Goal: Task Accomplishment & Management: Use online tool/utility

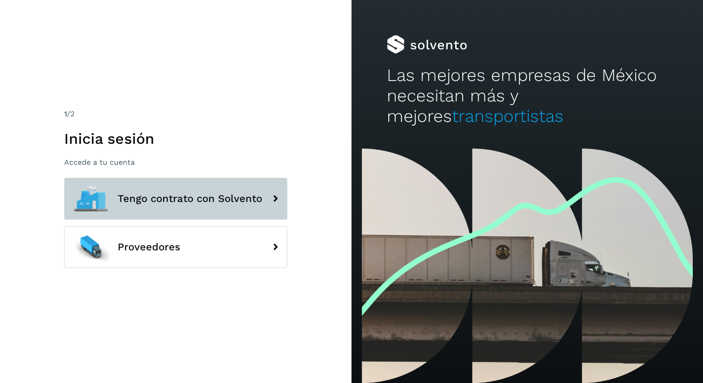
click at [207, 201] on span "Tengo contrato con Solvento" at bounding box center [190, 198] width 145 height 11
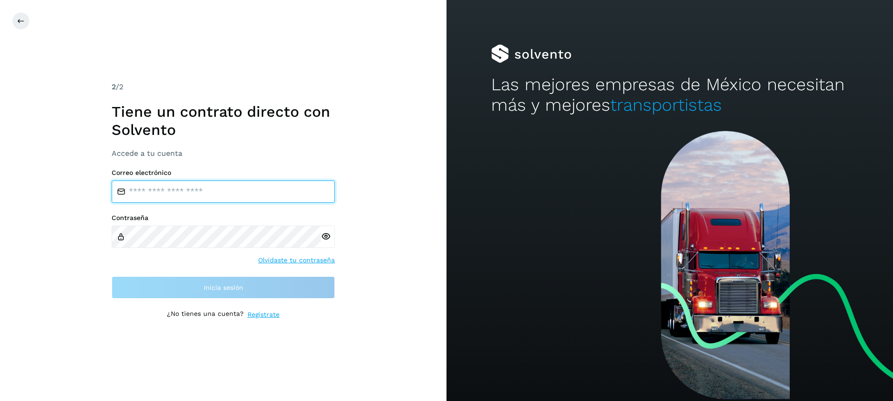
click at [210, 194] on input "email" at bounding box center [223, 191] width 223 height 22
type input "**********"
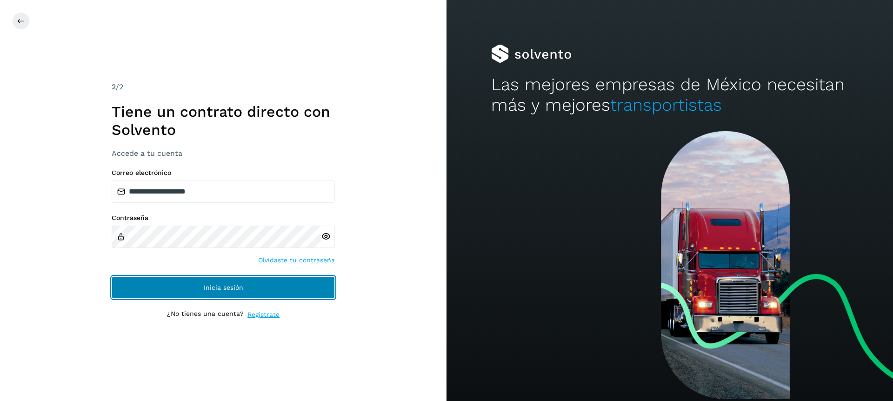
click at [218, 292] on button "Inicia sesión" at bounding box center [223, 287] width 223 height 22
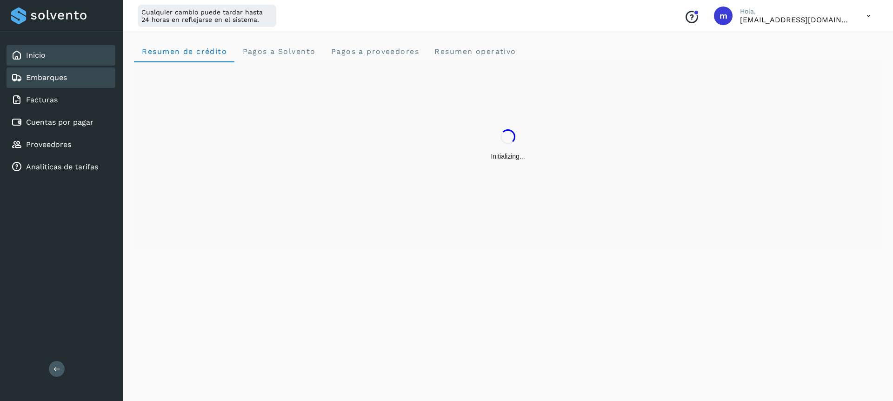
click at [45, 79] on link "Embarques" at bounding box center [46, 77] width 41 height 9
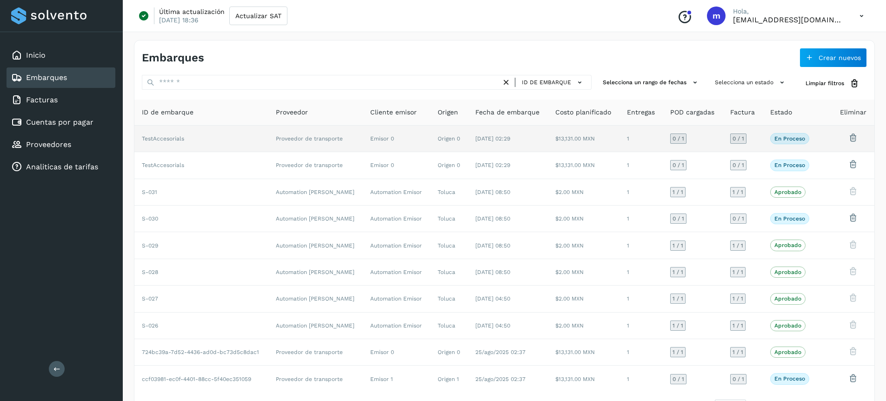
click at [435, 137] on td "Origen 0" at bounding box center [449, 139] width 38 height 27
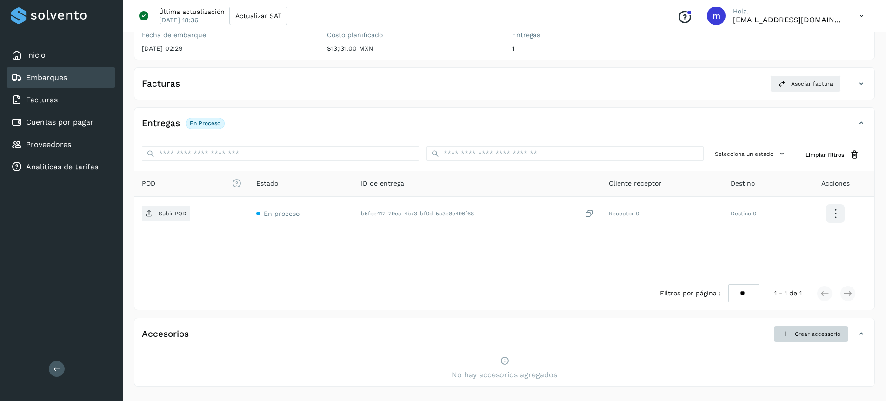
scroll to position [99, 0]
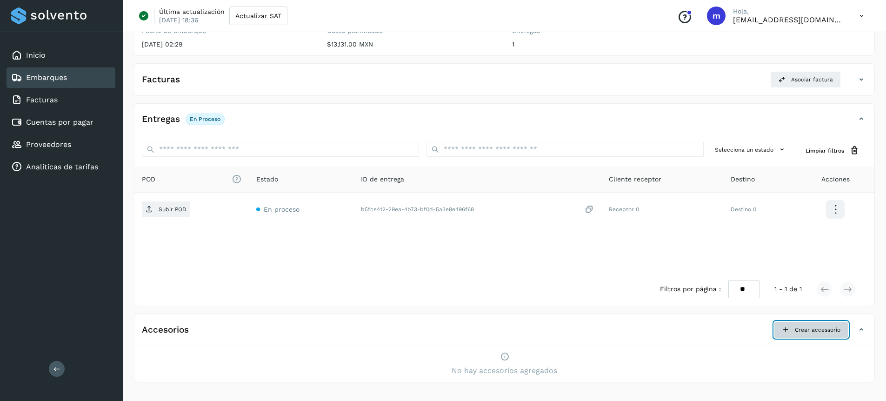
click at [703, 332] on span "Crear accessorio" at bounding box center [818, 330] width 46 height 8
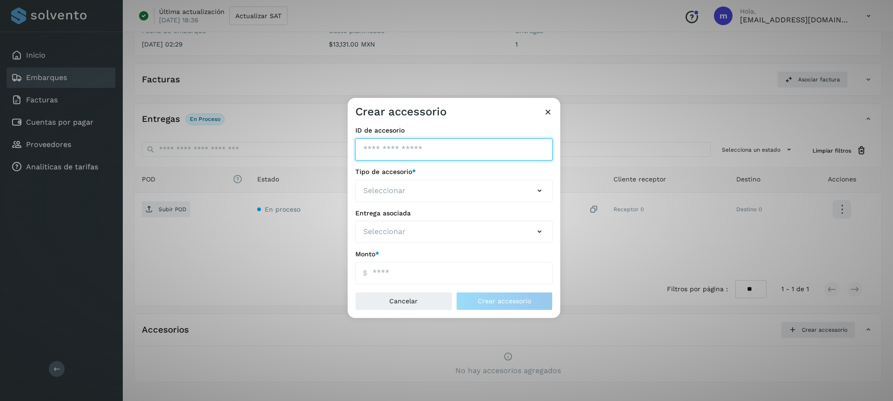
click at [392, 149] on input "ID de embarque" at bounding box center [454, 149] width 198 height 22
type input "*"
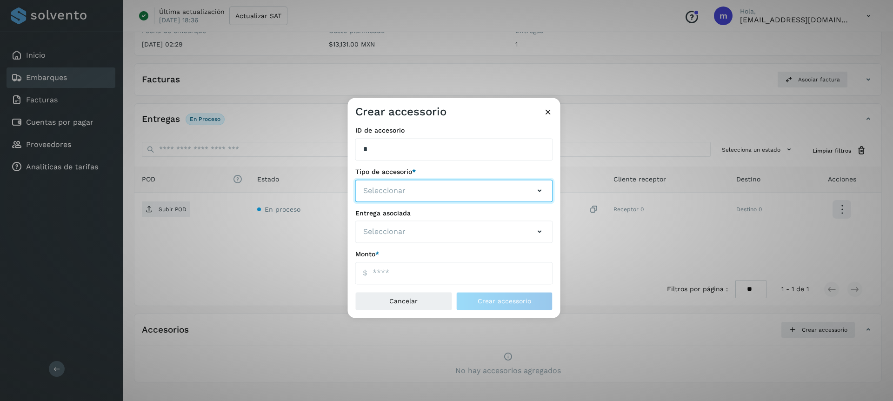
click at [419, 195] on button "Seleccionar" at bounding box center [454, 191] width 198 height 22
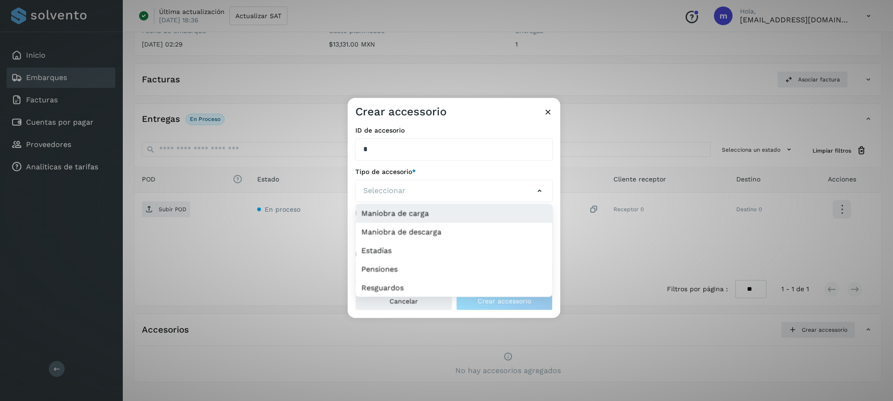
click at [406, 214] on li "Maniobra de carga" at bounding box center [454, 213] width 197 height 19
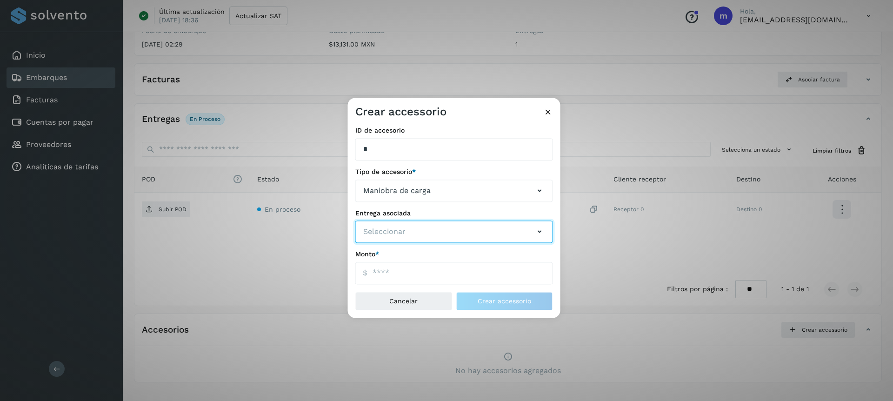
click at [410, 226] on button "Seleccionar" at bounding box center [454, 232] width 198 height 22
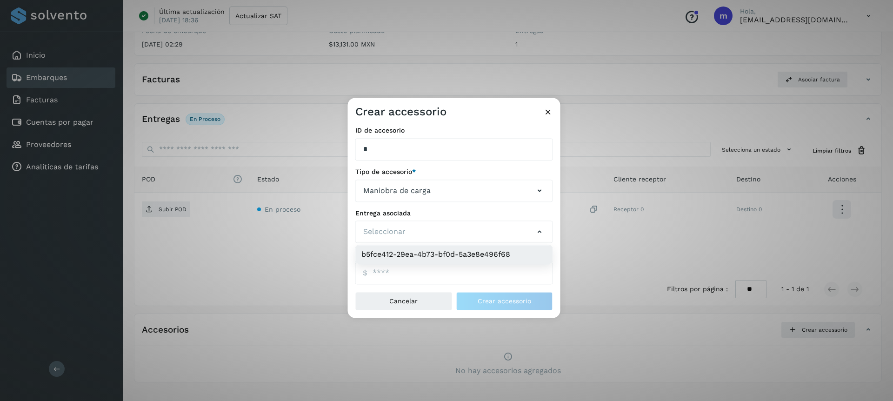
click at [405, 256] on li "b5fce412-29ea-4b73-bf0d-5a3e8e496f68" at bounding box center [454, 255] width 197 height 19
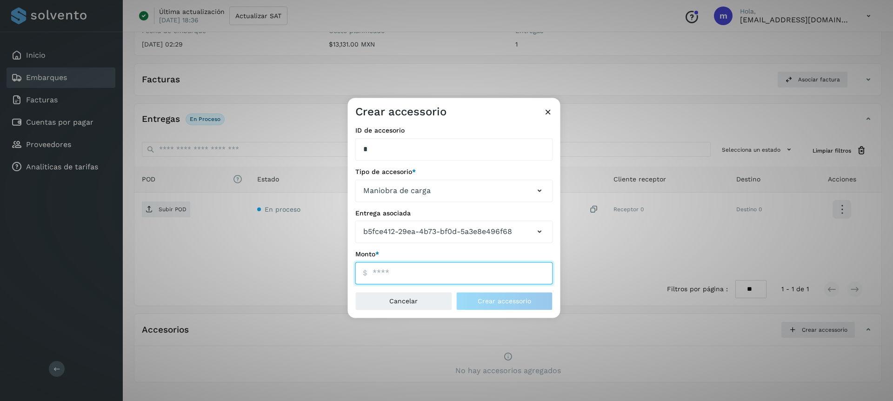
click at [384, 276] on input "ID de embarque" at bounding box center [454, 273] width 198 height 22
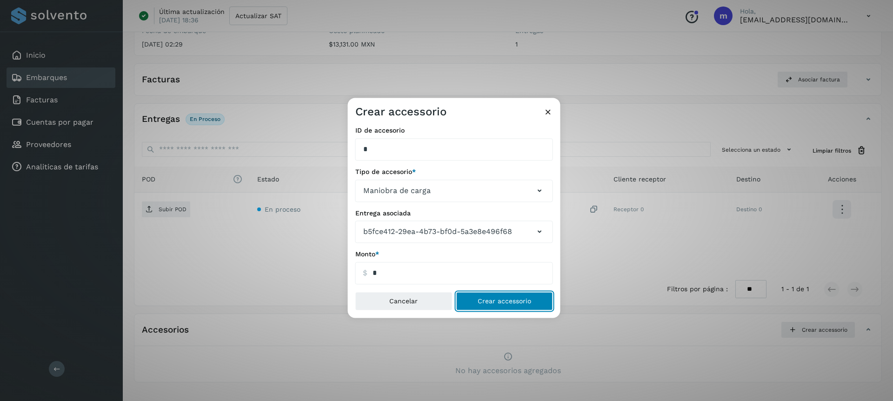
type input "****"
click at [494, 302] on span "Crear accessorio" at bounding box center [504, 301] width 53 height 7
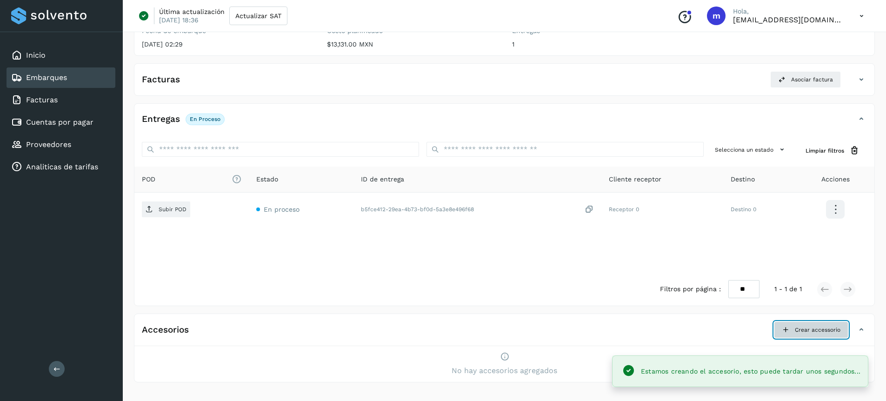
click at [703, 333] on button "Crear accessorio" at bounding box center [811, 329] width 74 height 17
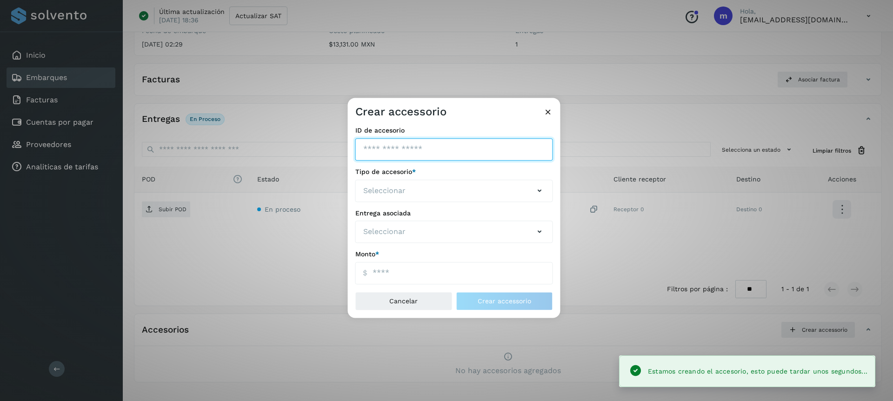
click at [384, 152] on input "ID de embarque" at bounding box center [454, 149] width 198 height 22
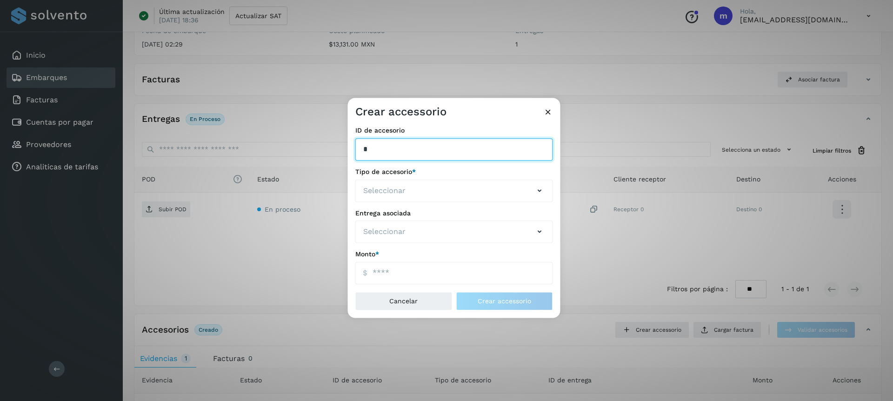
type input "*"
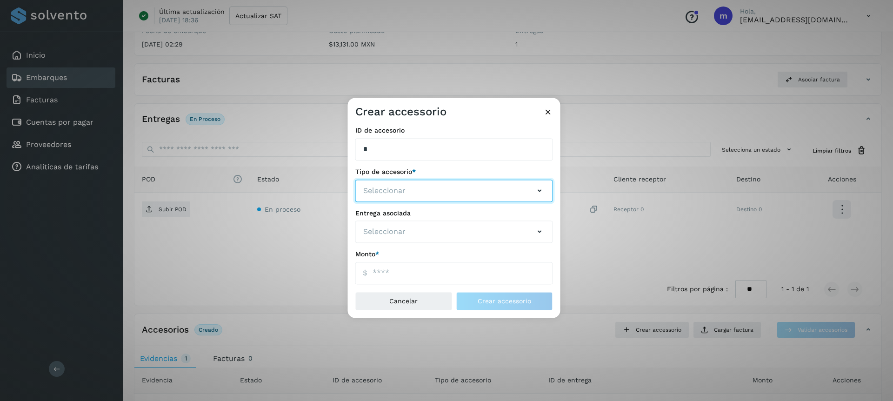
click at [383, 195] on span "Seleccionar" at bounding box center [384, 190] width 42 height 11
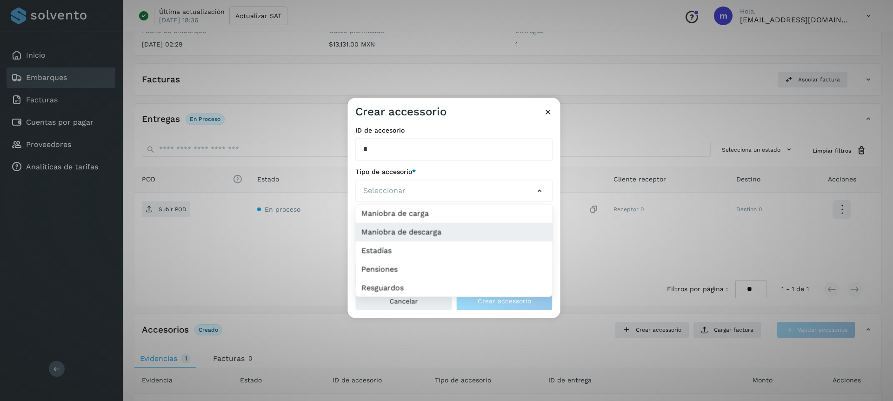
click at [410, 229] on li "Maniobra de descarga" at bounding box center [454, 232] width 197 height 19
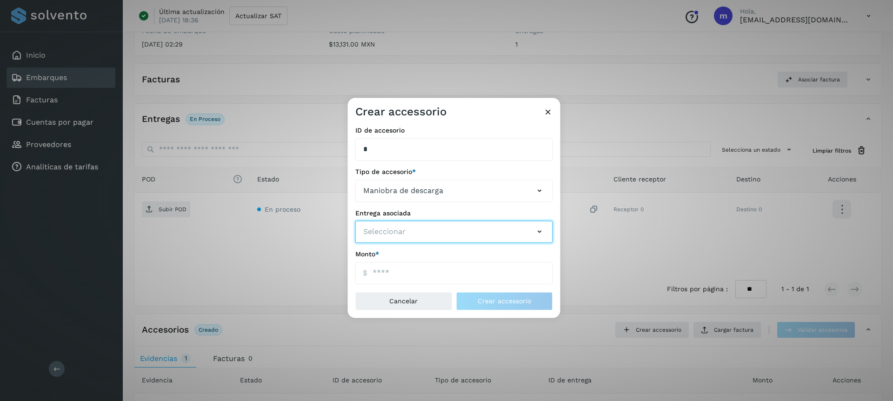
click at [403, 232] on span "Seleccionar" at bounding box center [384, 232] width 42 height 11
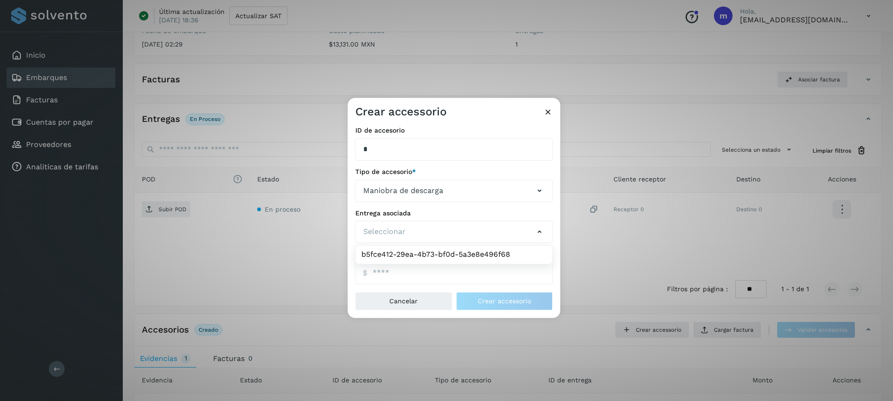
drag, startPoint x: 428, startPoint y: 254, endPoint x: 413, endPoint y: 263, distance: 17.3
click at [427, 254] on li "b5fce412-29ea-4b73-bf0d-5a3e8e496f68" at bounding box center [454, 255] width 197 height 19
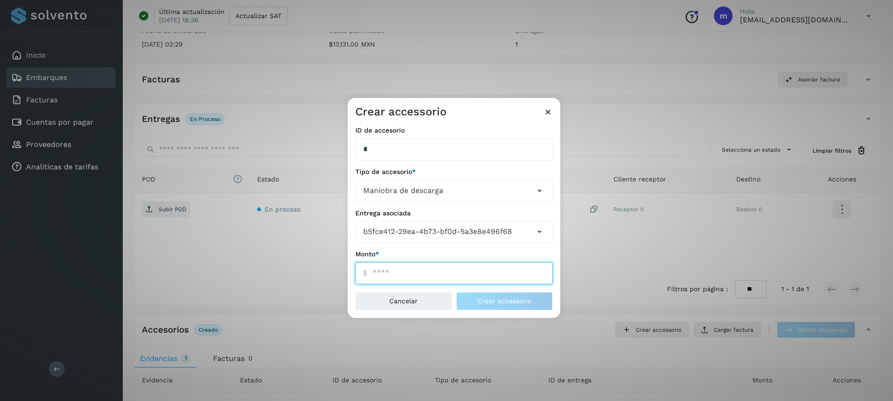
click at [396, 276] on input "ID de embarque" at bounding box center [454, 273] width 198 height 22
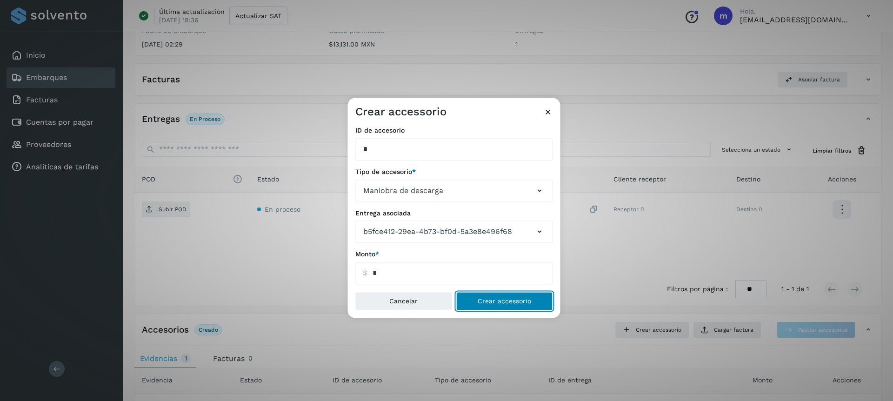
type input "****"
click at [506, 298] on span "Crear accessorio" at bounding box center [504, 301] width 53 height 7
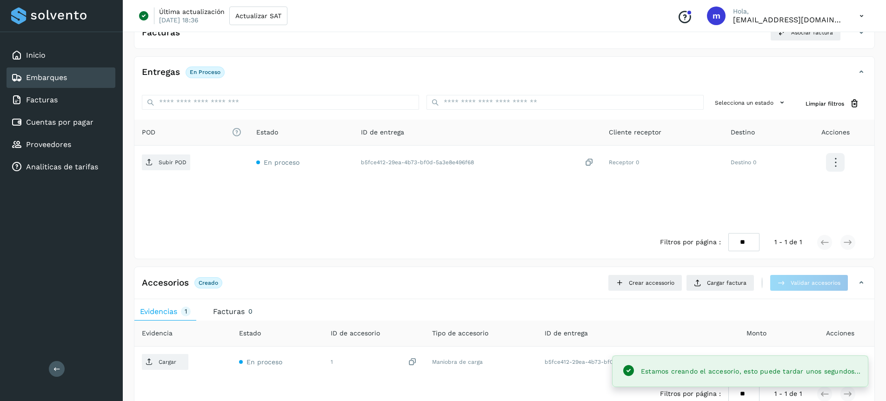
scroll to position [178, 0]
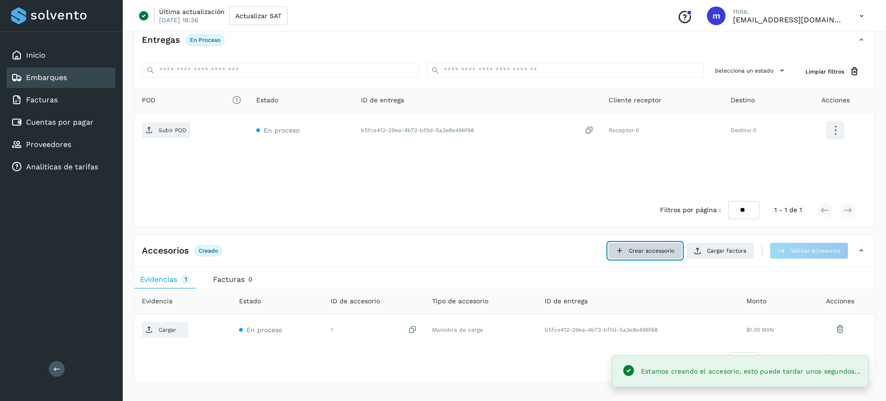
click at [652, 257] on button "Crear accessorio" at bounding box center [645, 250] width 74 height 17
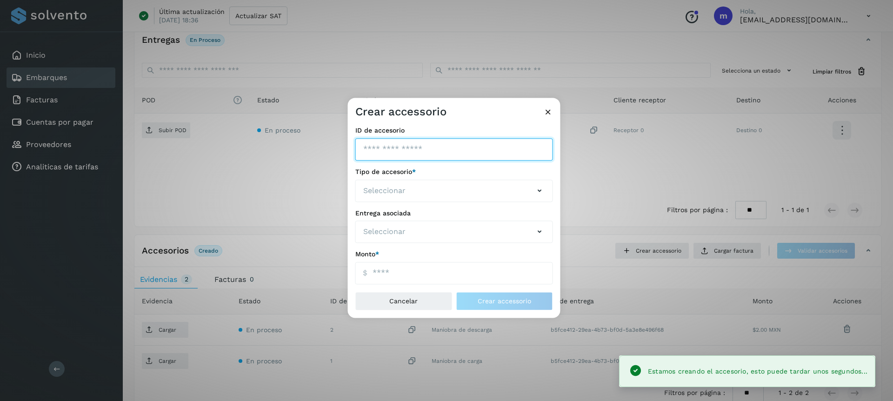
click at [435, 152] on input "ID de embarque" at bounding box center [454, 149] width 198 height 22
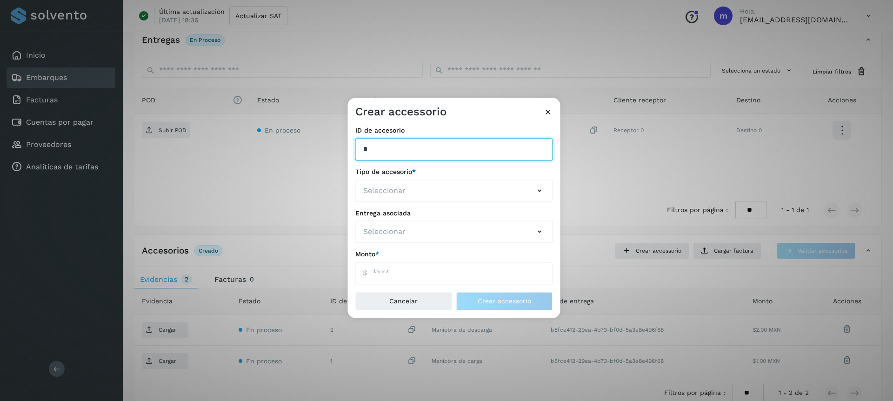
type input "*"
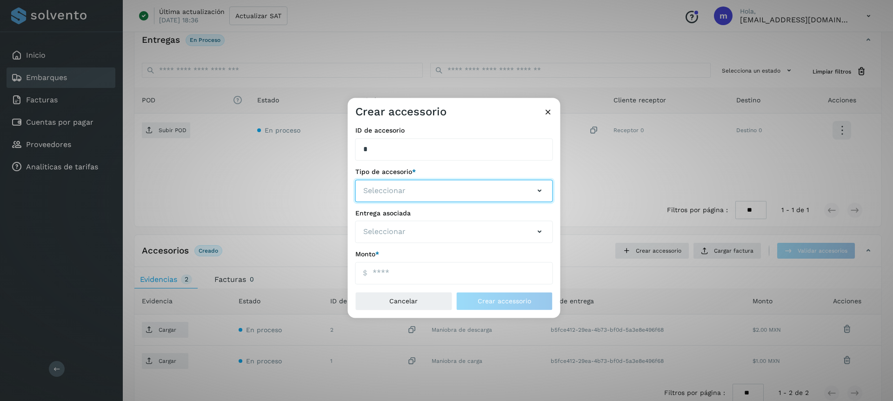
click at [403, 191] on span "Seleccionar" at bounding box center [384, 190] width 42 height 11
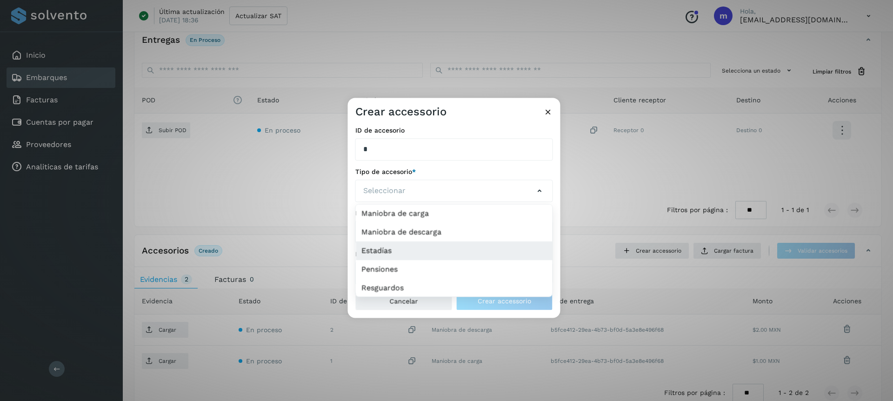
click at [402, 254] on li "Estadías" at bounding box center [454, 250] width 197 height 19
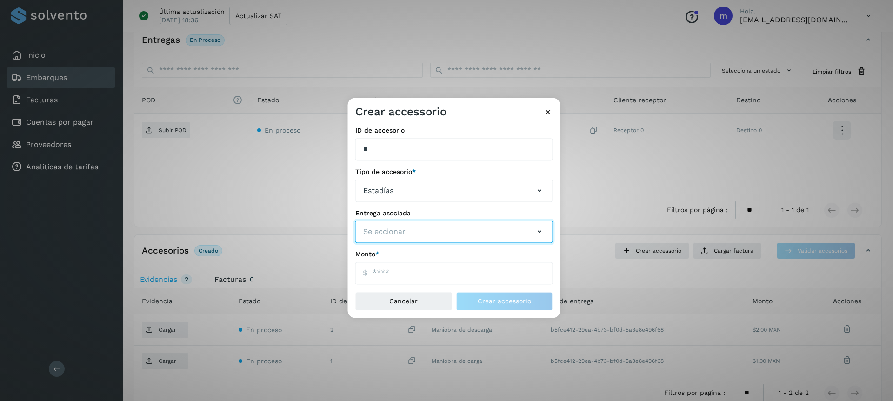
click at [401, 234] on span "Seleccionar" at bounding box center [384, 232] width 42 height 11
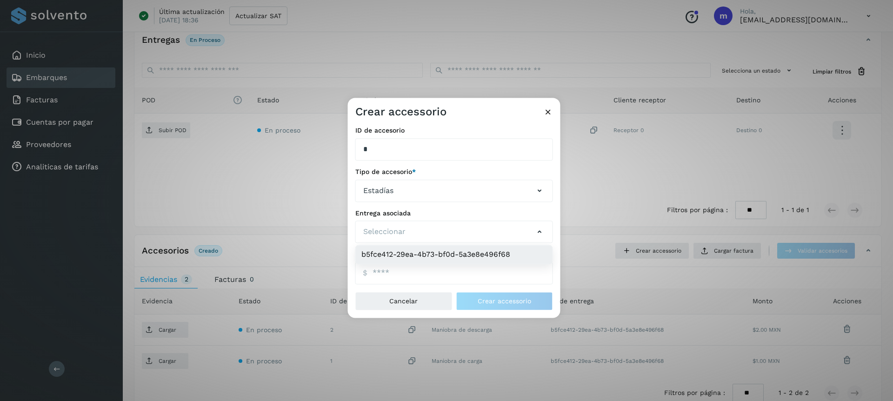
click at [425, 254] on li "b5fce412-29ea-4b73-bf0d-5a3e8e496f68" at bounding box center [454, 255] width 197 height 19
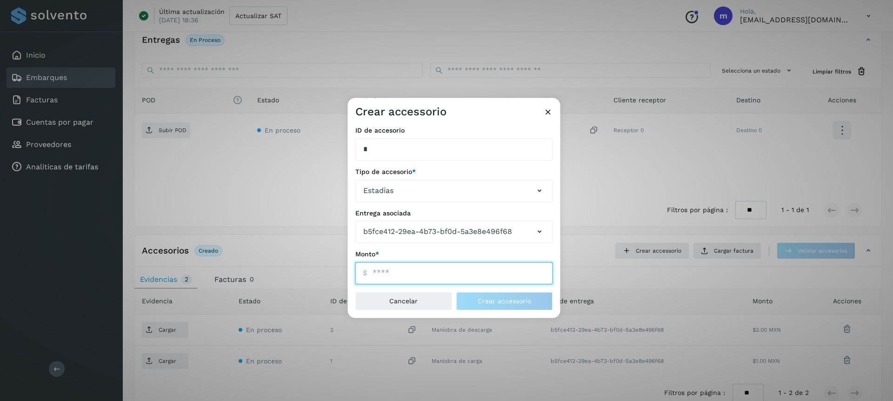
click at [414, 276] on input "ID de embarque" at bounding box center [454, 273] width 198 height 22
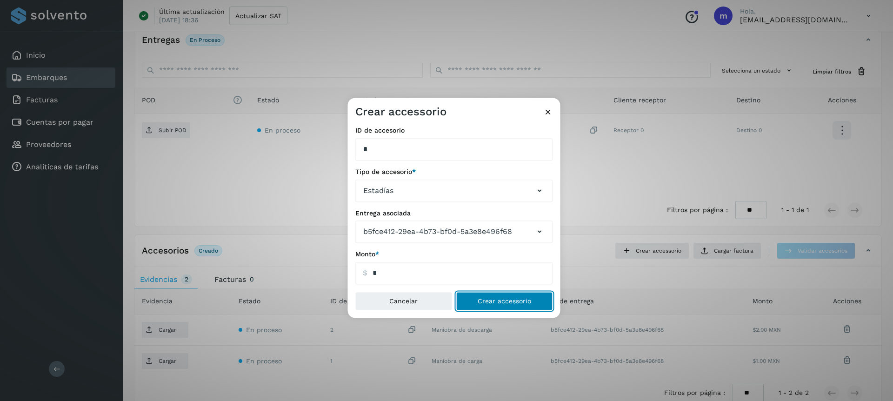
type input "****"
click at [501, 299] on span "Crear accessorio" at bounding box center [504, 301] width 53 height 7
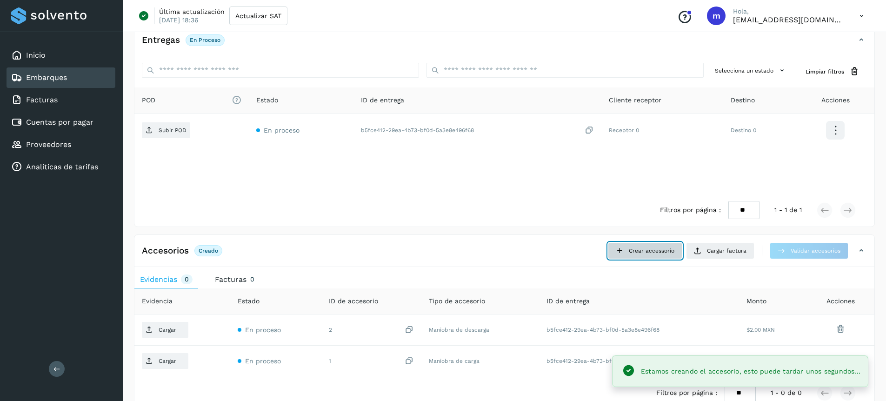
click at [621, 252] on icon at bounding box center [619, 250] width 7 height 7
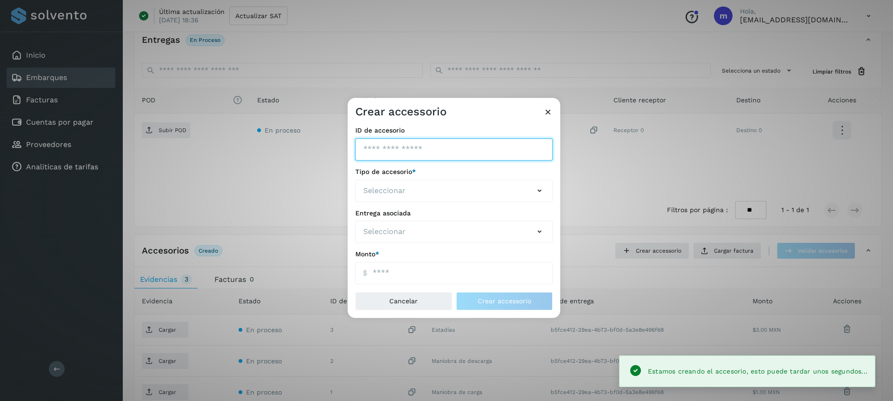
click at [386, 149] on input "ID de embarque" at bounding box center [454, 149] width 198 height 22
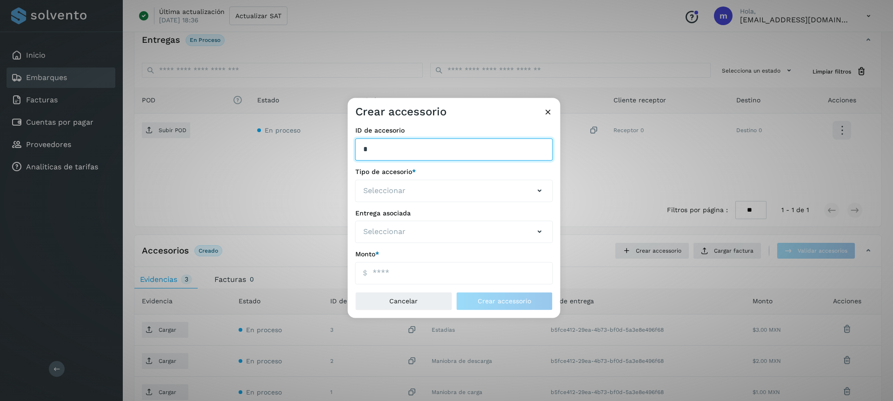
type input "*"
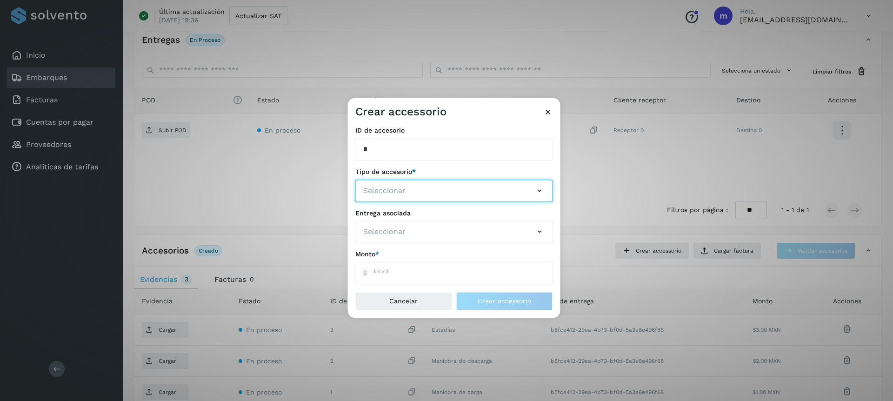
click at [398, 194] on span "Seleccionar" at bounding box center [384, 190] width 42 height 11
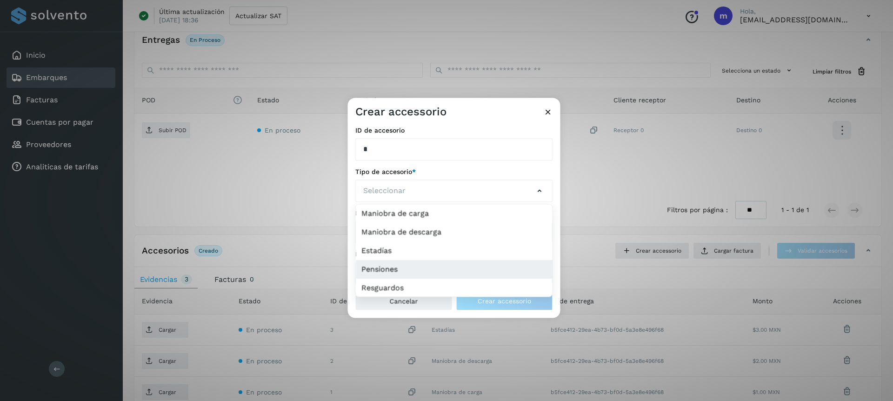
click at [390, 271] on li "Pensiones" at bounding box center [454, 269] width 197 height 19
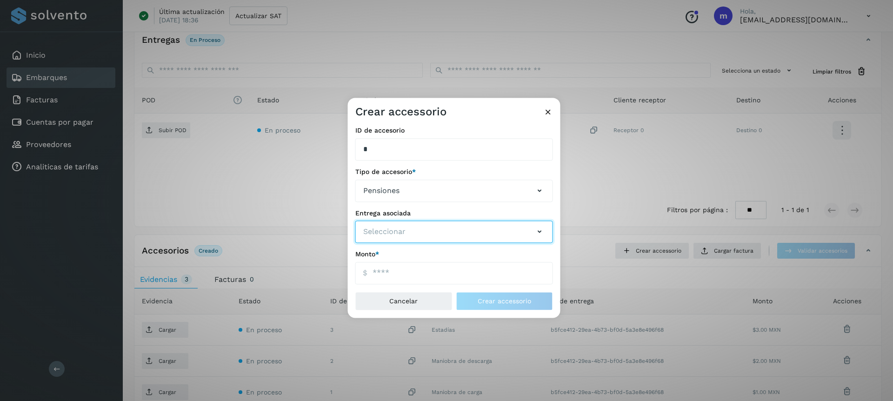
click at [409, 238] on button "Seleccionar" at bounding box center [454, 232] width 198 height 22
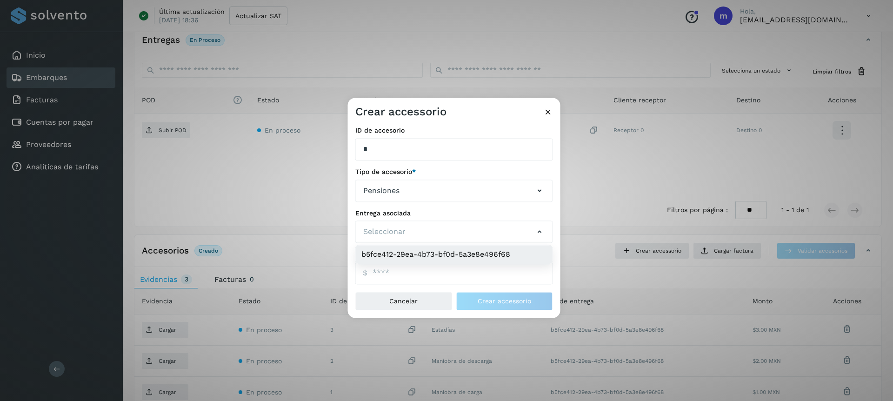
click at [402, 249] on li "b5fce412-29ea-4b73-bf0d-5a3e8e496f68" at bounding box center [454, 255] width 197 height 19
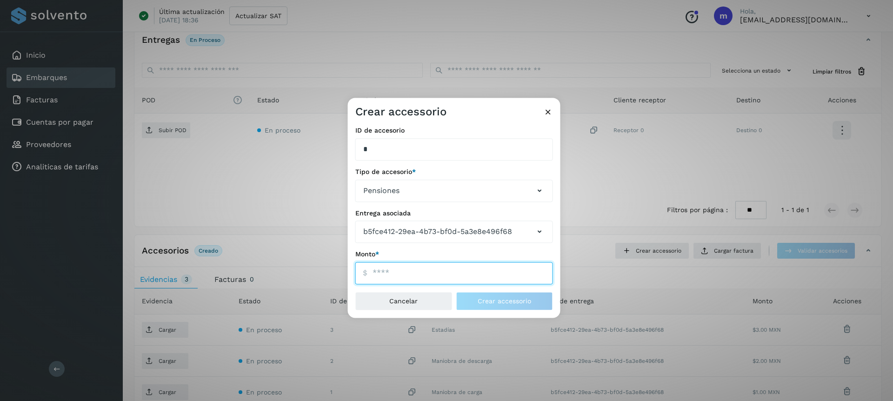
click at [393, 277] on input "ID de embarque" at bounding box center [454, 273] width 198 height 22
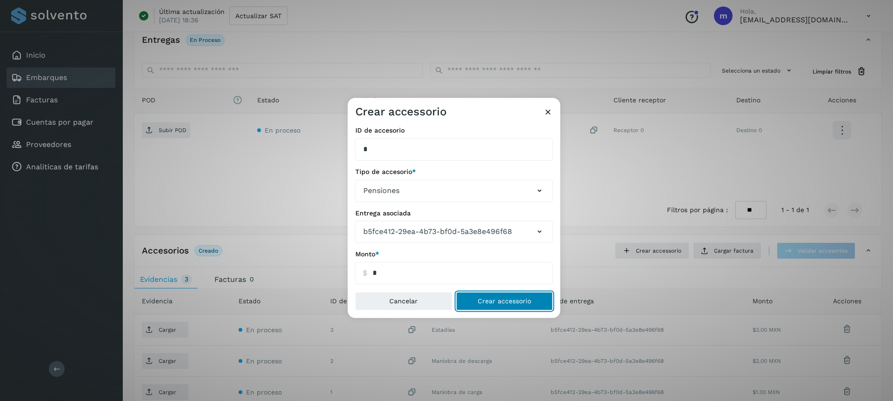
type input "****"
click at [525, 303] on span "Crear accessorio" at bounding box center [504, 301] width 53 height 7
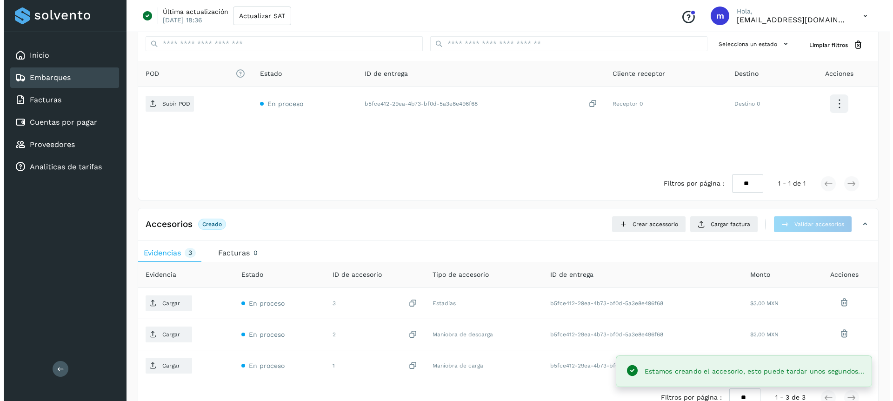
scroll to position [241, 0]
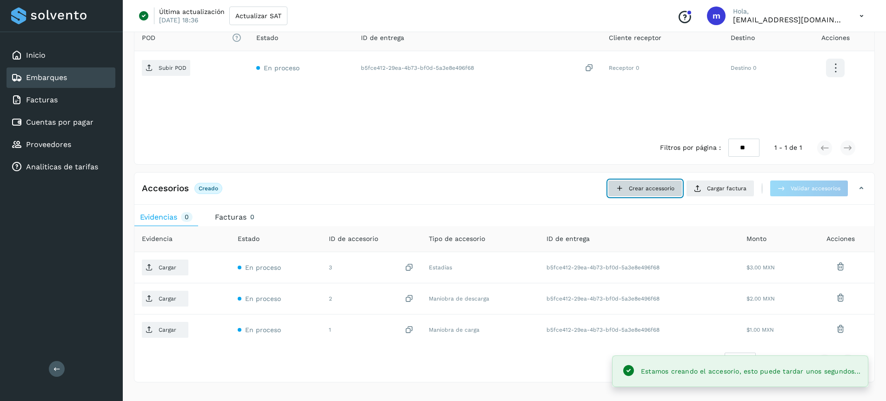
click at [660, 189] on span "Crear accessorio" at bounding box center [652, 188] width 46 height 8
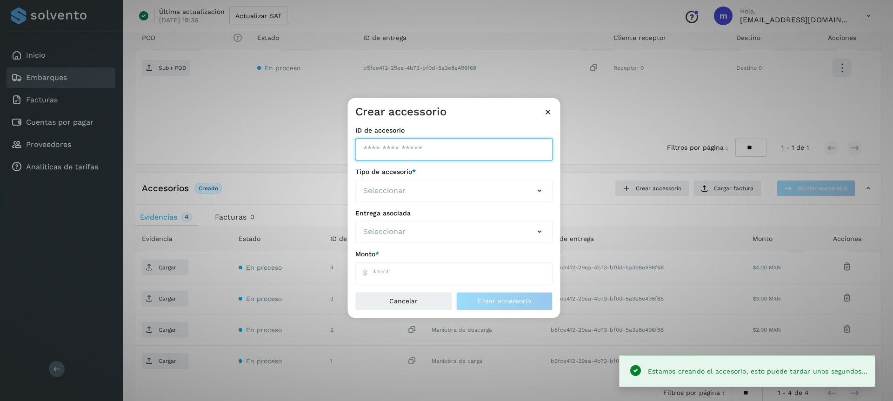
click at [432, 155] on input "ID de embarque" at bounding box center [454, 149] width 198 height 22
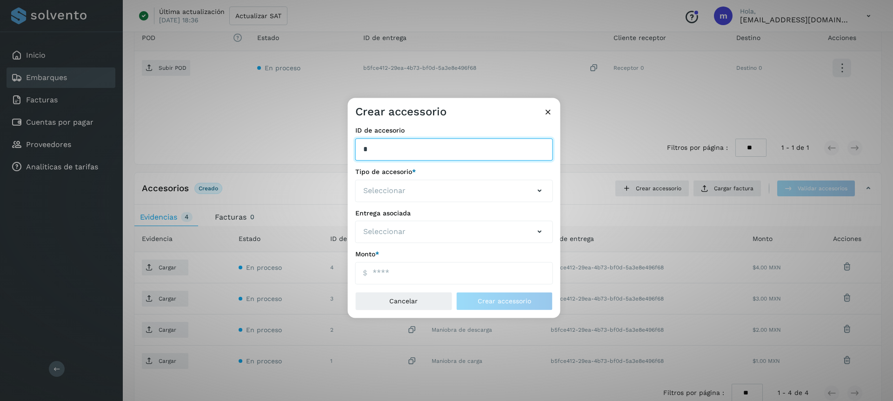
type input "*"
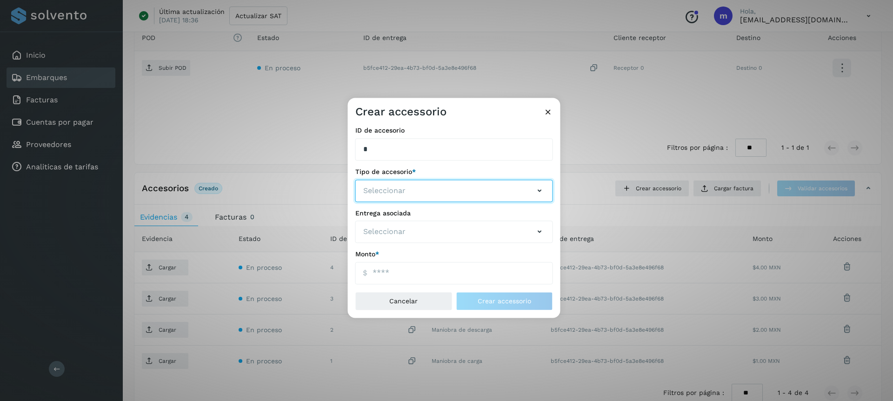
click at [410, 188] on button "Seleccionar" at bounding box center [454, 191] width 198 height 22
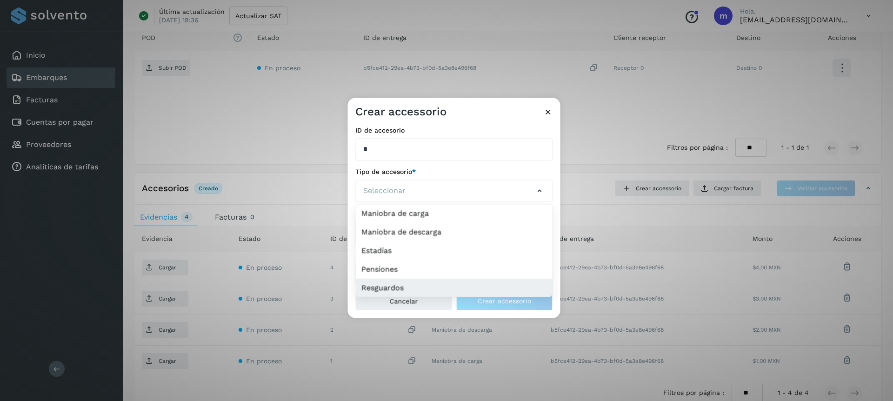
click at [393, 290] on li "Resguardos" at bounding box center [454, 288] width 197 height 19
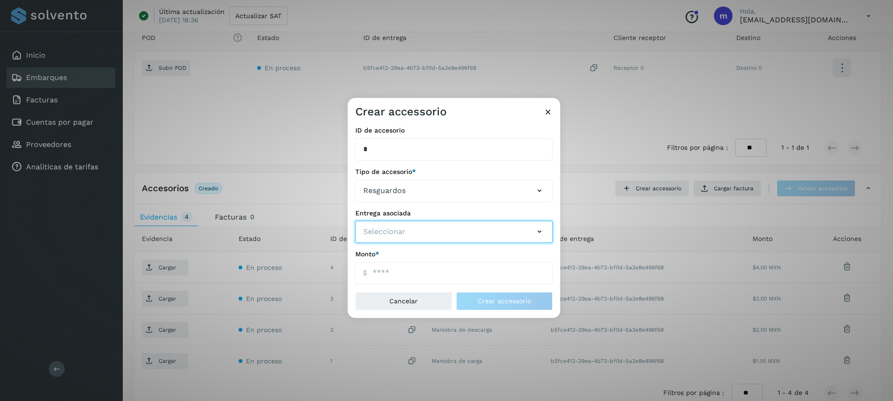
click at [402, 239] on button "Seleccionar" at bounding box center [454, 232] width 198 height 22
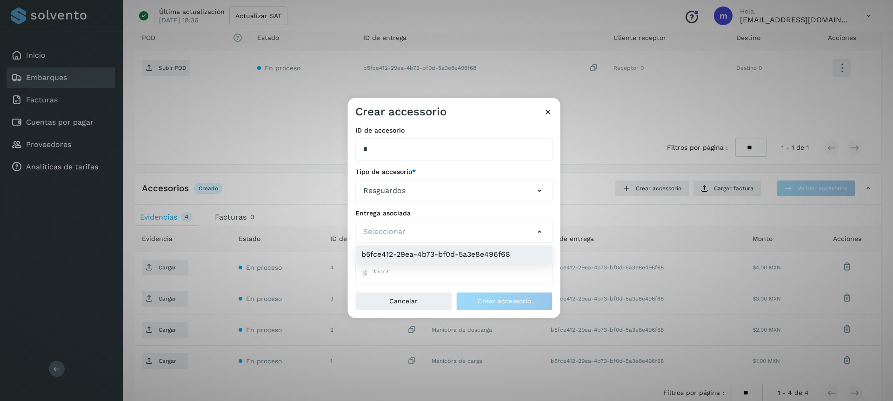
click at [419, 250] on li "b5fce412-29ea-4b73-bf0d-5a3e8e496f68" at bounding box center [454, 255] width 197 height 19
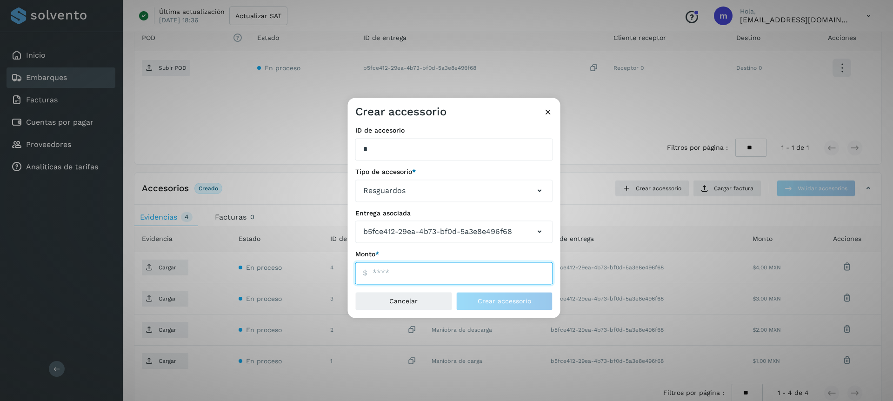
click at [397, 272] on input "ID de embarque" at bounding box center [454, 273] width 198 height 22
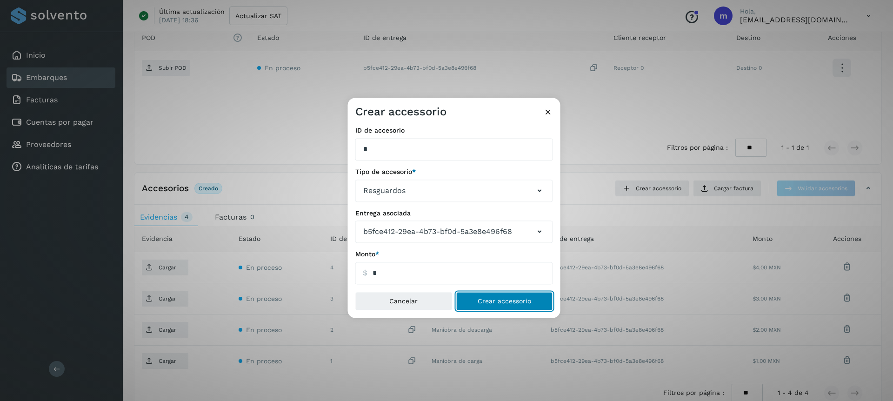
type input "****"
click at [503, 301] on span "Crear accessorio" at bounding box center [504, 301] width 53 height 7
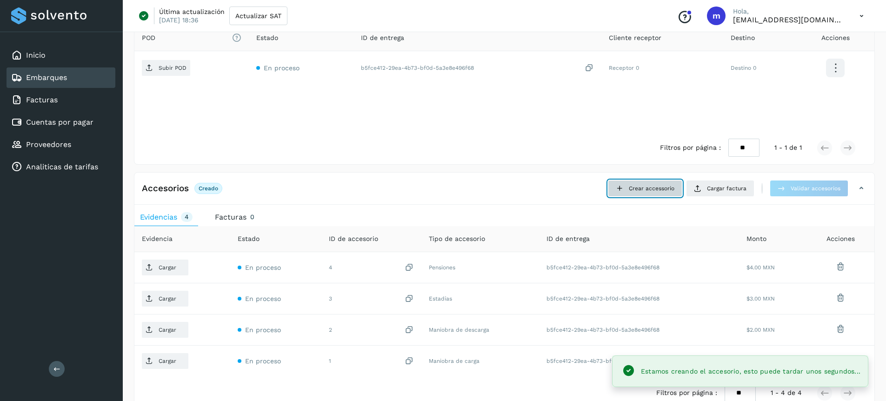
click at [644, 193] on button "Crear accessorio" at bounding box center [645, 188] width 74 height 17
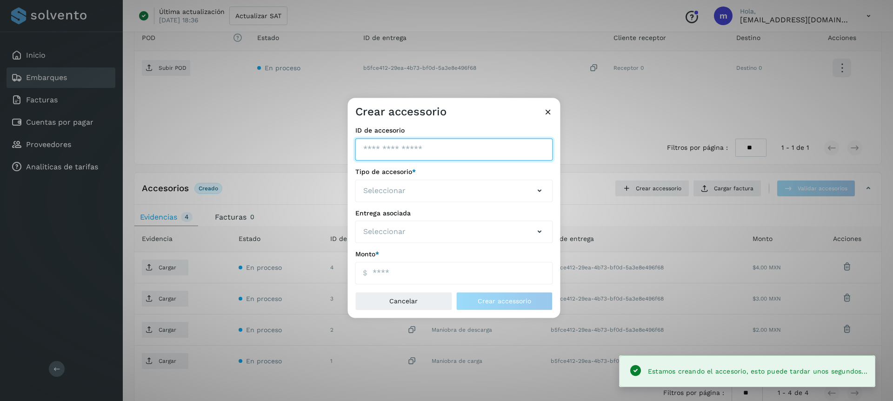
click at [394, 150] on input "ID de embarque" at bounding box center [454, 149] width 198 height 22
type input "*"
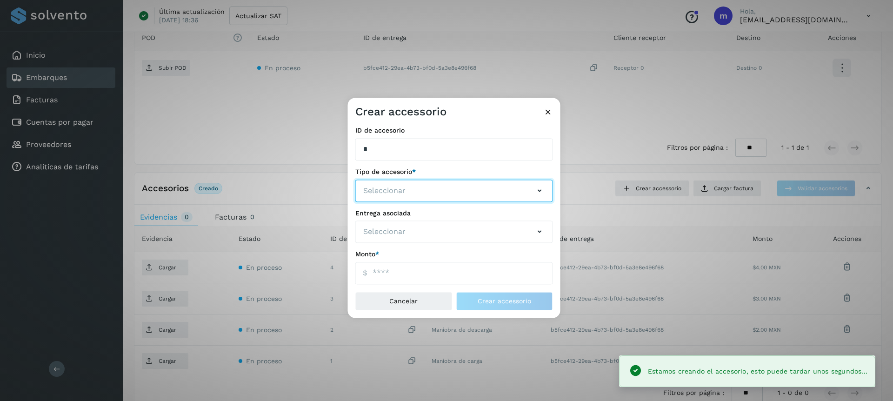
click at [414, 193] on button "Seleccionar" at bounding box center [454, 191] width 198 height 22
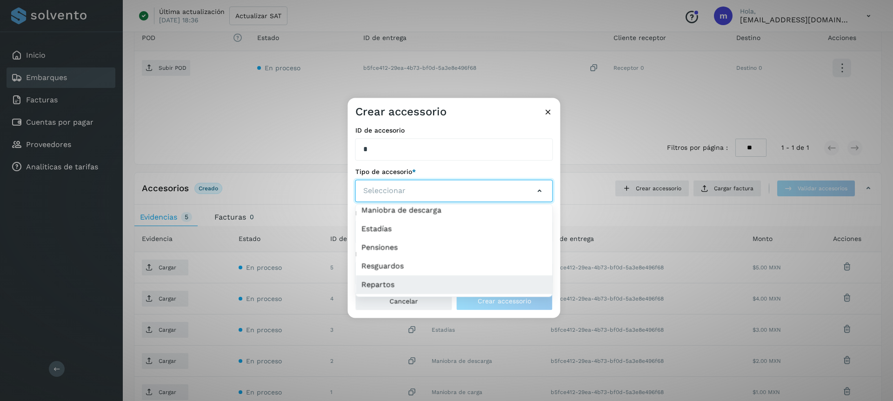
scroll to position [24, 0]
click at [395, 278] on li "Repartos" at bounding box center [454, 283] width 197 height 19
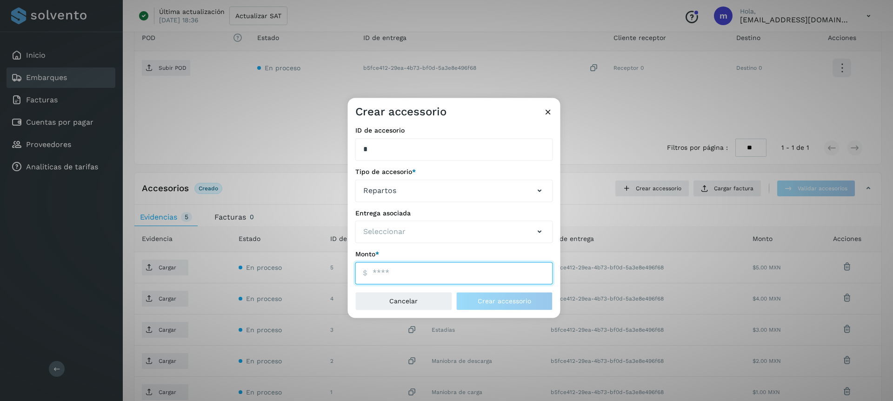
click at [417, 269] on input "ID de embarque" at bounding box center [454, 273] width 198 height 22
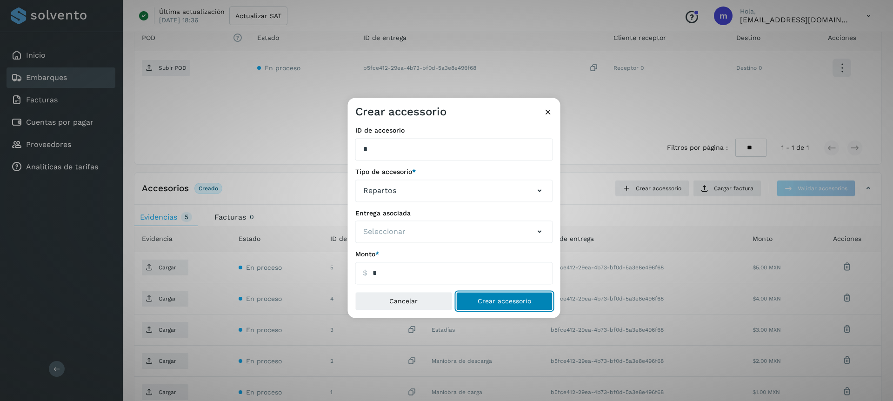
type input "****"
click at [481, 301] on span "Crear accessorio" at bounding box center [504, 301] width 53 height 7
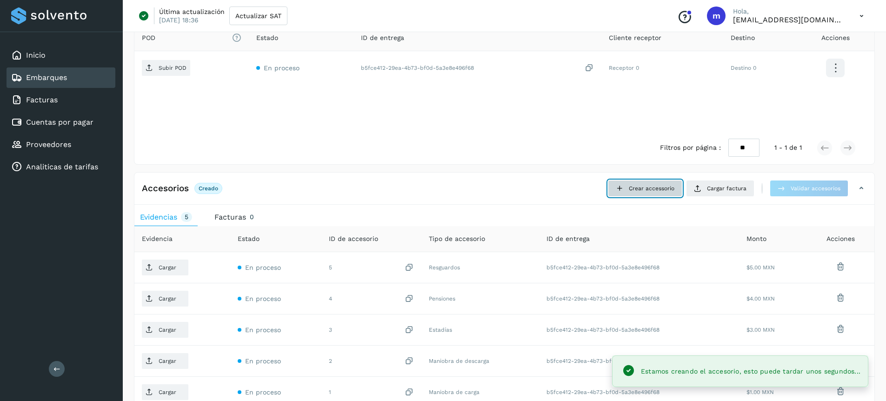
click at [656, 186] on span "Crear accessorio" at bounding box center [652, 188] width 46 height 8
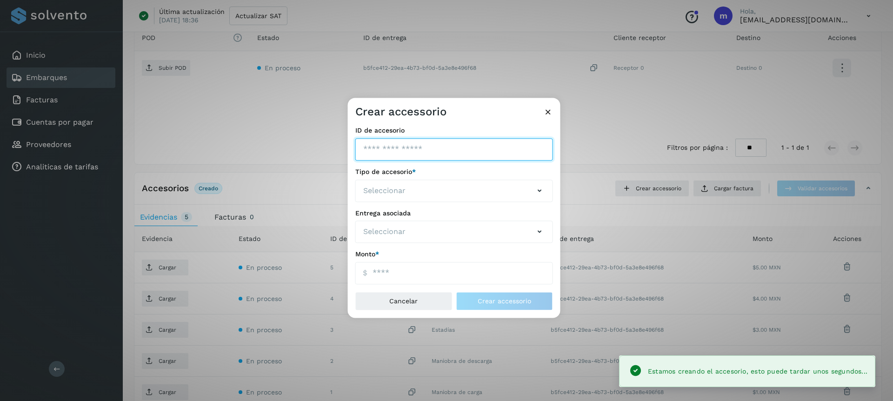
click at [387, 153] on input "ID de embarque" at bounding box center [454, 149] width 198 height 22
type input "*"
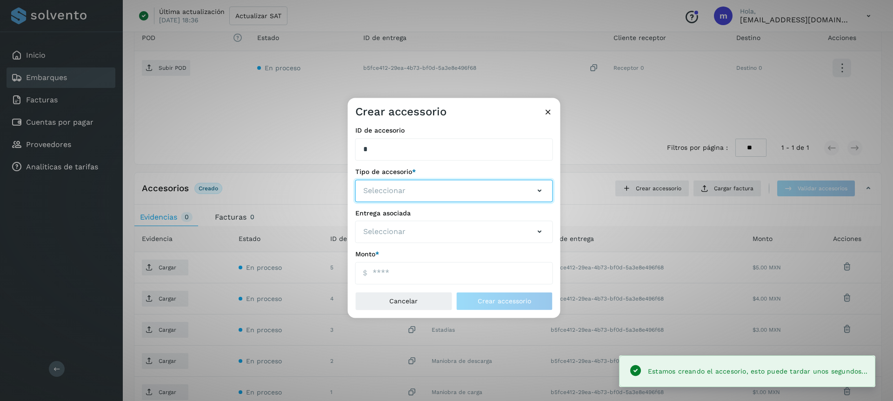
click at [404, 191] on span "Seleccionar" at bounding box center [384, 190] width 42 height 11
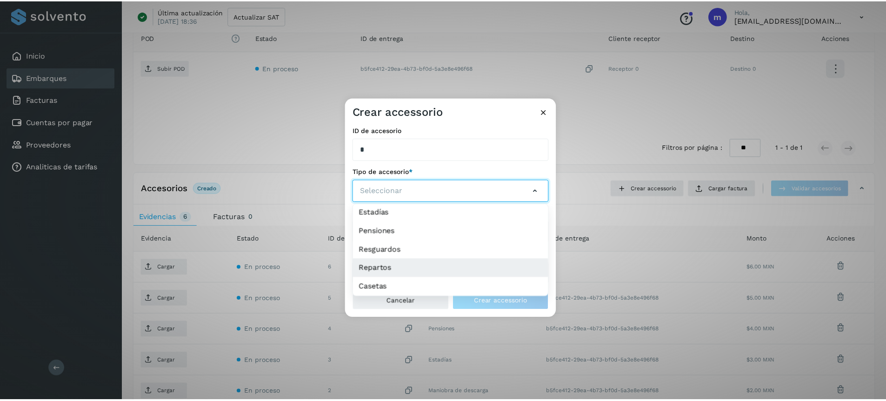
scroll to position [40, 0]
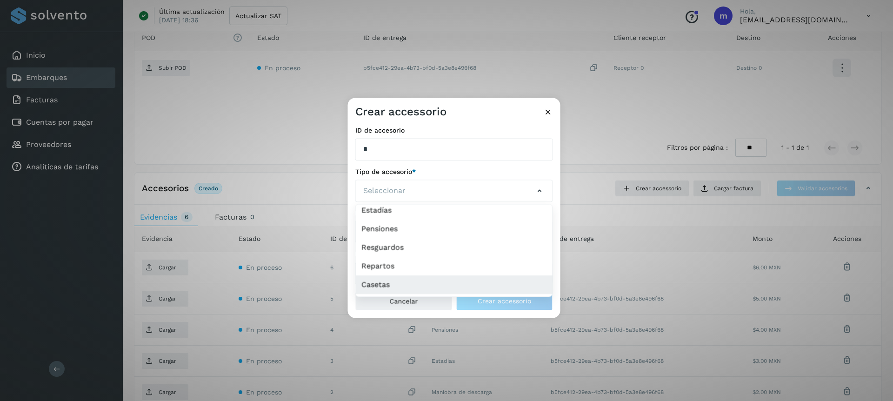
click at [390, 286] on li "Casetas" at bounding box center [454, 284] width 197 height 19
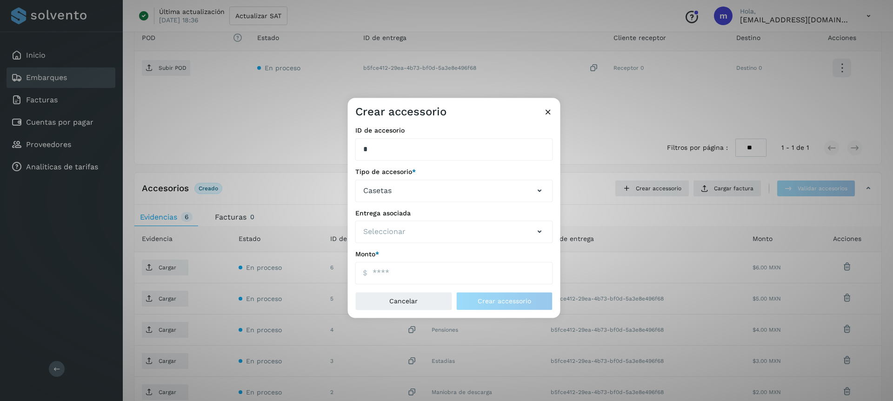
click at [400, 243] on div "Entrega asociada Seleccionar" at bounding box center [454, 226] width 198 height 34
click at [406, 236] on button "Seleccionar" at bounding box center [454, 232] width 198 height 22
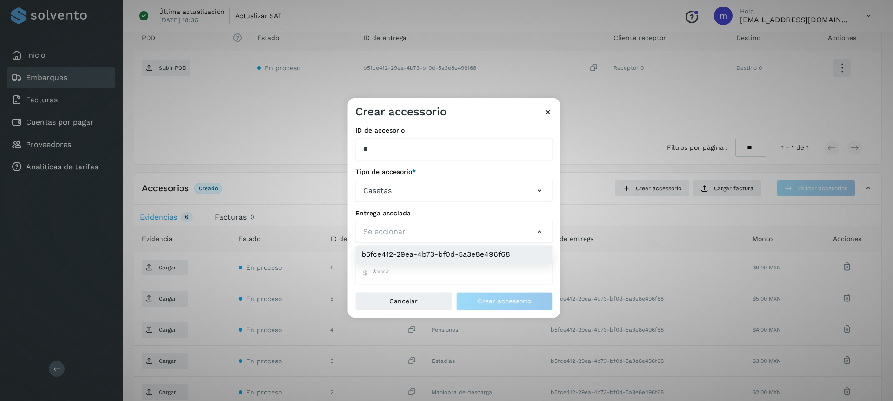
click at [398, 257] on li "b5fce412-29ea-4b73-bf0d-5a3e8e496f68" at bounding box center [454, 255] width 197 height 19
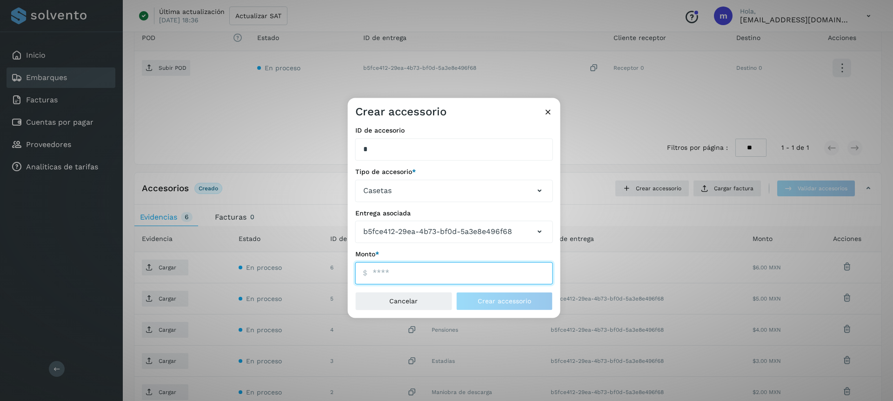
click at [394, 273] on input "ID de embarque" at bounding box center [454, 273] width 198 height 22
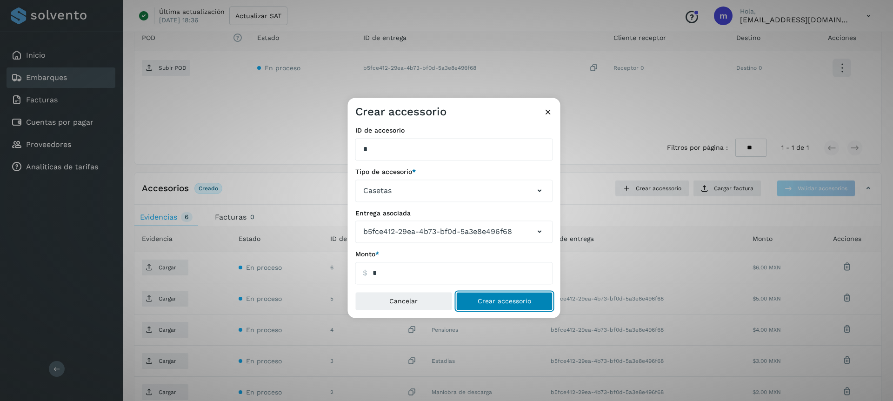
type input "****"
click at [507, 301] on span "Crear accessorio" at bounding box center [504, 301] width 53 height 7
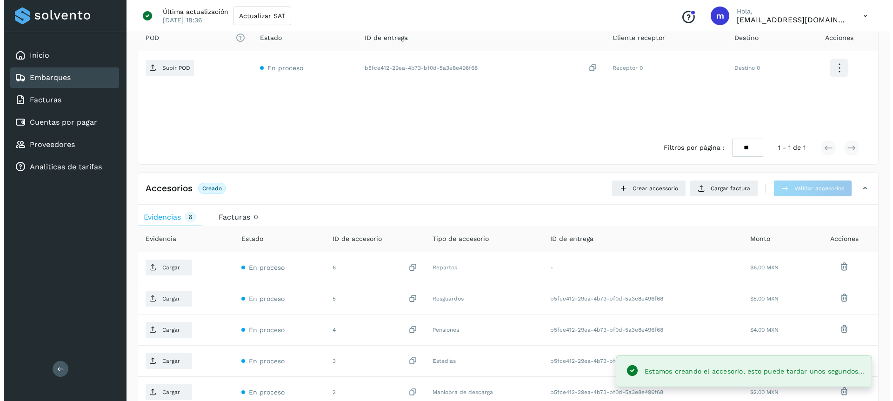
scroll to position [334, 0]
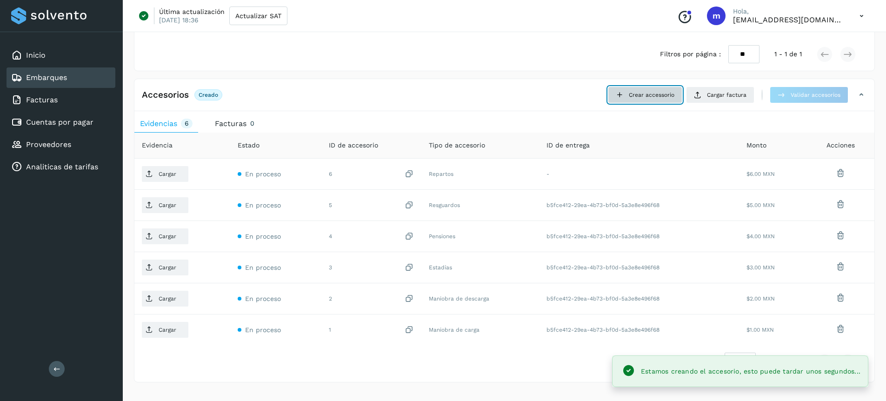
click at [629, 100] on button "Crear accessorio" at bounding box center [645, 95] width 74 height 17
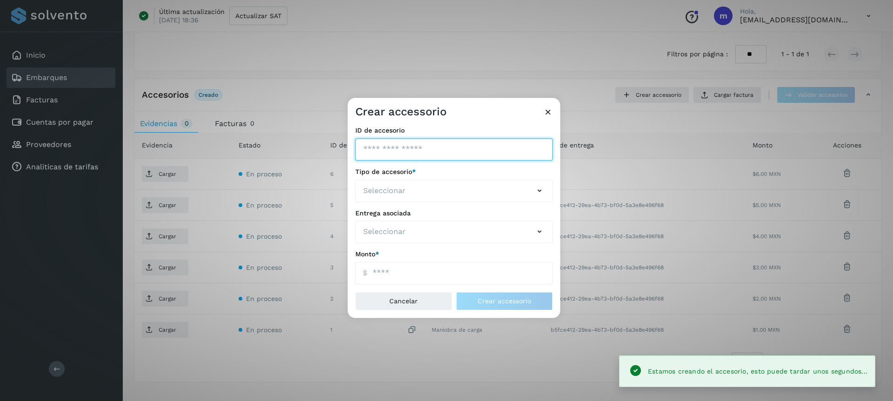
click at [404, 149] on input "ID de embarque" at bounding box center [454, 149] width 198 height 22
type input "*"
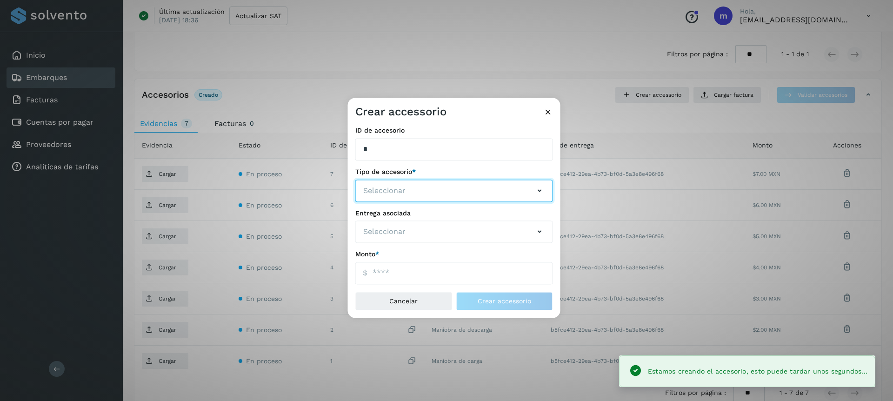
click at [416, 187] on button "Seleccionar" at bounding box center [454, 191] width 198 height 22
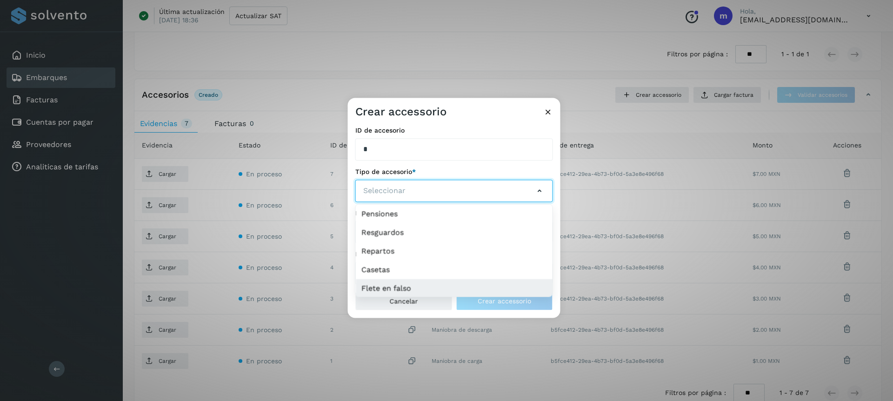
scroll to position [57, 0]
click at [398, 286] on li "Flete en falso" at bounding box center [454, 286] width 197 height 19
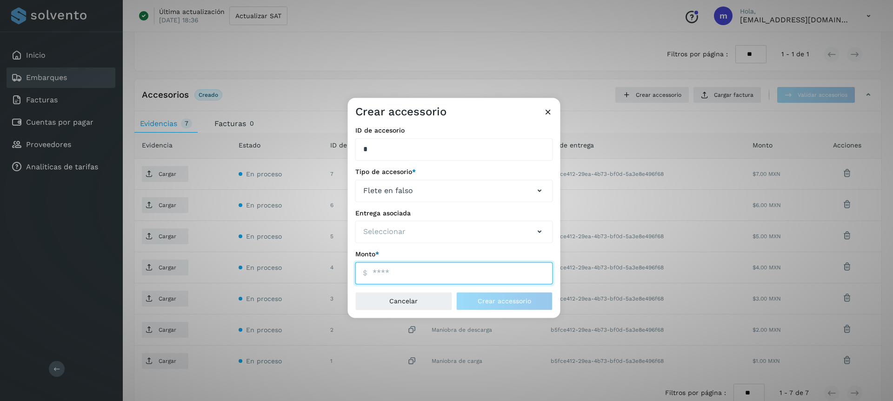
drag, startPoint x: 385, startPoint y: 272, endPoint x: 432, endPoint y: 290, distance: 50.1
click at [385, 273] on input "ID de embarque" at bounding box center [454, 273] width 198 height 22
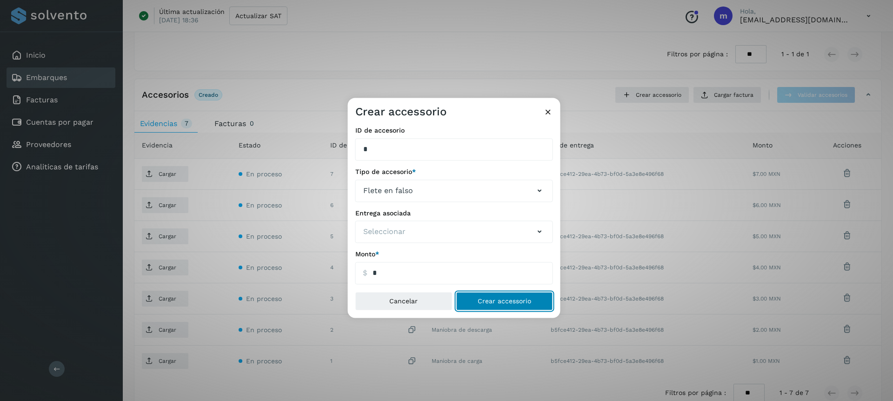
type input "****"
click at [513, 298] on span "Crear accessorio" at bounding box center [504, 301] width 53 height 7
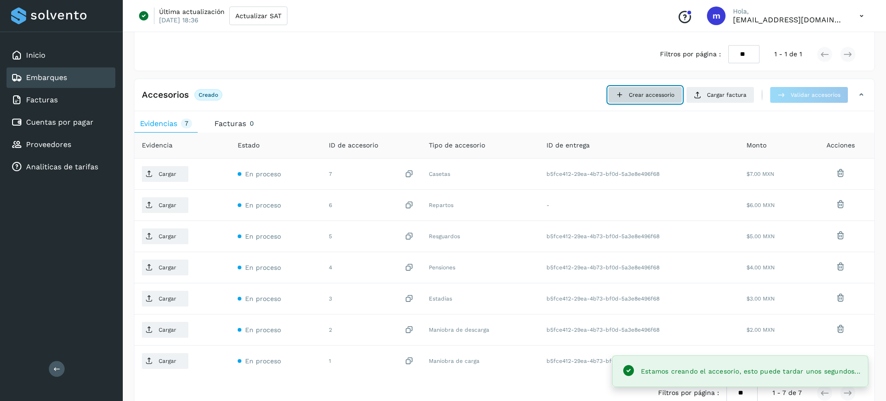
click at [662, 97] on span "Crear accessorio" at bounding box center [652, 95] width 46 height 8
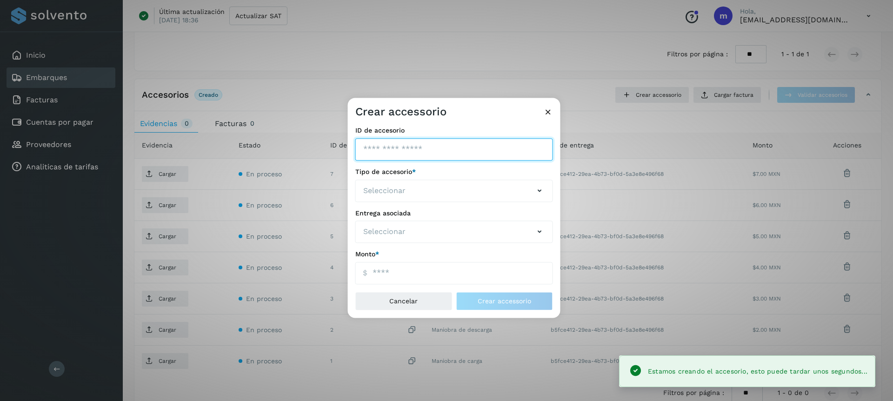
click at [442, 147] on input "ID de embarque" at bounding box center [454, 149] width 198 height 22
type input "*"
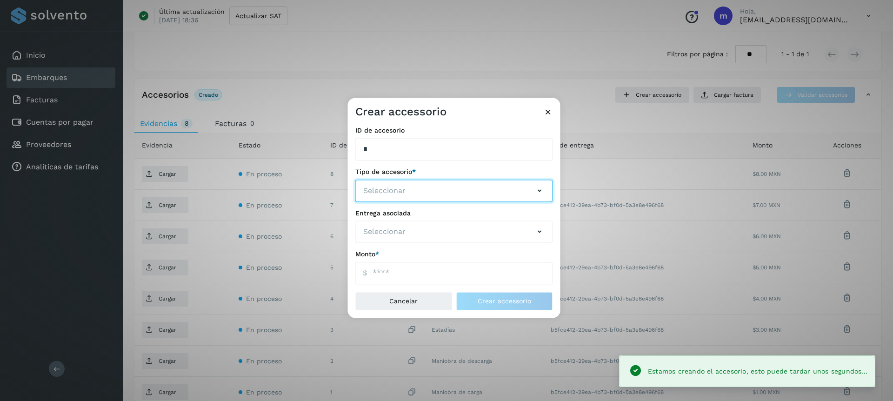
click at [422, 192] on button "Seleccionar" at bounding box center [454, 191] width 198 height 22
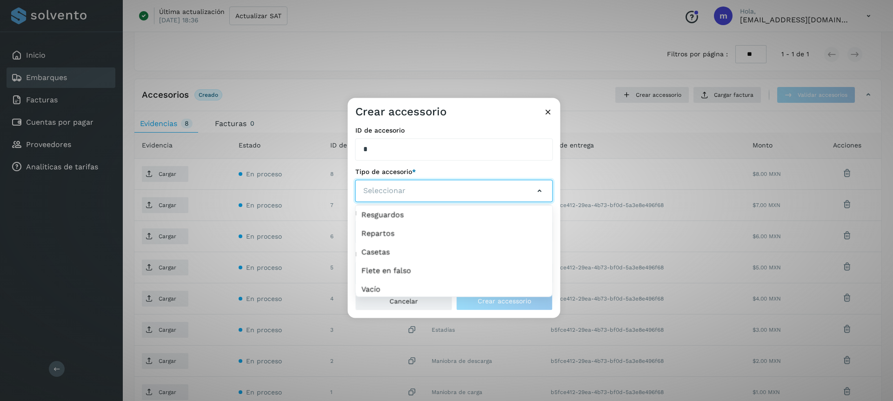
scroll to position [95, 0]
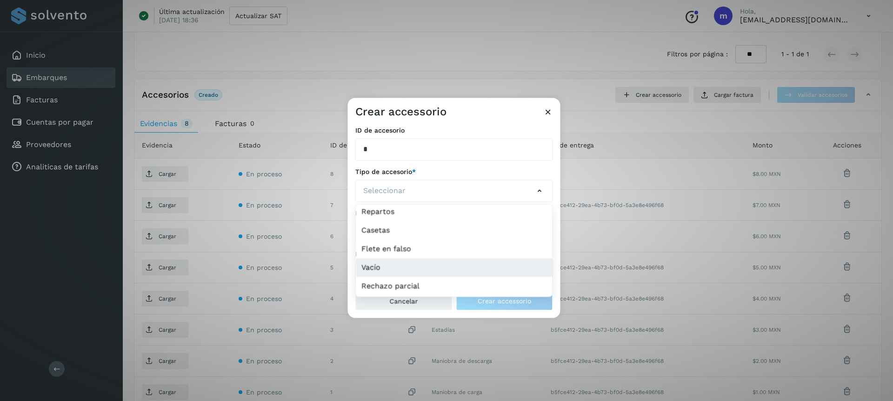
click at [386, 270] on li "Vacío" at bounding box center [454, 267] width 197 height 19
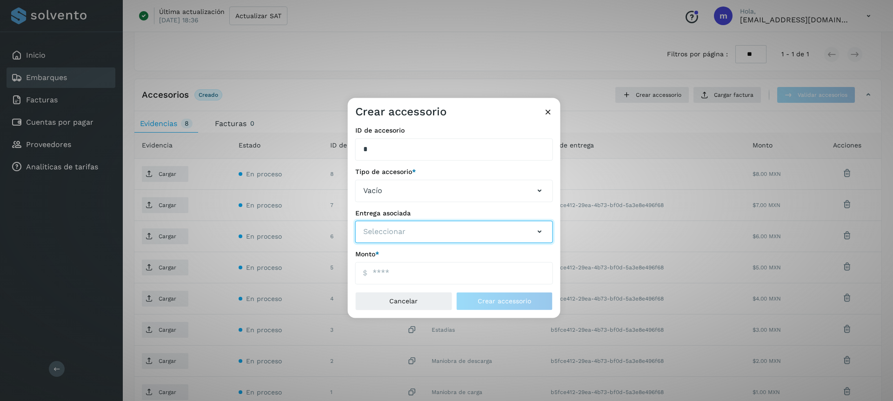
click at [408, 226] on button "Seleccionar" at bounding box center [454, 232] width 198 height 22
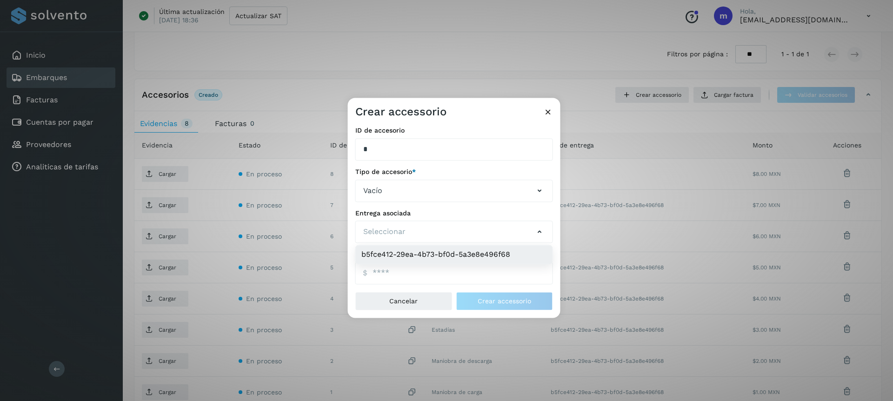
click at [397, 254] on li "b5fce412-29ea-4b73-bf0d-5a3e8e496f68" at bounding box center [454, 255] width 197 height 19
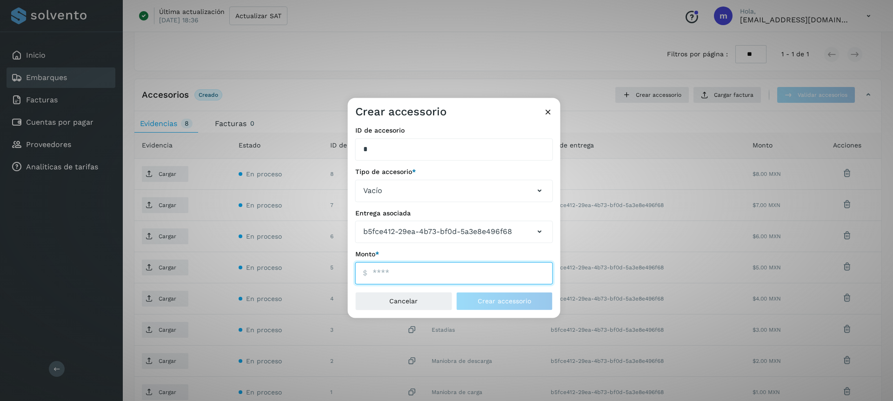
click at [378, 276] on input "ID de embarque" at bounding box center [454, 273] width 198 height 22
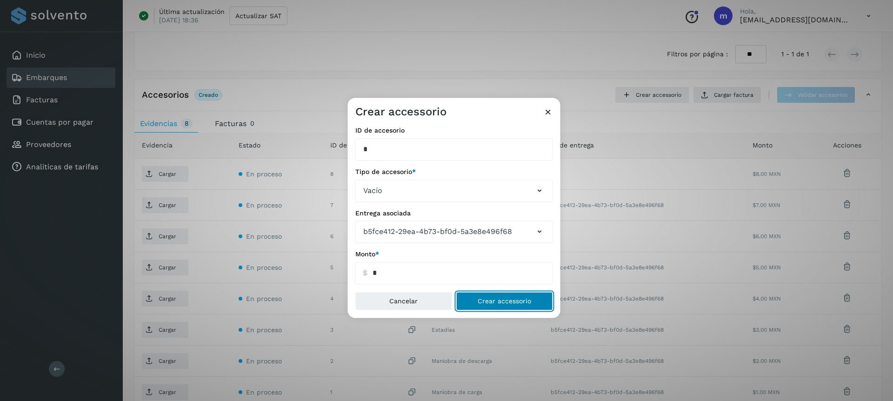
type input "****"
click at [491, 306] on button "Crear accessorio" at bounding box center [504, 301] width 97 height 19
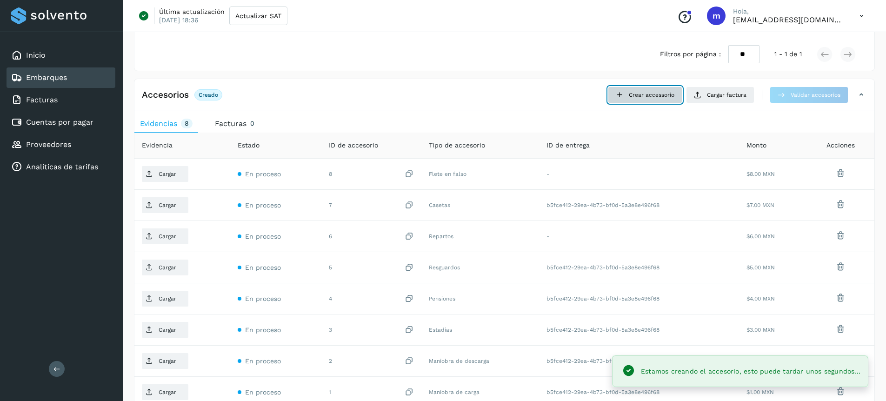
click at [654, 94] on span "Crear accessorio" at bounding box center [652, 95] width 46 height 8
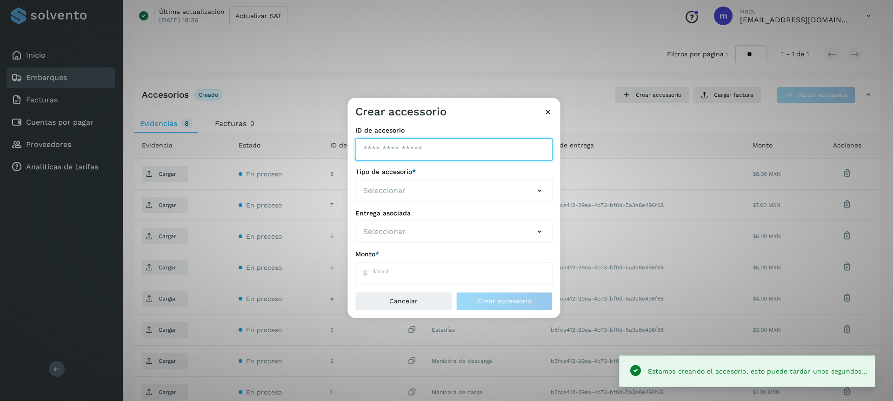
click at [415, 152] on input "ID de embarque" at bounding box center [454, 149] width 198 height 22
type input "**"
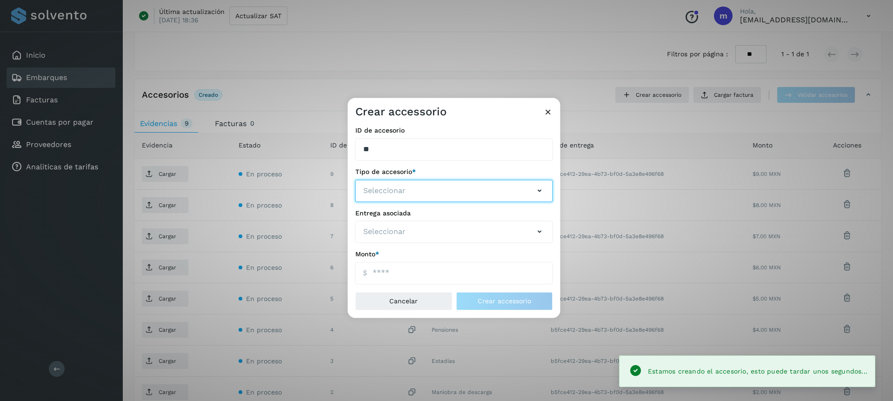
click at [407, 189] on button "Seleccionar" at bounding box center [454, 191] width 198 height 22
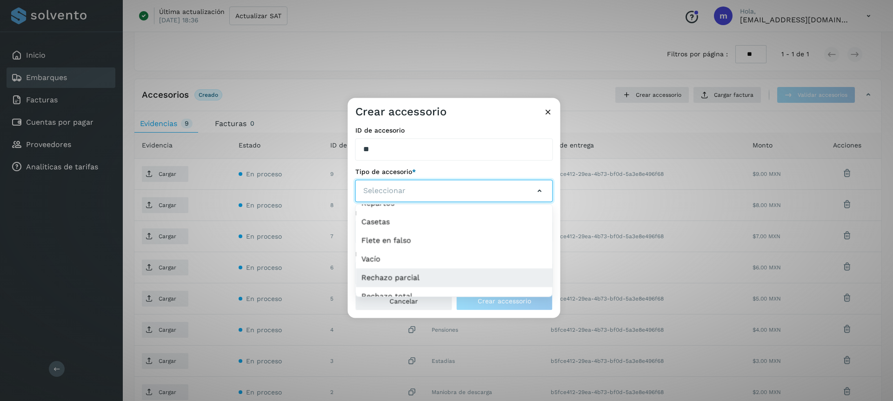
scroll to position [104, 0]
click at [398, 274] on li "Rechazo parcial" at bounding box center [454, 277] width 197 height 19
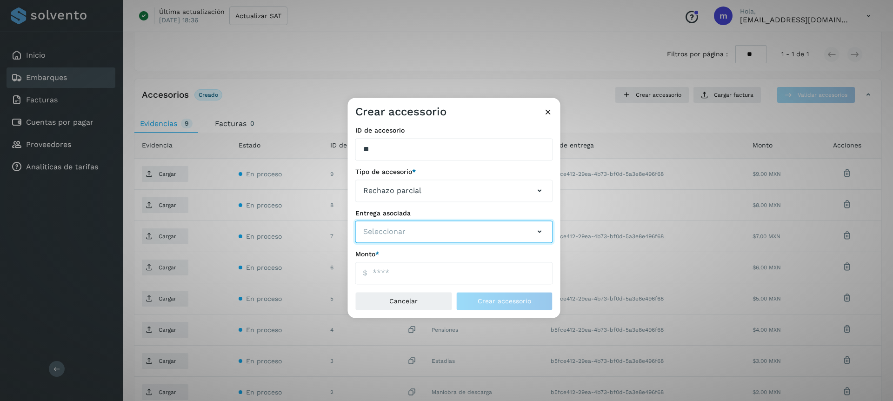
click at [406, 231] on button "Seleccionar" at bounding box center [454, 232] width 198 height 22
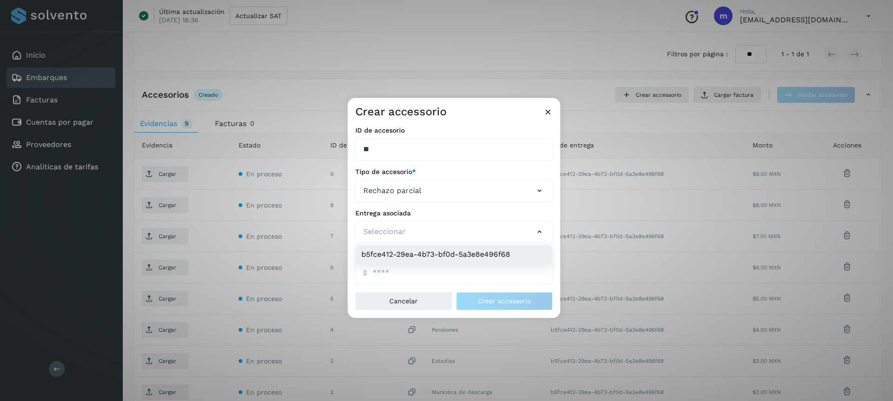
click at [397, 254] on li "b5fce412-29ea-4b73-bf0d-5a3e8e496f68" at bounding box center [454, 255] width 197 height 19
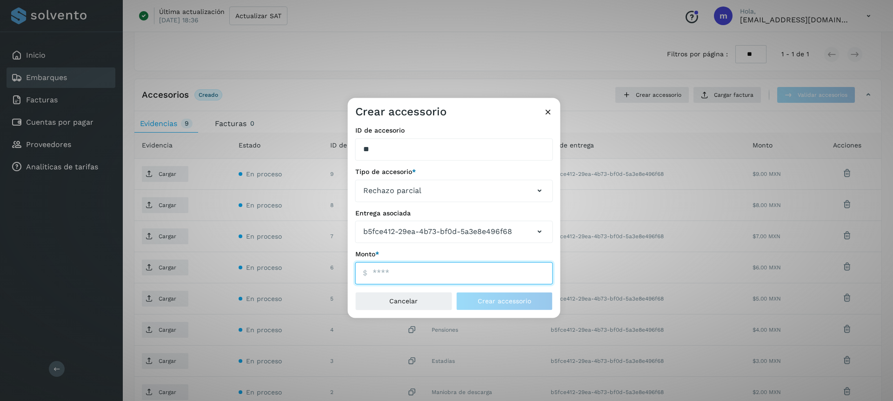
click at [392, 274] on input "ID de embarque" at bounding box center [454, 273] width 198 height 22
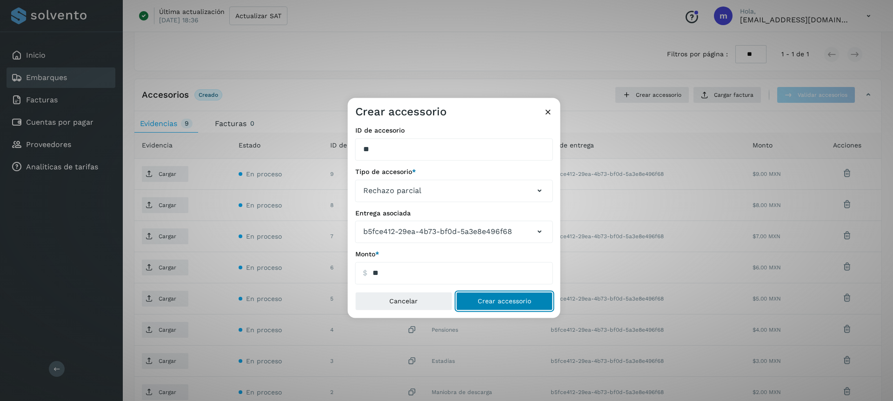
type input "*****"
click at [504, 305] on button "Crear accessorio" at bounding box center [504, 301] width 97 height 19
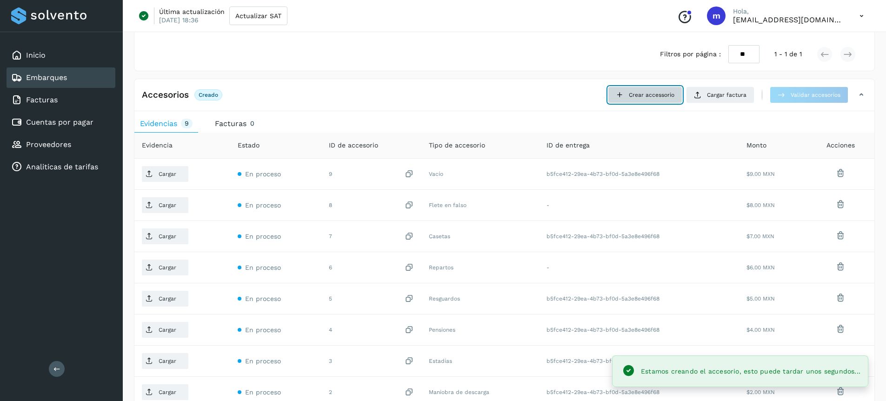
click at [640, 95] on span "Crear accessorio" at bounding box center [652, 95] width 46 height 8
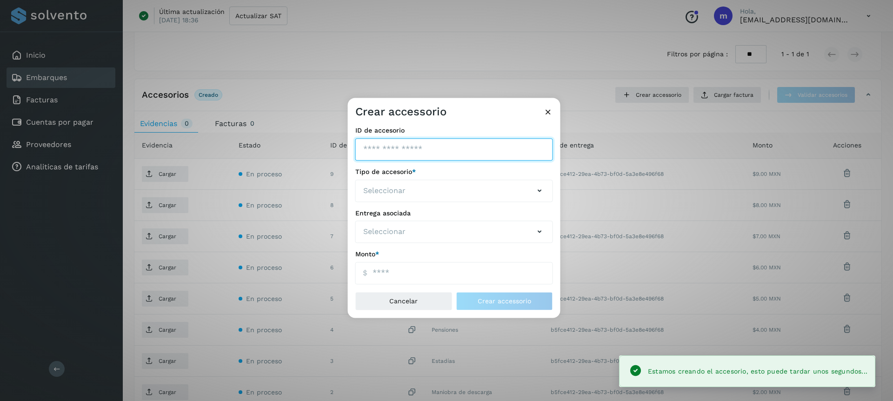
click at [418, 150] on input "ID de embarque" at bounding box center [454, 149] width 198 height 22
type input "**"
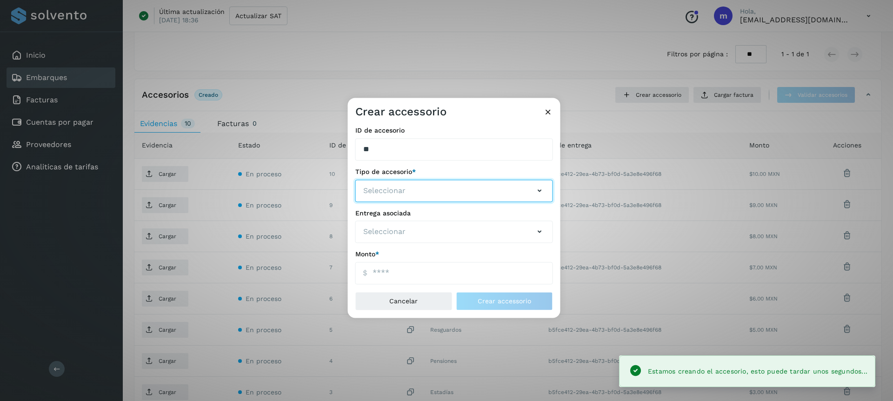
click at [431, 180] on button "Seleccionar" at bounding box center [454, 191] width 198 height 22
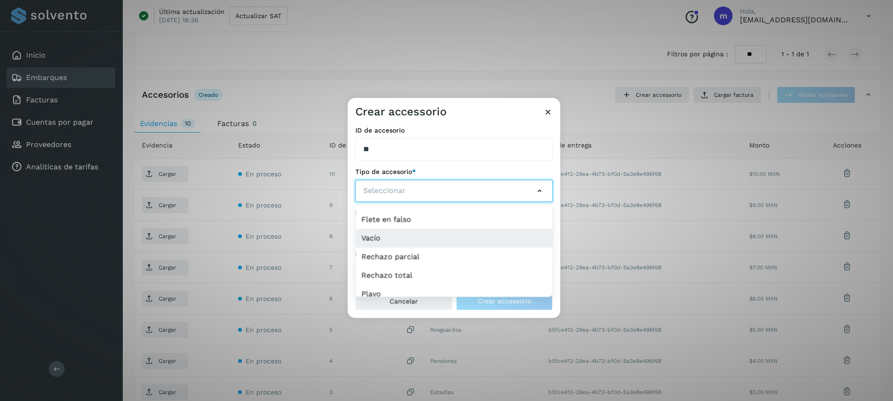
scroll to position [126, 0]
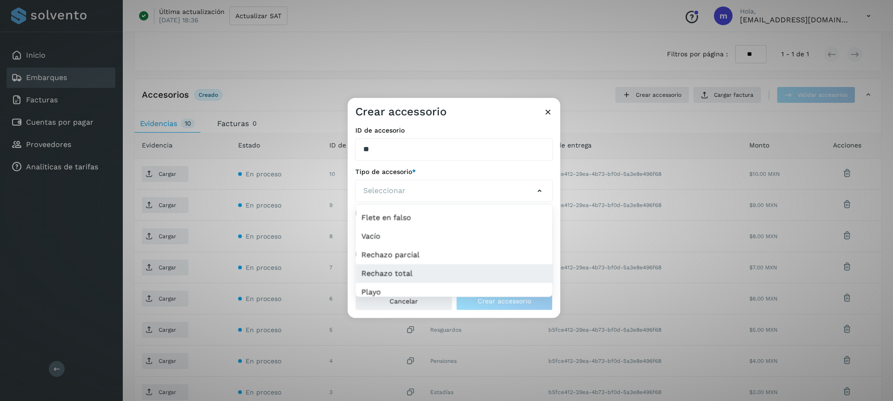
click at [403, 271] on li "Rechazo total" at bounding box center [454, 273] width 197 height 19
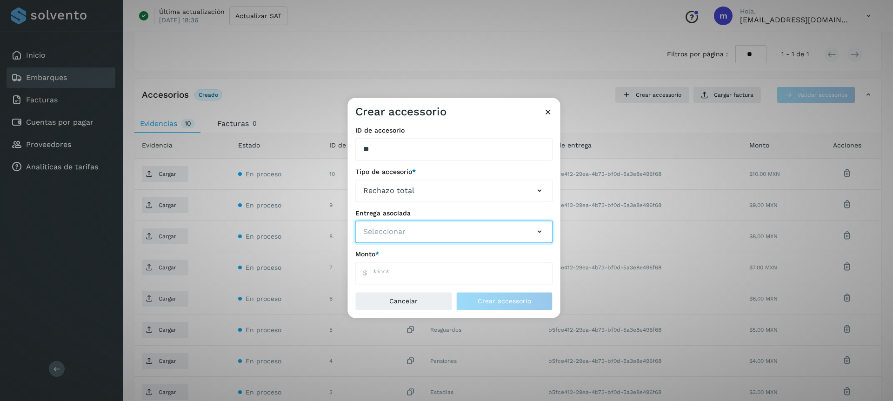
click at [404, 238] on button "Seleccionar" at bounding box center [454, 232] width 198 height 22
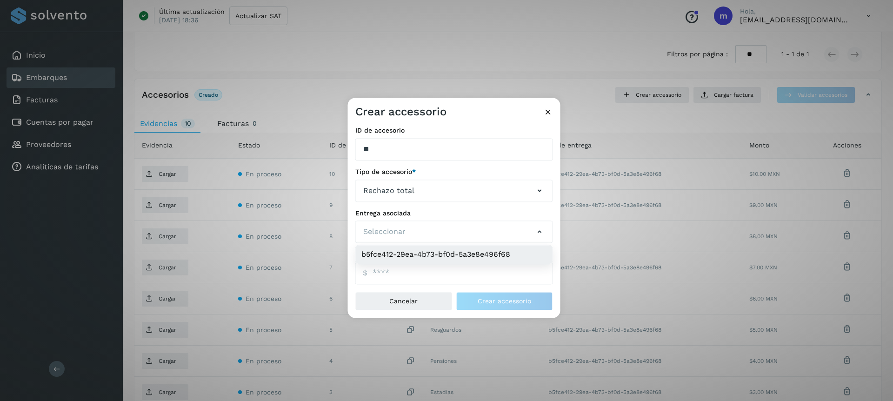
click at [405, 248] on li "b5fce412-29ea-4b73-bf0d-5a3e8e496f68" at bounding box center [454, 255] width 197 height 19
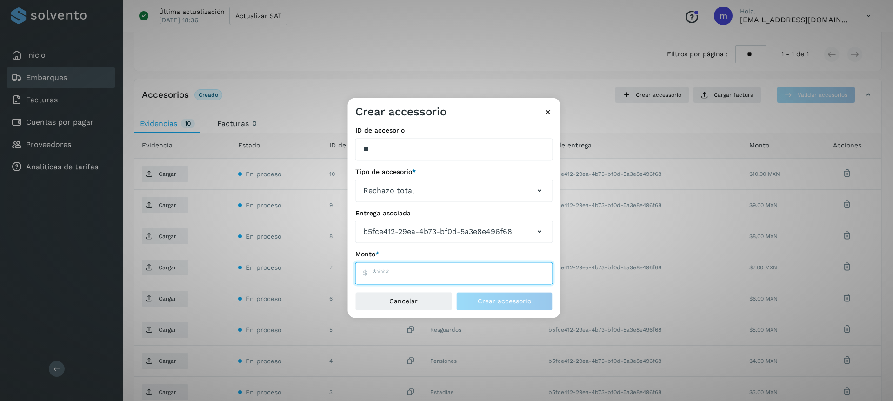
click at [388, 273] on input "ID de embarque" at bounding box center [454, 273] width 198 height 22
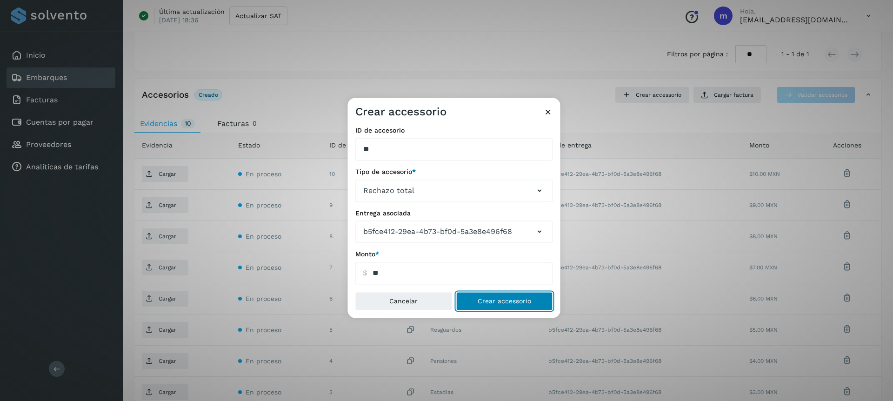
type input "*****"
click at [486, 306] on button "Crear accessorio" at bounding box center [504, 301] width 97 height 19
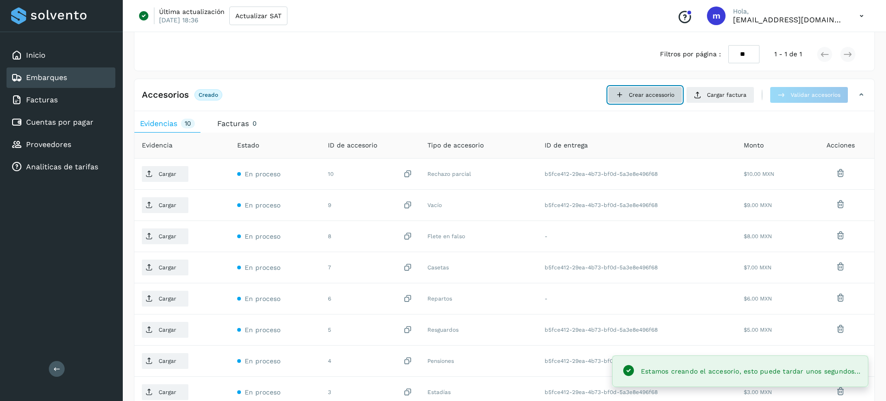
click at [666, 92] on span "Crear accessorio" at bounding box center [652, 95] width 46 height 8
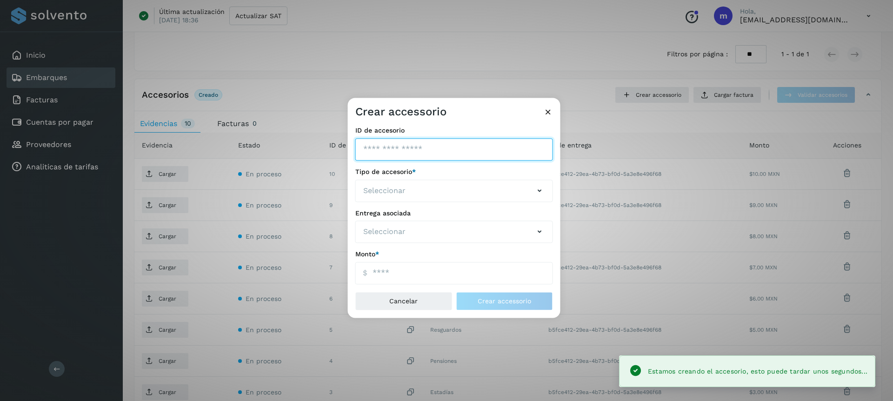
click at [404, 146] on input "ID de embarque" at bounding box center [454, 149] width 198 height 22
type input "**"
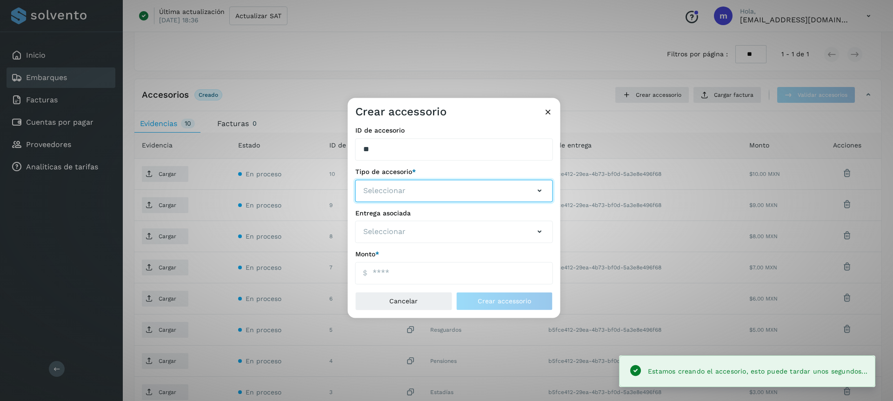
click at [390, 189] on span "Seleccionar" at bounding box center [384, 190] width 42 height 11
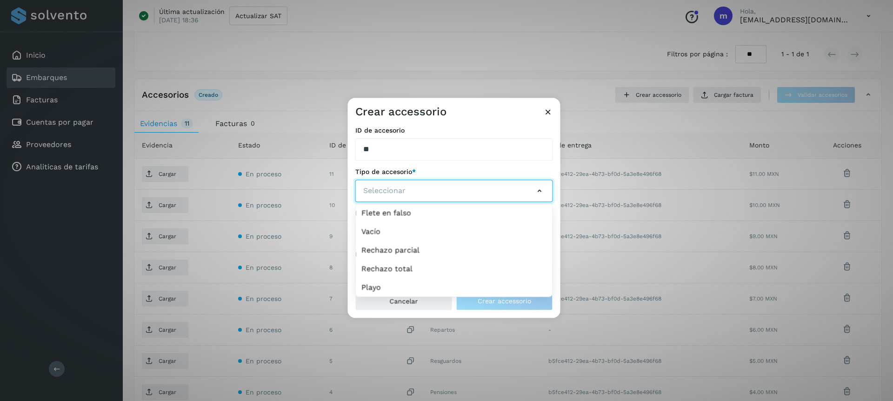
scroll to position [133, 0]
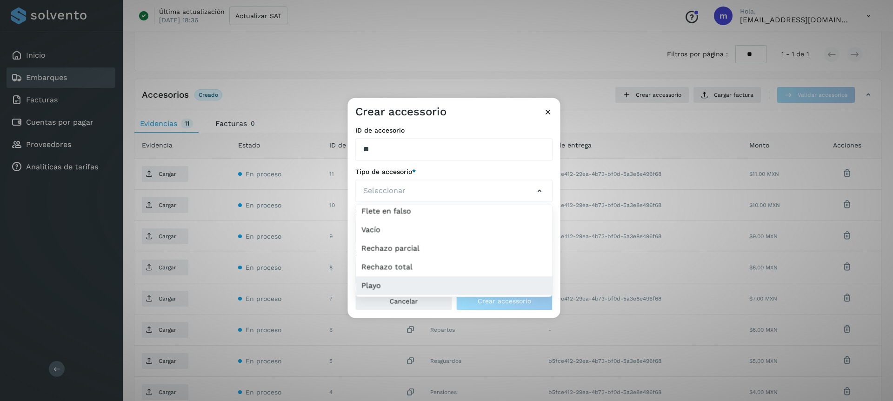
click at [398, 287] on li "Playo" at bounding box center [454, 285] width 197 height 19
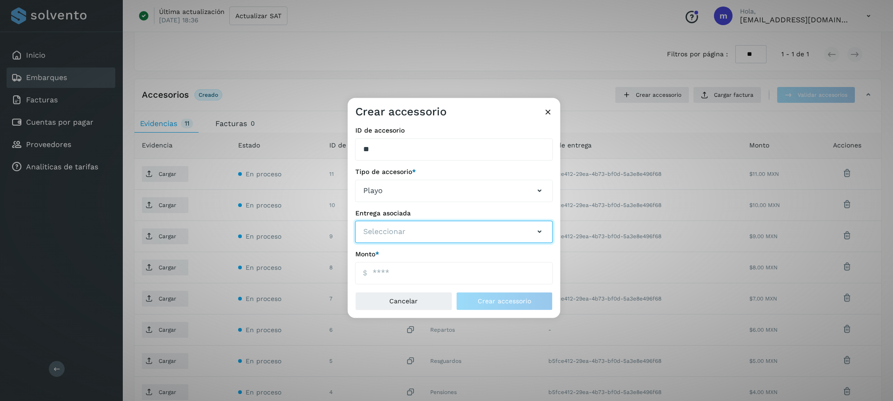
click at [414, 236] on button "Seleccionar" at bounding box center [454, 232] width 198 height 22
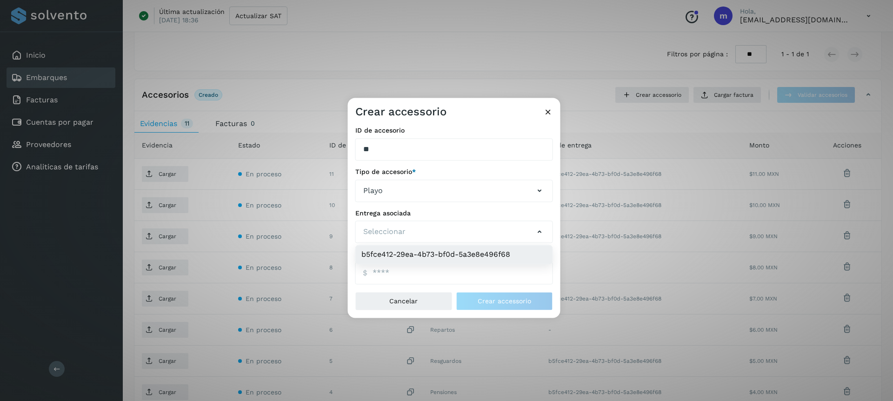
click at [416, 250] on li "b5fce412-29ea-4b73-bf0d-5a3e8e496f68" at bounding box center [454, 255] width 197 height 19
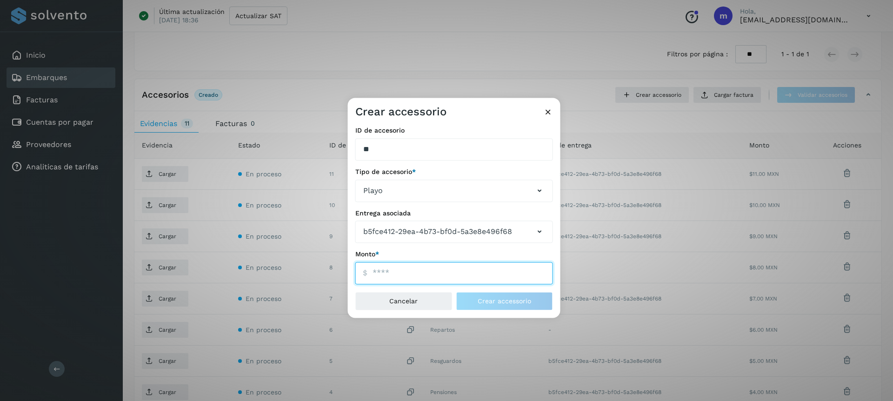
click at [389, 272] on input "ID de embarque" at bounding box center [454, 273] width 198 height 22
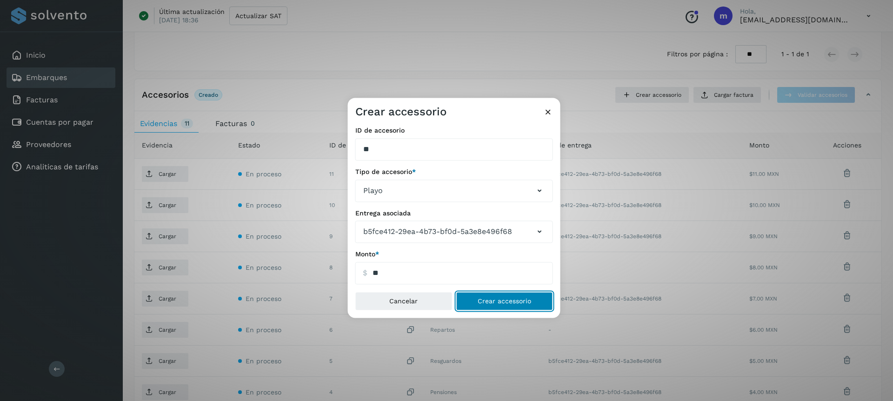
type input "*****"
click at [507, 302] on span "Crear accessorio" at bounding box center [504, 301] width 53 height 7
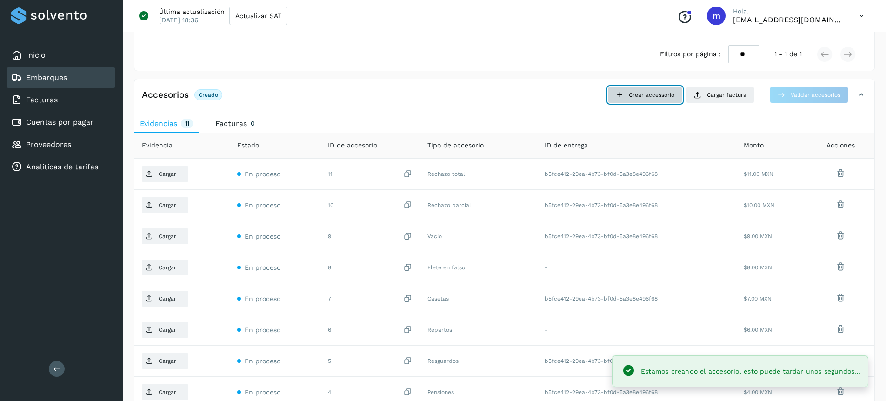
click at [652, 100] on button "Crear accessorio" at bounding box center [645, 95] width 74 height 17
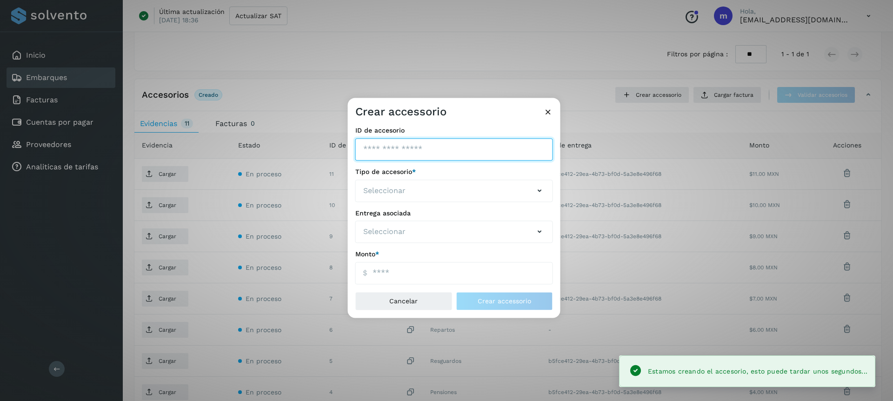
click at [403, 154] on input "ID de embarque" at bounding box center [454, 149] width 198 height 22
type input "**"
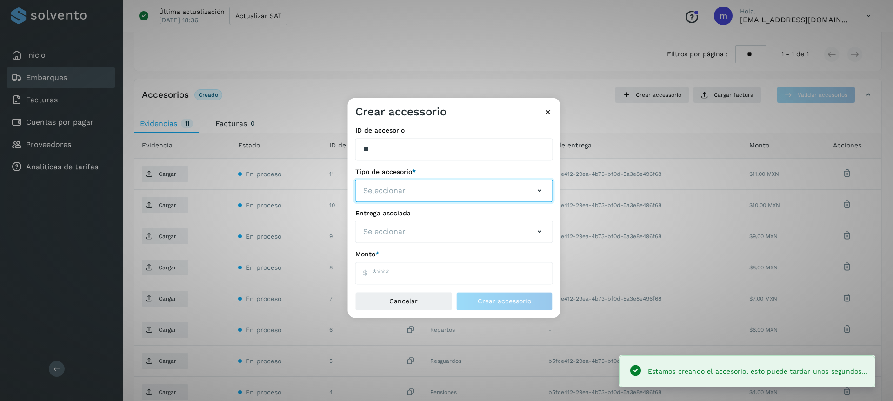
click at [398, 194] on span "Seleccionar" at bounding box center [384, 190] width 42 height 11
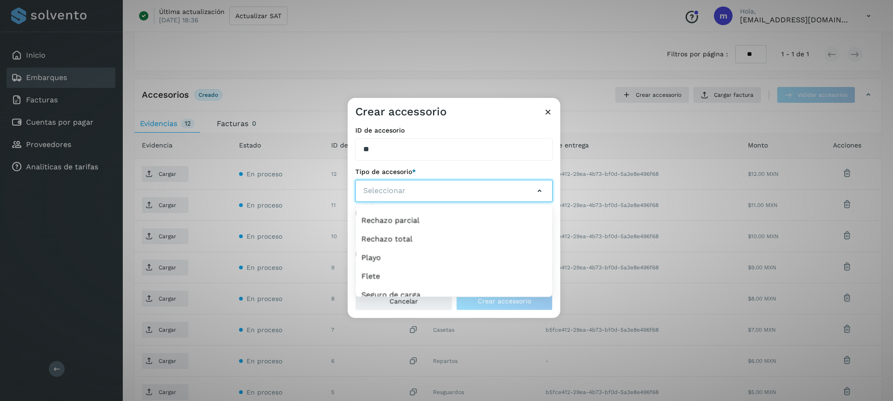
scroll to position [161, 0]
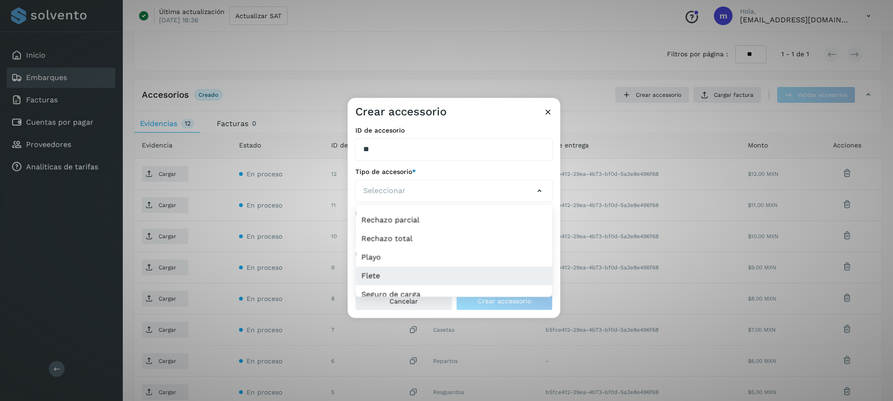
click at [383, 277] on li "Flete" at bounding box center [454, 276] width 197 height 19
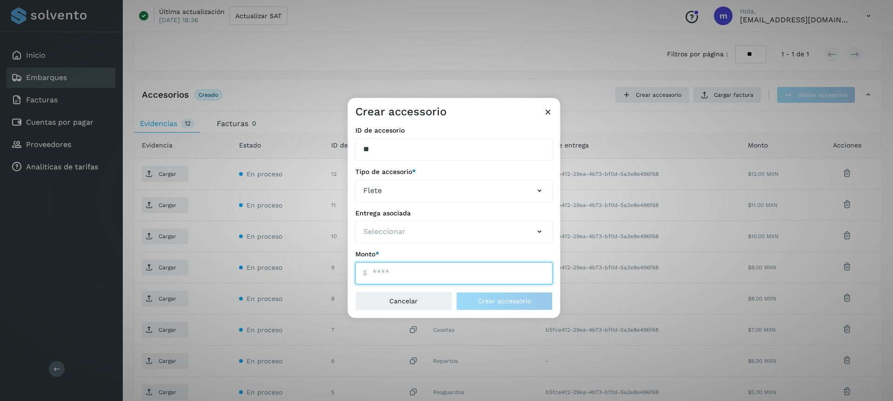
click at [388, 277] on input "ID de embarque" at bounding box center [454, 273] width 198 height 22
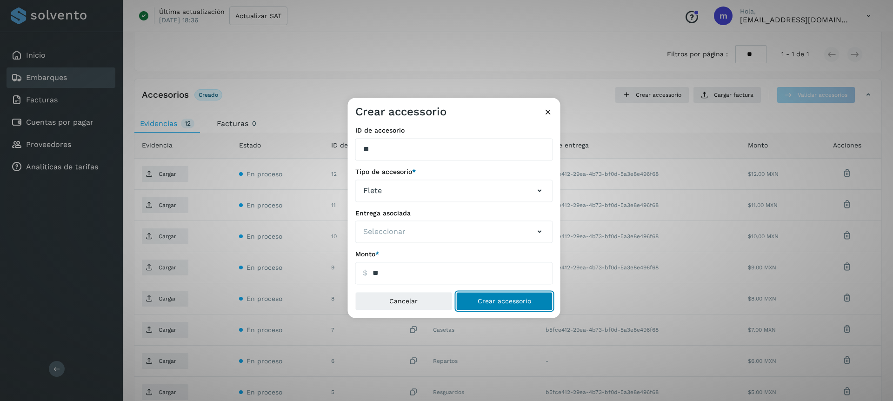
type input "*****"
click at [512, 306] on button "Crear accessorio" at bounding box center [504, 301] width 97 height 19
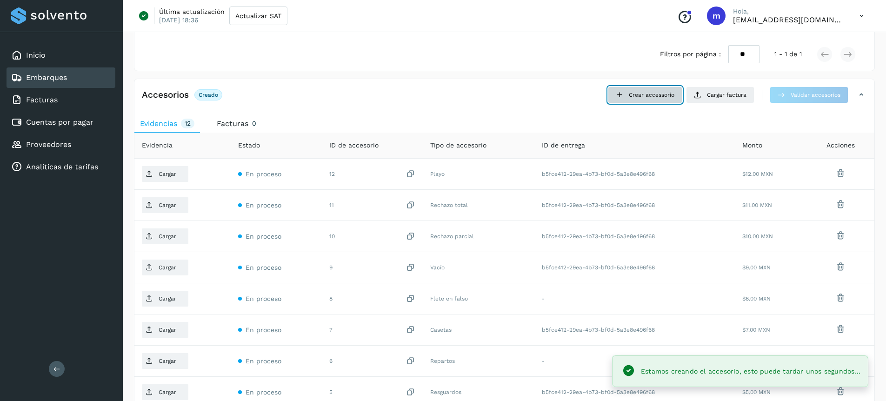
click at [643, 96] on span "Crear accessorio" at bounding box center [652, 95] width 46 height 8
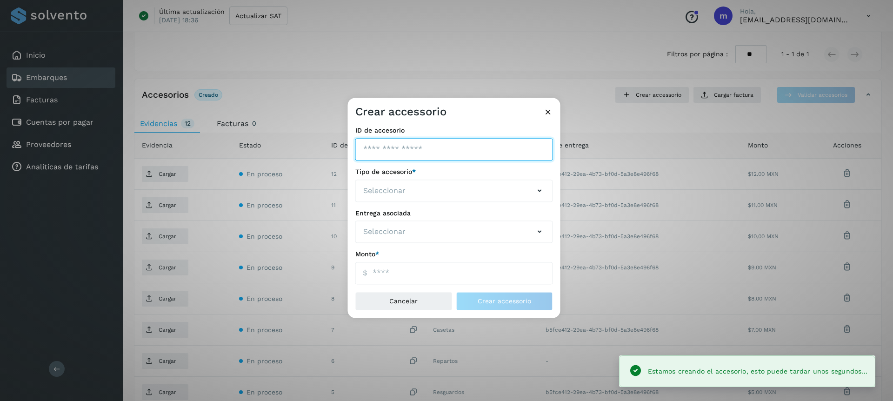
click at [443, 142] on input "ID de embarque" at bounding box center [454, 149] width 198 height 22
type input "**"
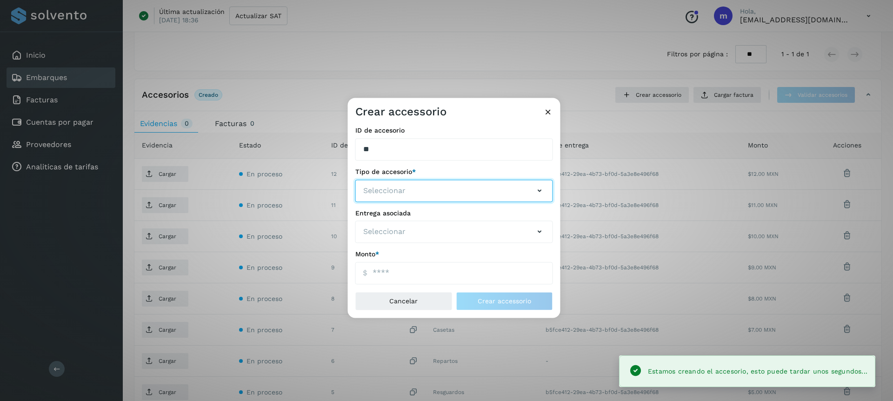
click at [417, 191] on button "Seleccionar" at bounding box center [454, 191] width 198 height 22
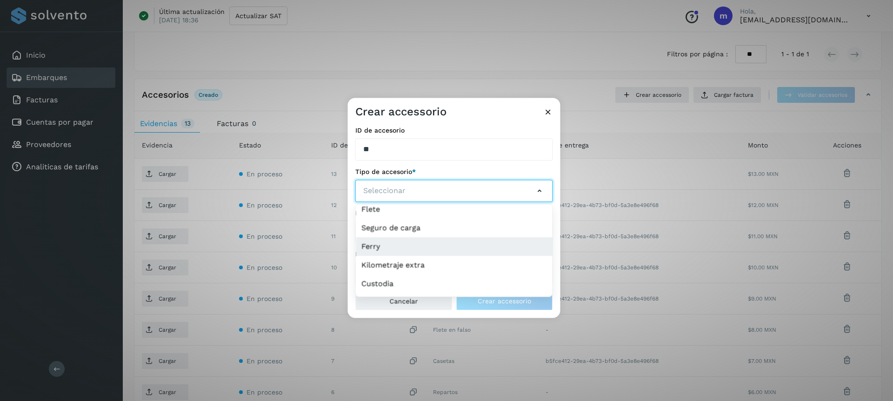
scroll to position [227, 0]
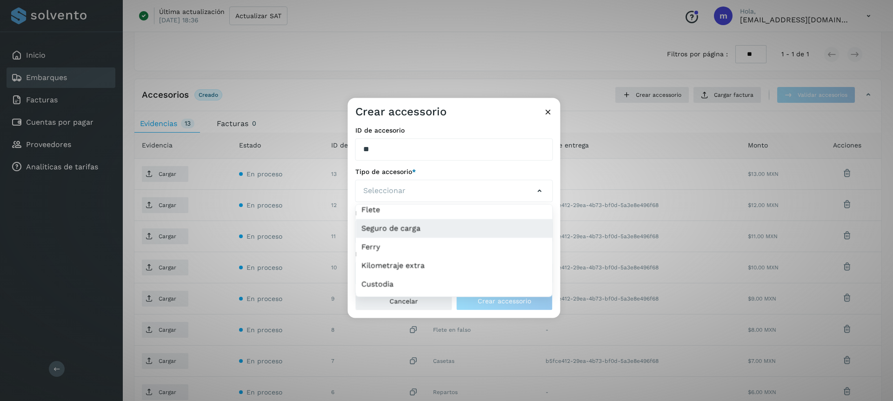
click at [403, 231] on li "Seguro de carga" at bounding box center [454, 228] width 197 height 19
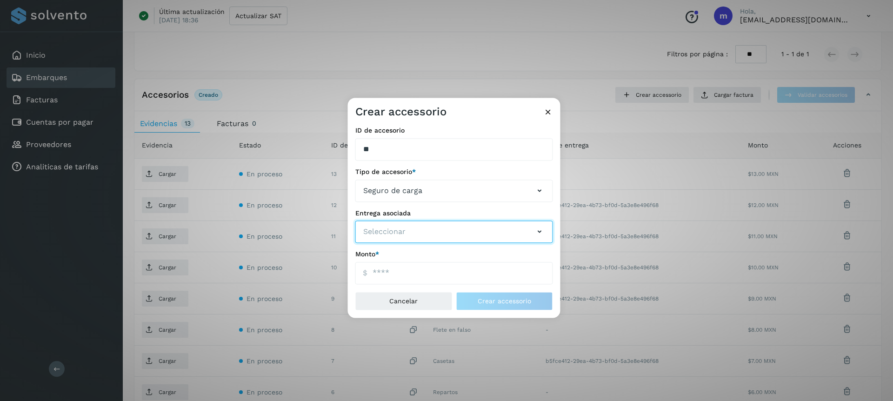
click at [424, 232] on button "Seleccionar" at bounding box center [454, 232] width 198 height 22
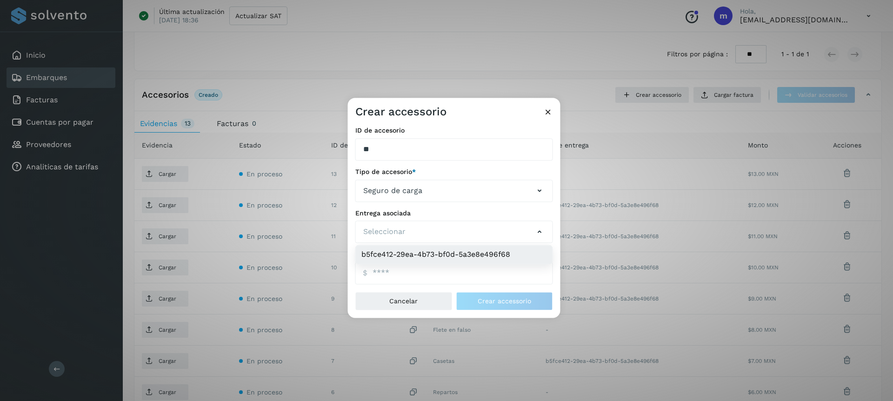
click at [411, 252] on li "b5fce412-29ea-4b73-bf0d-5a3e8e496f68" at bounding box center [454, 255] width 197 height 19
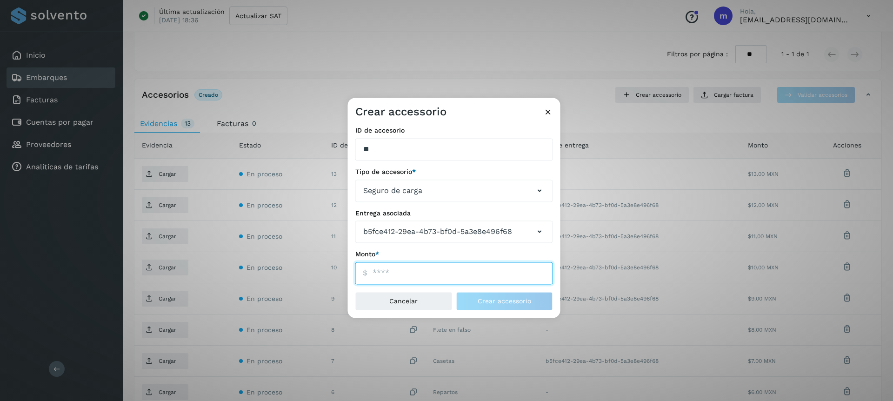
click at [380, 275] on input "ID de embarque" at bounding box center [454, 273] width 198 height 22
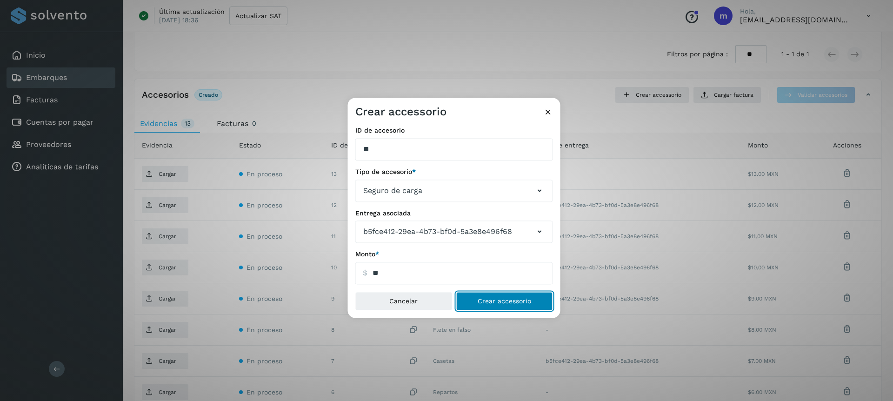
type input "*****"
click at [510, 297] on button "Crear accessorio" at bounding box center [504, 301] width 97 height 19
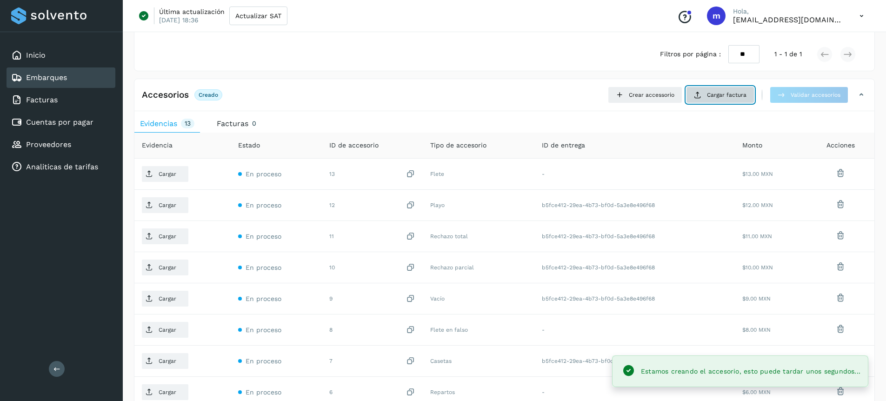
click at [703, 93] on button "Cargar factura" at bounding box center [720, 95] width 68 height 17
click at [657, 94] on span "Crear accessorio" at bounding box center [652, 95] width 46 height 8
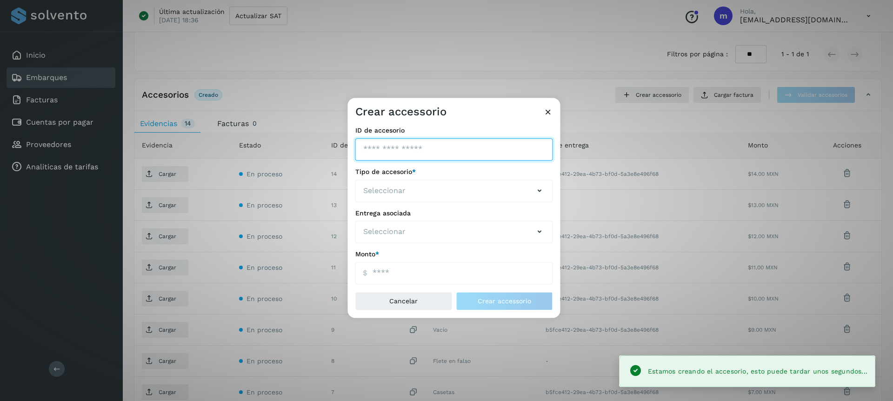
click at [435, 145] on input "ID de embarque" at bounding box center [454, 149] width 198 height 22
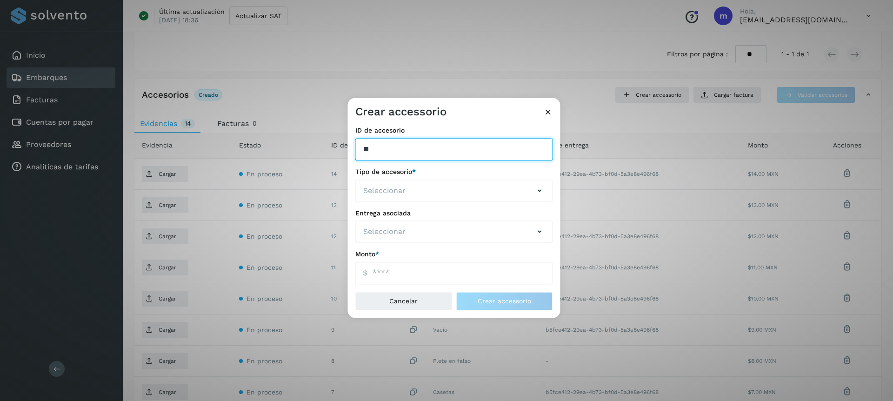
type input "**"
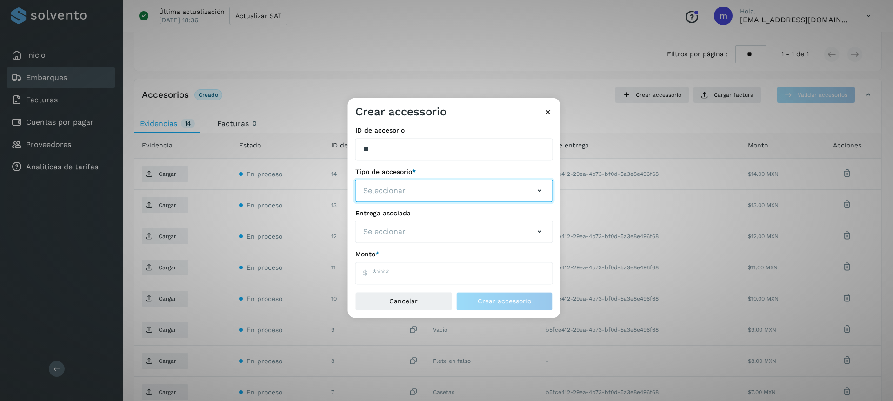
click at [421, 192] on button "Seleccionar" at bounding box center [454, 191] width 198 height 22
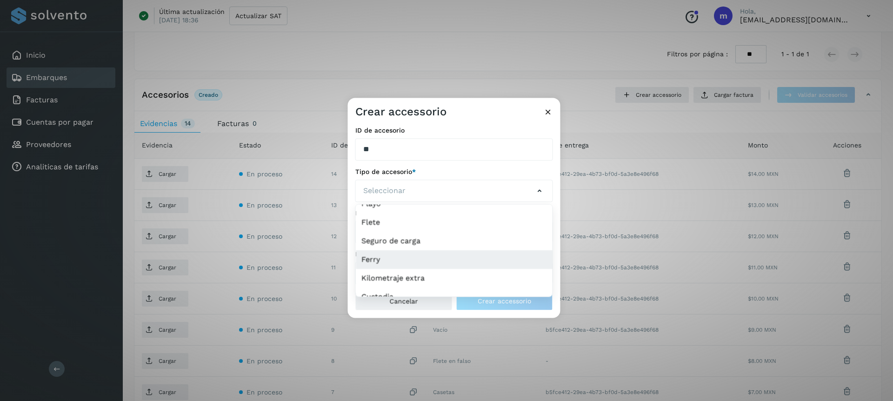
click at [382, 260] on li "Ferry" at bounding box center [454, 259] width 197 height 19
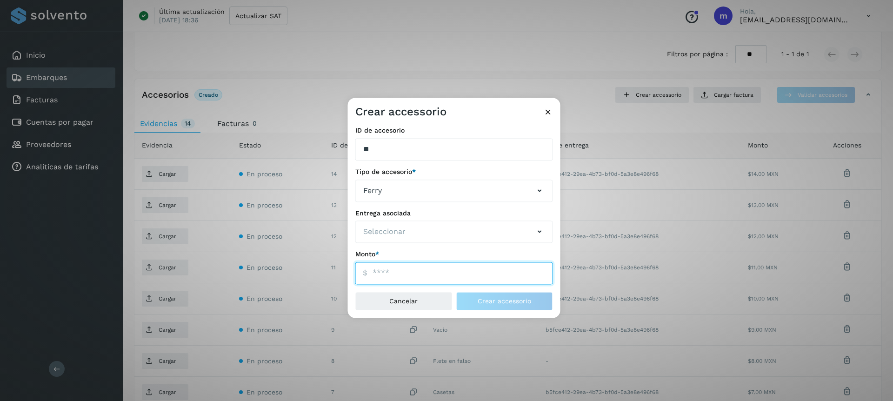
click at [402, 275] on input "ID de embarque" at bounding box center [454, 273] width 198 height 22
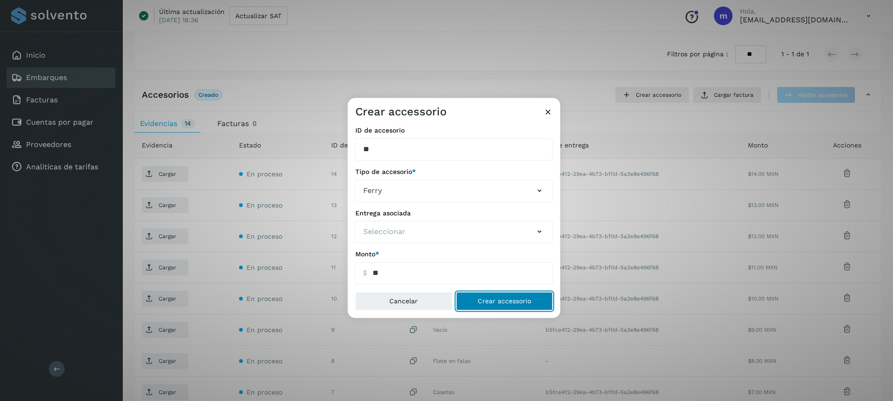
type input "*****"
click at [475, 303] on button "Crear accessorio" at bounding box center [504, 301] width 97 height 19
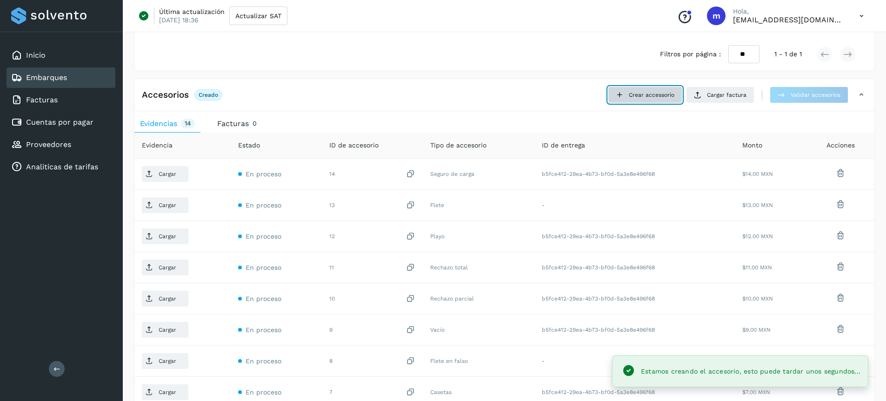
click at [658, 95] on span "Crear accessorio" at bounding box center [652, 95] width 46 height 8
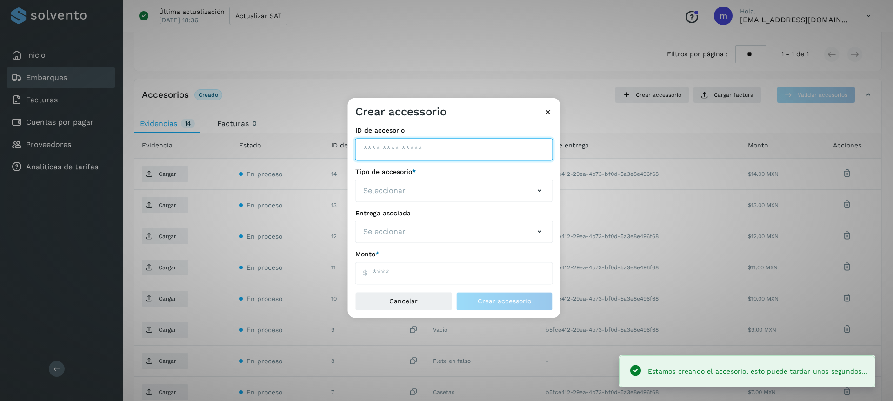
click at [367, 146] on input "ID de embarque" at bounding box center [454, 149] width 198 height 22
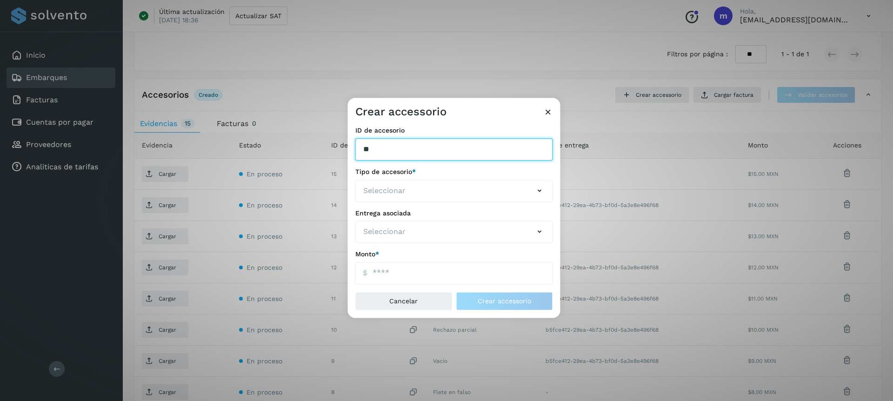
type input "**"
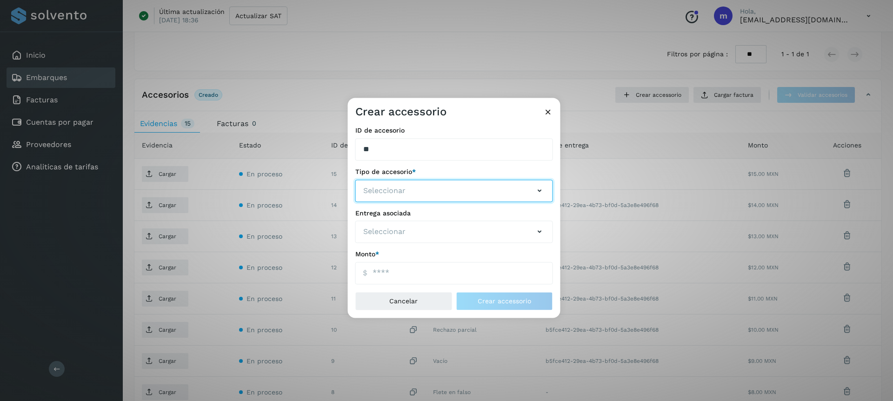
click at [398, 197] on button "Seleccionar" at bounding box center [454, 191] width 198 height 22
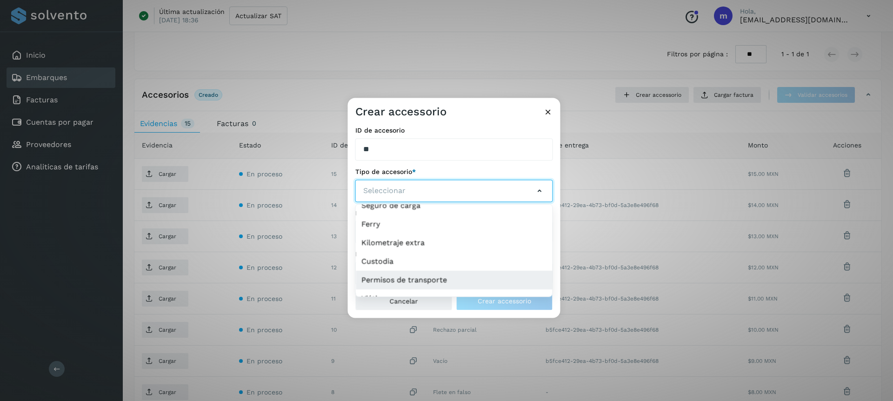
scroll to position [236, 0]
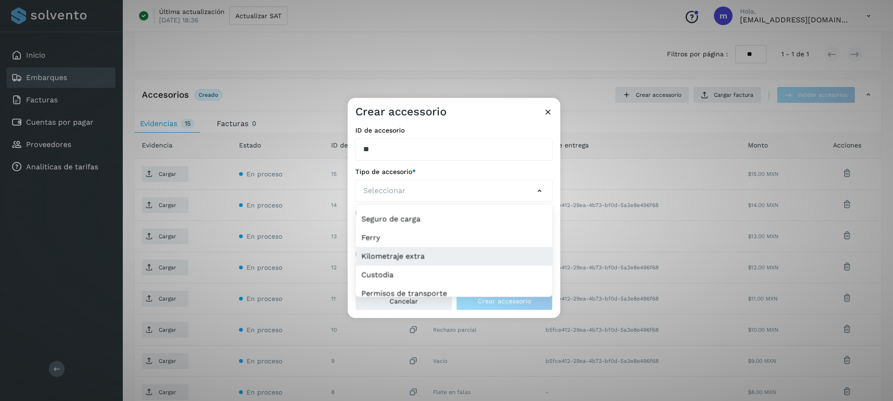
click at [388, 259] on li "Kilometraje extra" at bounding box center [454, 256] width 197 height 19
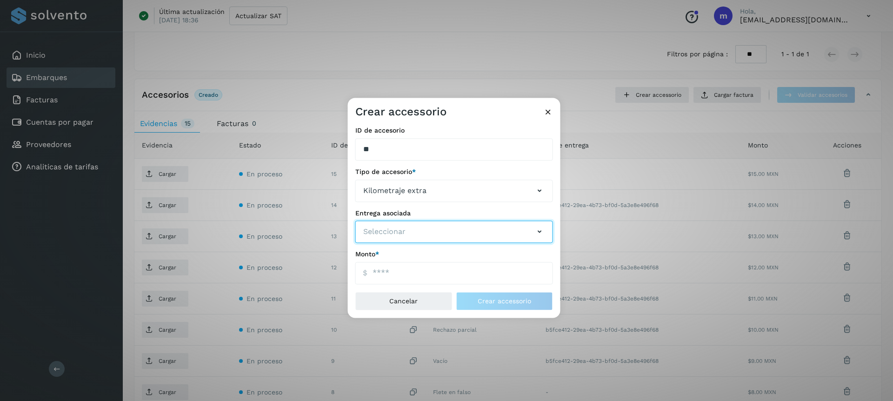
click at [411, 234] on button "Seleccionar" at bounding box center [454, 232] width 198 height 22
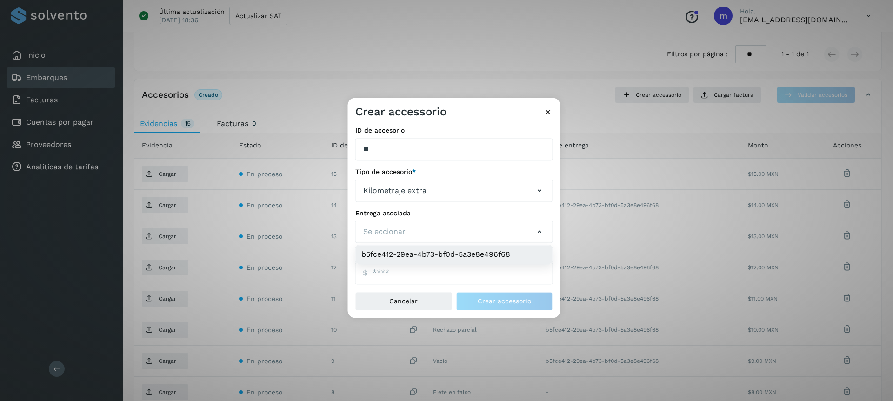
click at [400, 254] on li "b5fce412-29ea-4b73-bf0d-5a3e8e496f68" at bounding box center [454, 255] width 197 height 19
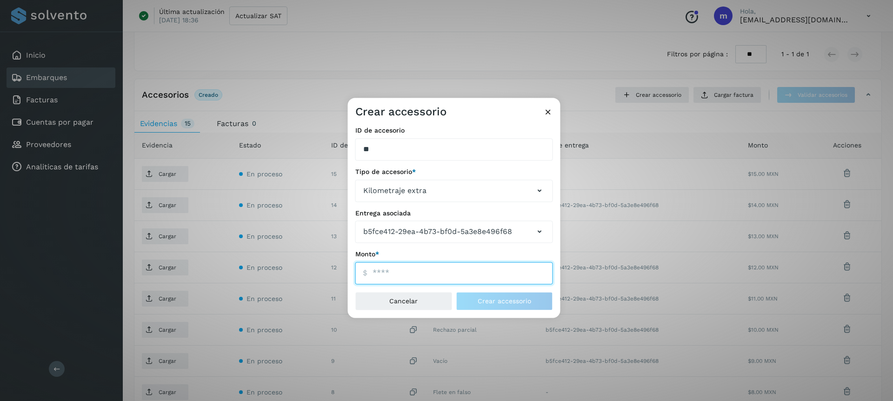
click at [394, 275] on input "ID de embarque" at bounding box center [454, 273] width 198 height 22
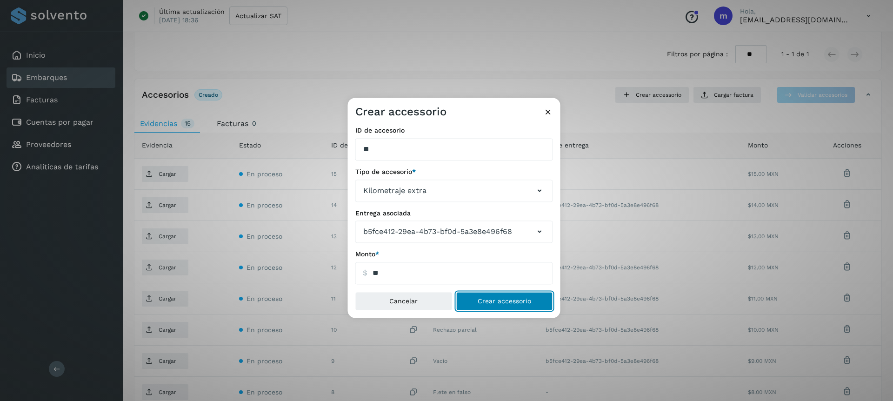
type input "*****"
click at [499, 300] on span "Crear accessorio" at bounding box center [504, 301] width 53 height 7
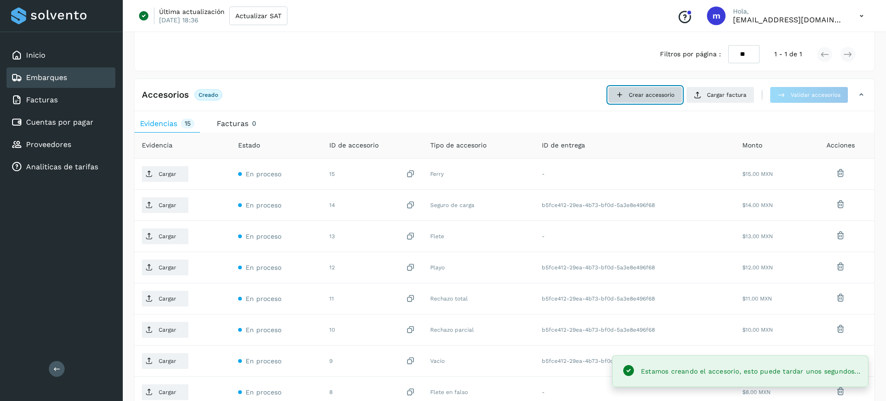
click at [648, 94] on span "Crear accessorio" at bounding box center [652, 95] width 46 height 8
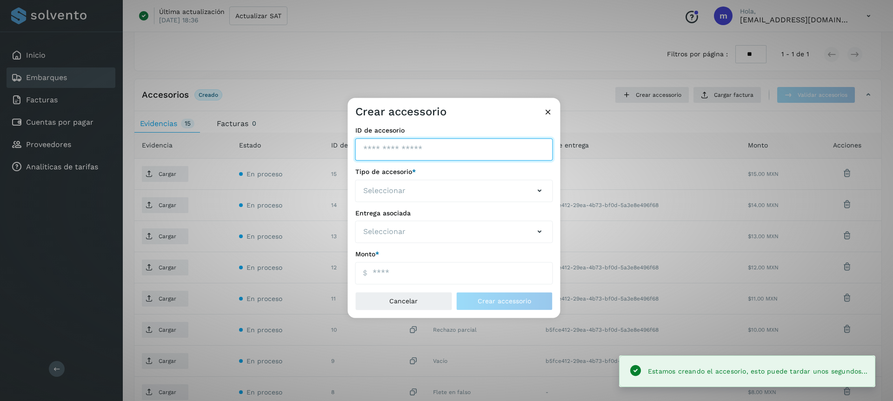
click at [406, 155] on input "ID de embarque" at bounding box center [454, 149] width 198 height 22
type input "**"
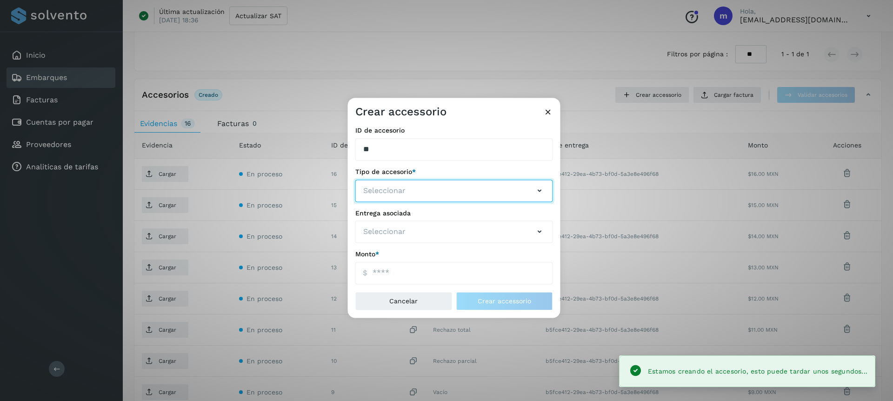
click at [431, 190] on button "Seleccionar" at bounding box center [454, 191] width 198 height 22
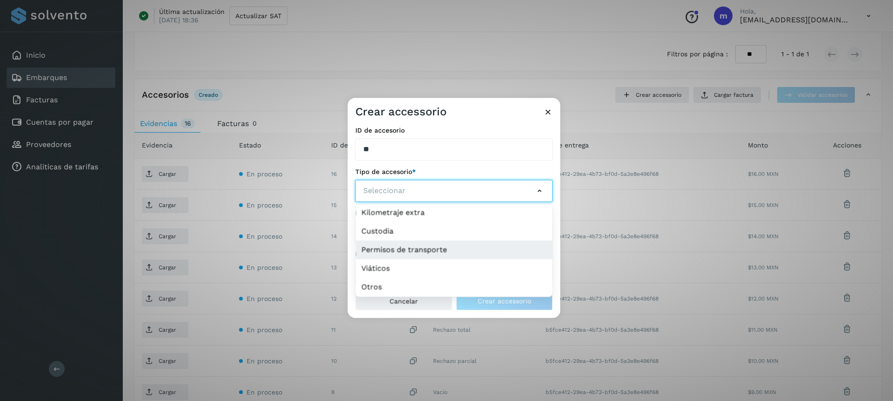
scroll to position [260, 0]
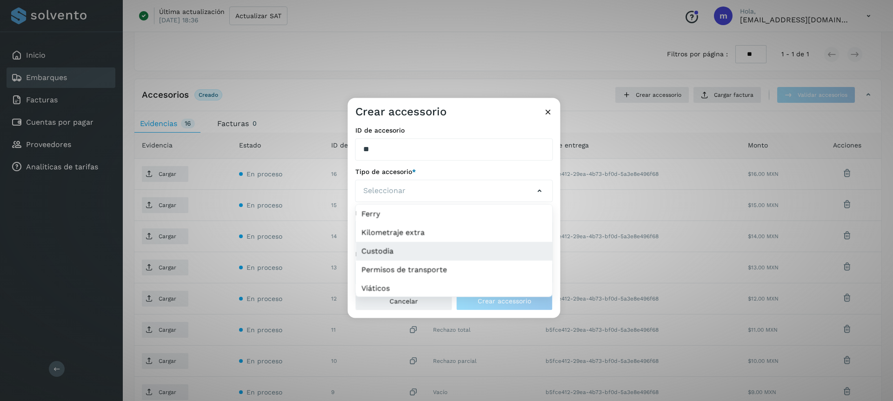
click at [394, 253] on li "Custodia" at bounding box center [454, 251] width 197 height 19
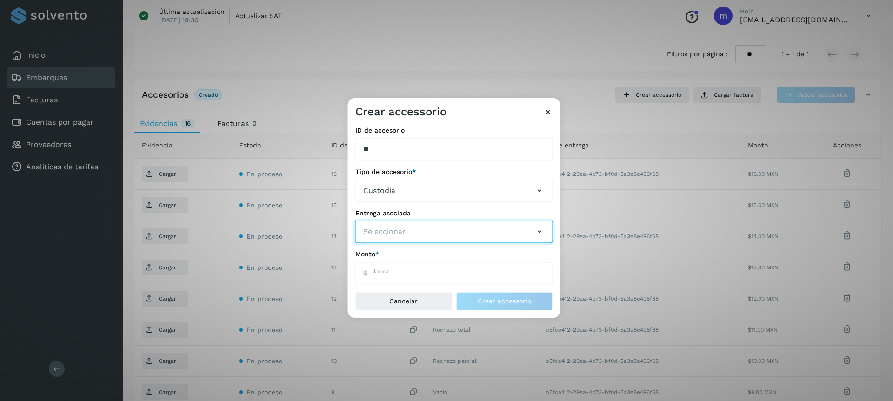
click at [395, 234] on span "Seleccionar" at bounding box center [384, 232] width 42 height 11
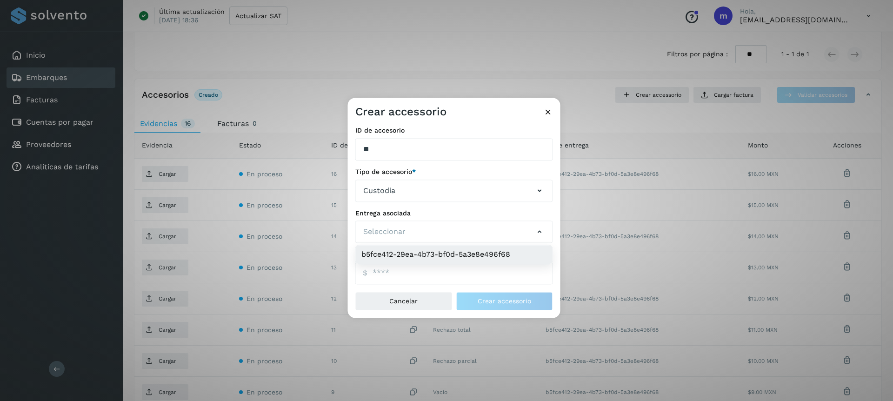
click at [393, 251] on li "b5fce412-29ea-4b73-bf0d-5a3e8e496f68" at bounding box center [454, 255] width 197 height 19
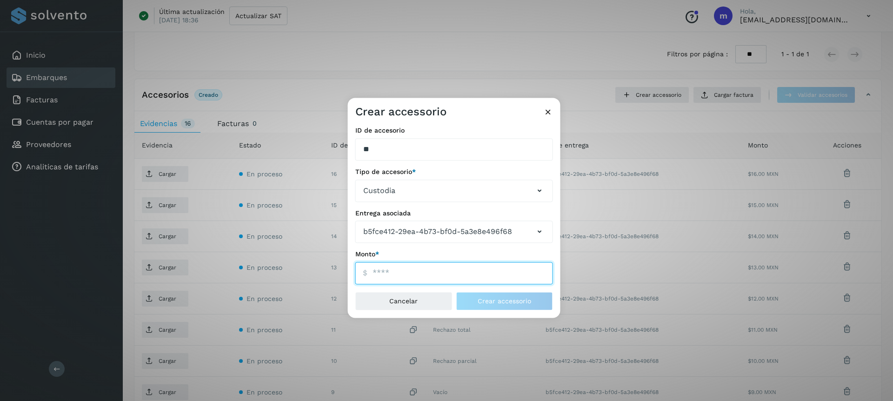
click at [384, 267] on input "ID de embarque" at bounding box center [454, 273] width 198 height 22
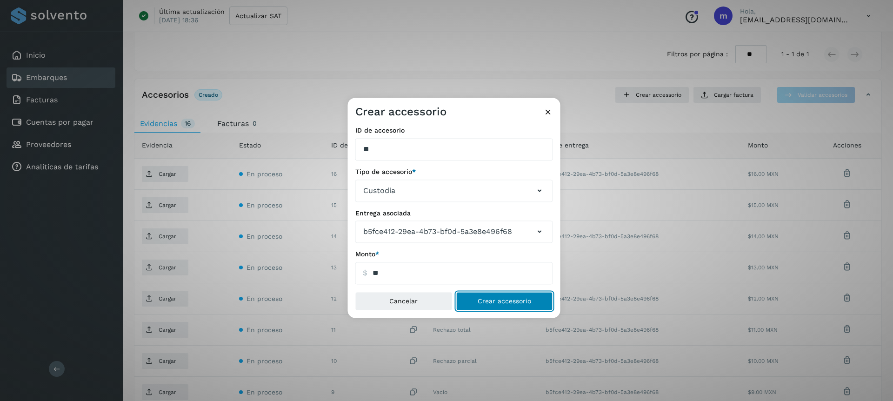
type input "*****"
click at [505, 297] on button "Crear accessorio" at bounding box center [504, 301] width 97 height 19
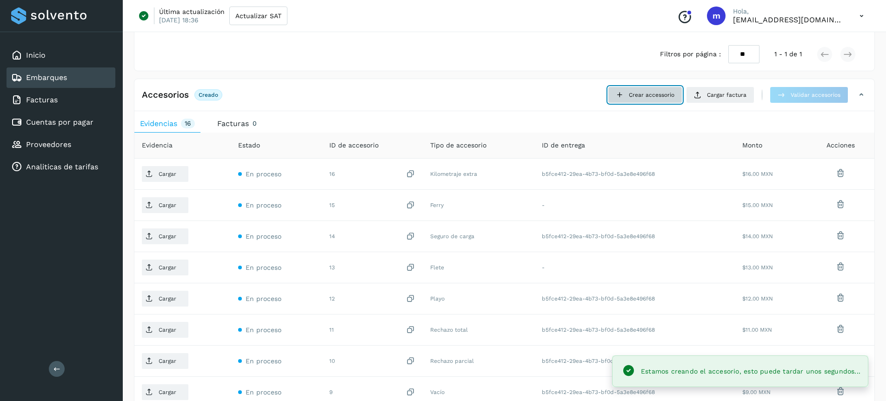
click at [648, 91] on span "Crear accessorio" at bounding box center [652, 95] width 46 height 8
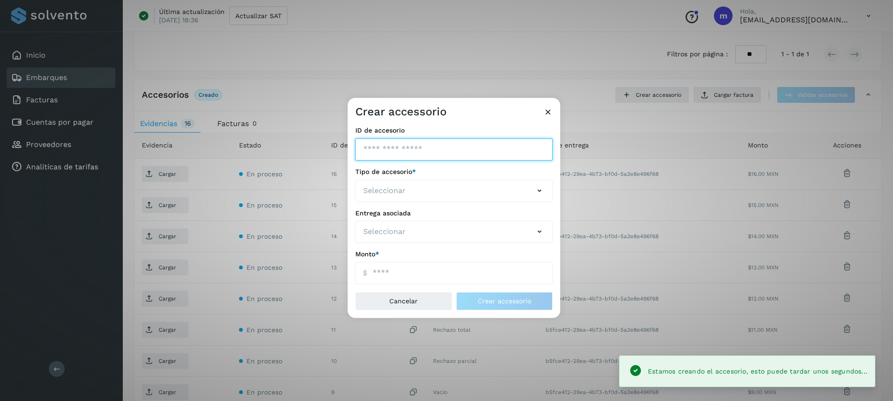
click at [397, 153] on input "ID de embarque" at bounding box center [454, 149] width 198 height 22
type input "**"
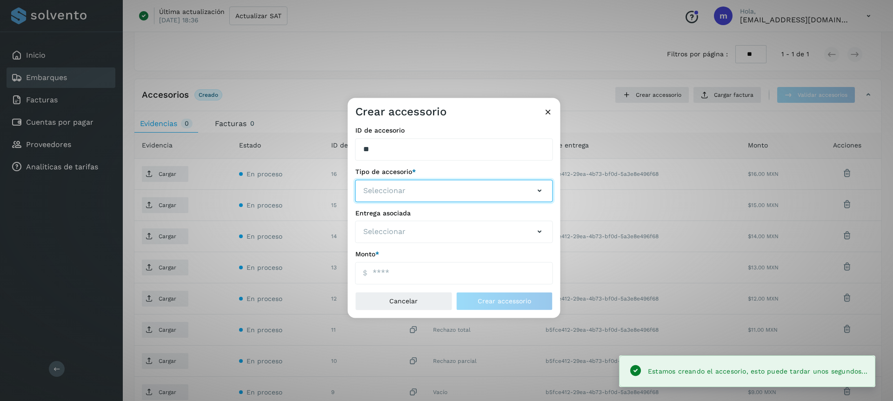
click at [413, 196] on button "Seleccionar" at bounding box center [454, 191] width 198 height 22
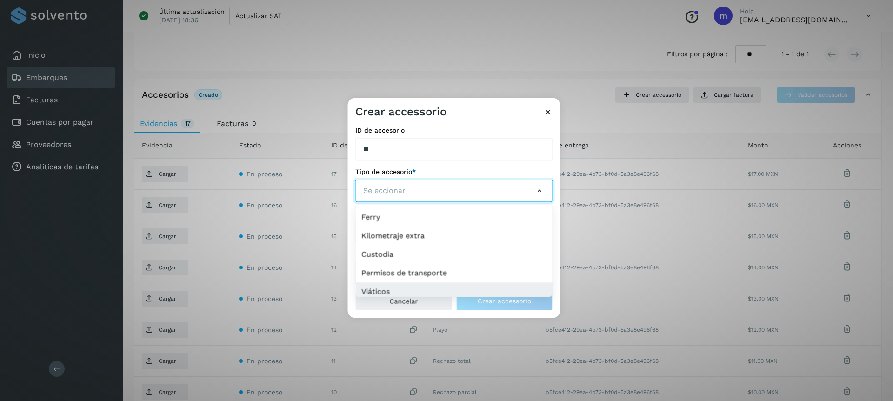
scroll to position [259, 0]
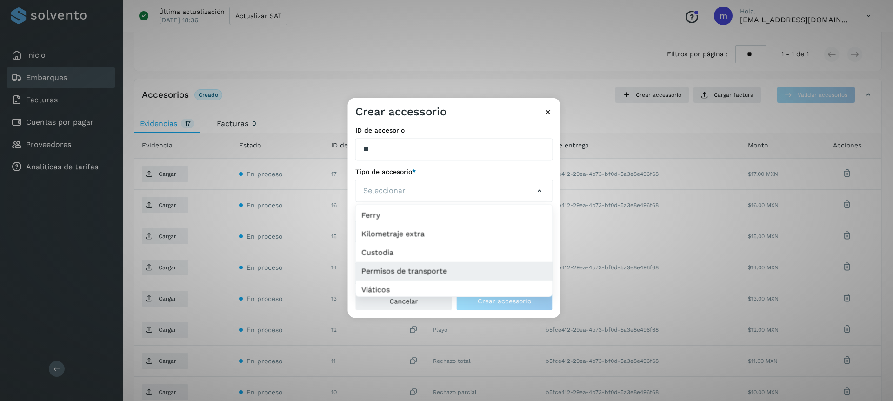
click at [412, 270] on li "Permisos de transporte" at bounding box center [454, 271] width 197 height 19
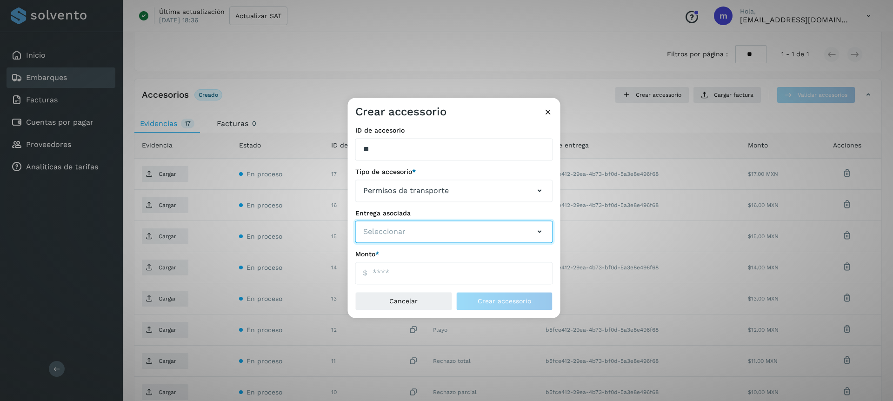
click at [419, 231] on button "Seleccionar" at bounding box center [454, 232] width 198 height 22
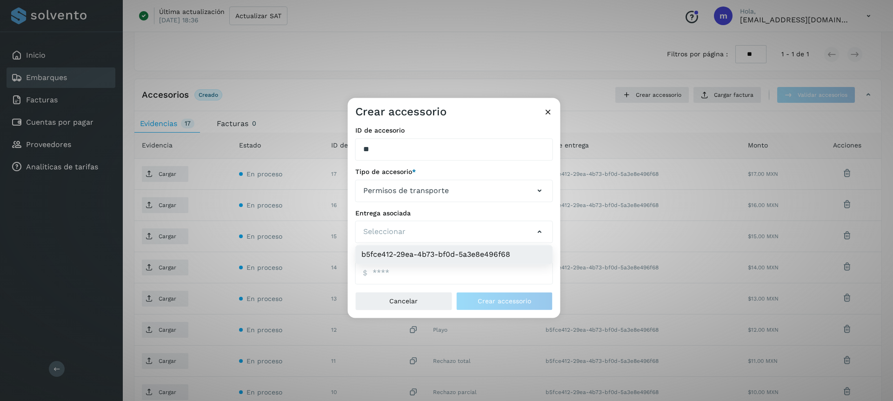
click at [441, 254] on li "b5fce412-29ea-4b73-bf0d-5a3e8e496f68" at bounding box center [454, 255] width 197 height 19
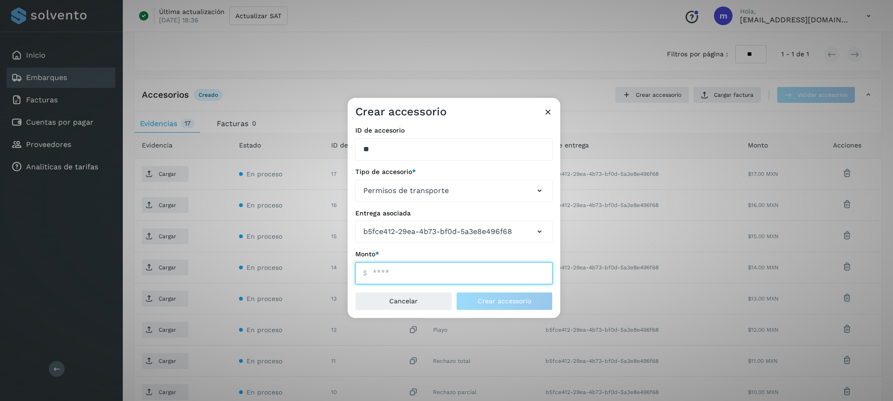
click at [385, 277] on input "ID de embarque" at bounding box center [454, 273] width 198 height 22
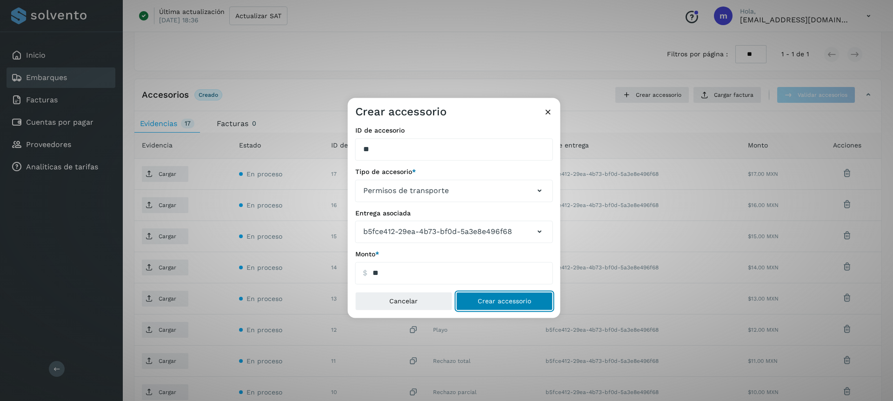
type input "*****"
click at [498, 298] on span "Crear accessorio" at bounding box center [504, 301] width 53 height 7
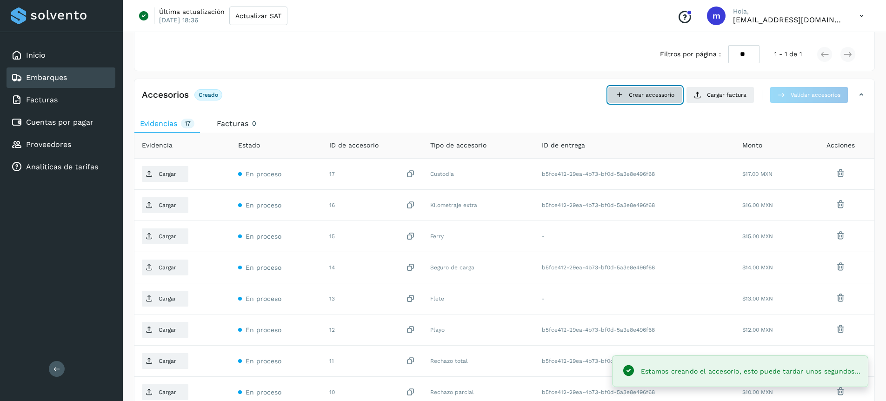
click at [655, 94] on span "Crear accessorio" at bounding box center [652, 95] width 46 height 8
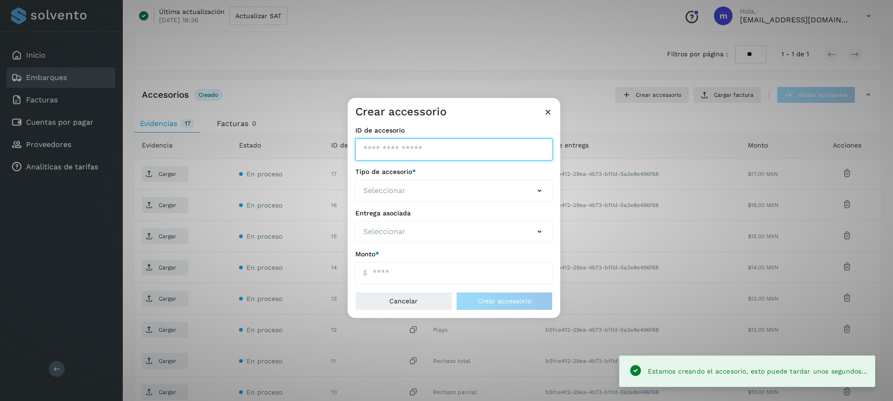
click at [419, 145] on input "ID de embarque" at bounding box center [454, 149] width 198 height 22
type input "**"
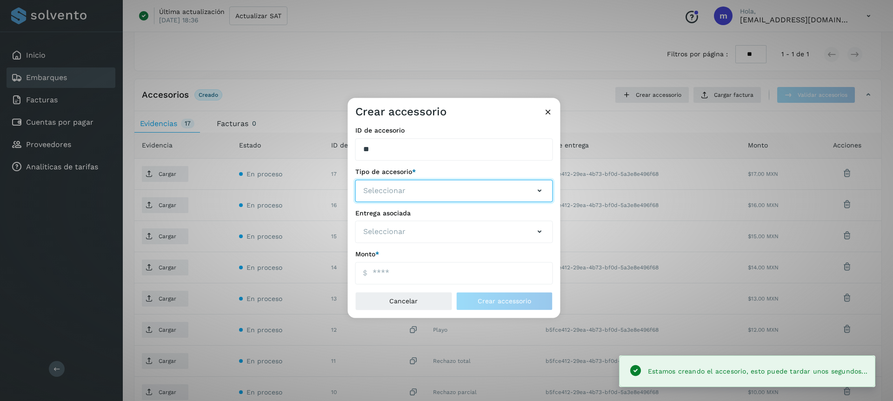
click at [441, 191] on button "Seleccionar" at bounding box center [454, 191] width 198 height 22
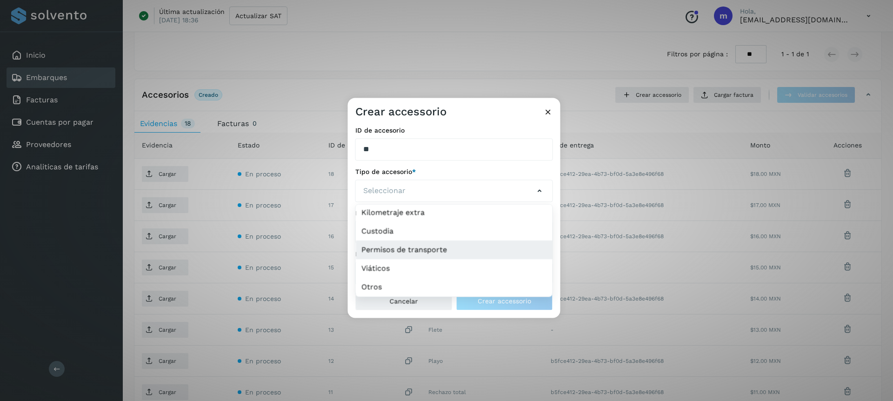
click at [401, 250] on li "Permisos de transporte" at bounding box center [454, 250] width 197 height 19
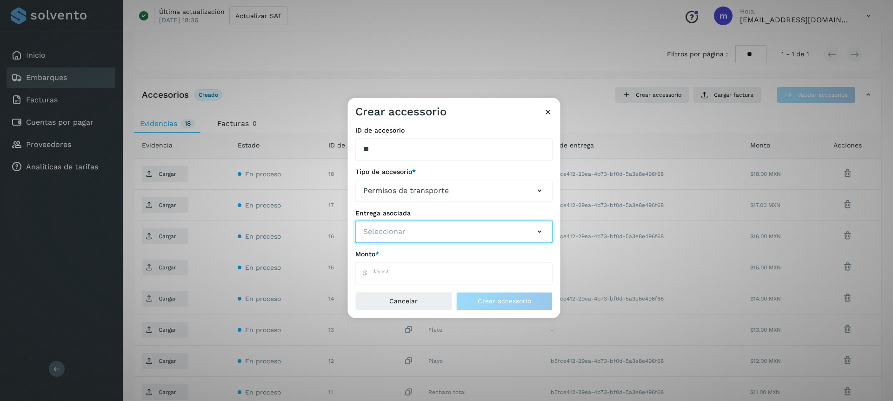
click at [405, 230] on span "Seleccionar" at bounding box center [384, 232] width 42 height 11
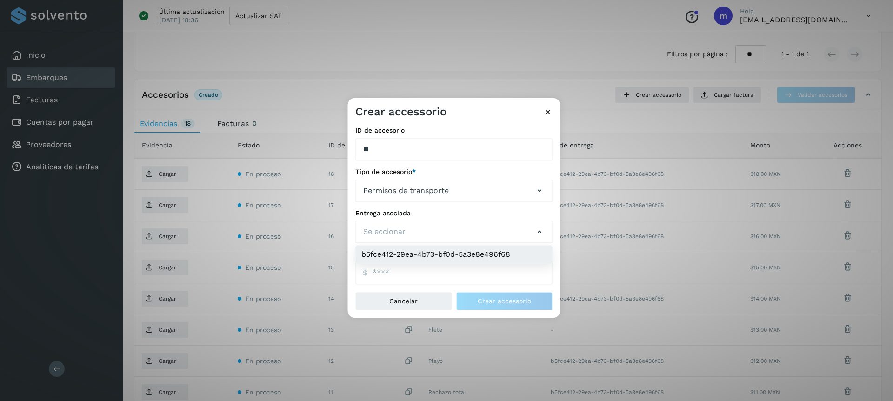
click at [421, 255] on li "b5fce412-29ea-4b73-bf0d-5a3e8e496f68" at bounding box center [454, 255] width 197 height 19
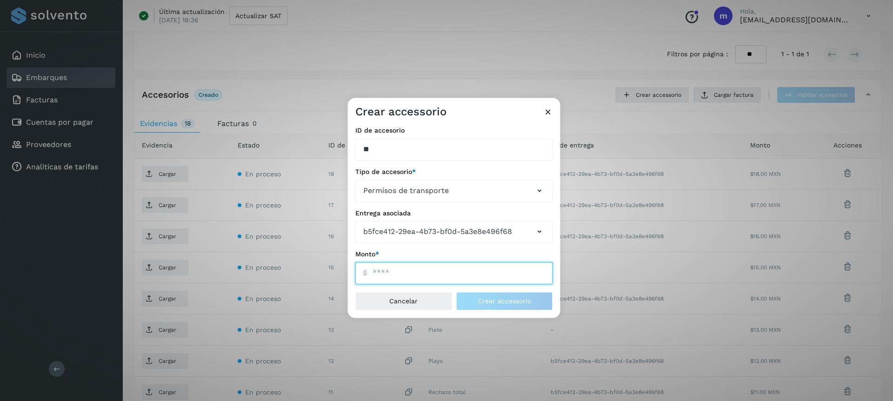
click at [397, 269] on input "ID de embarque" at bounding box center [454, 273] width 198 height 22
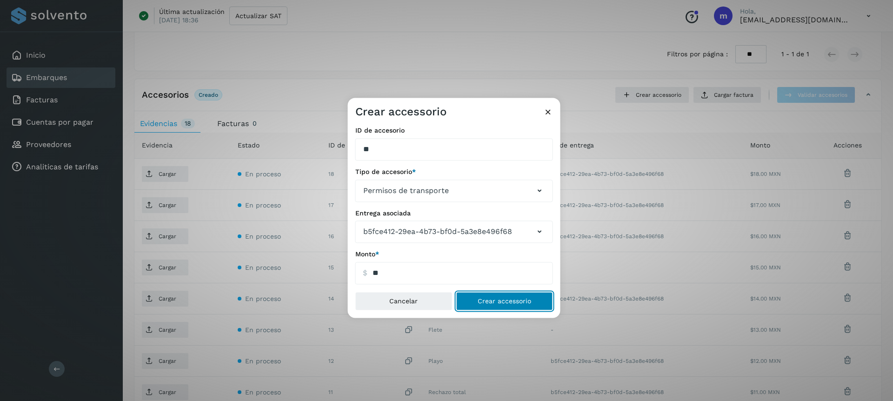
type input "*****"
click at [510, 295] on button "Crear accessorio" at bounding box center [504, 301] width 97 height 19
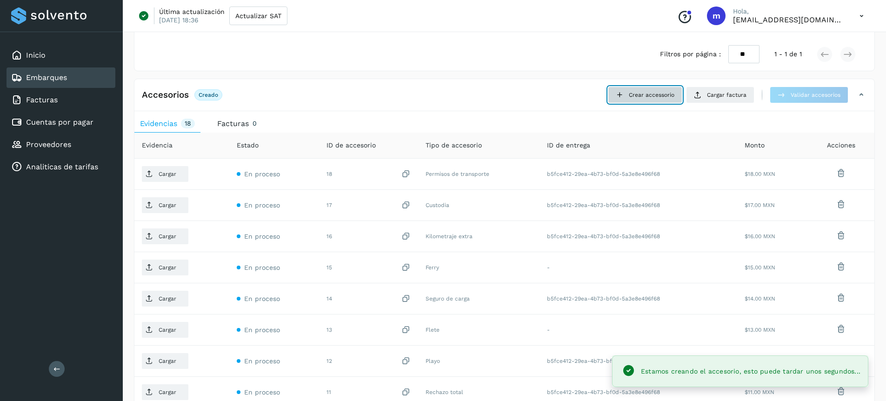
click at [637, 99] on span "Crear accessorio" at bounding box center [652, 95] width 46 height 8
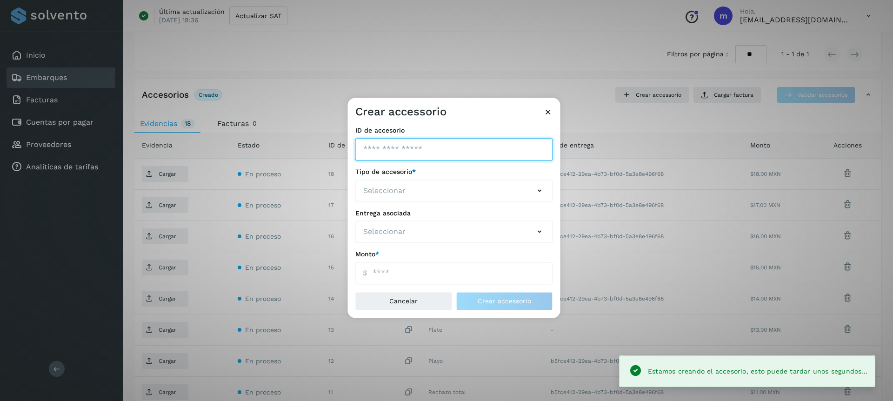
click at [470, 158] on input "ID de embarque" at bounding box center [454, 149] width 198 height 22
type input "**"
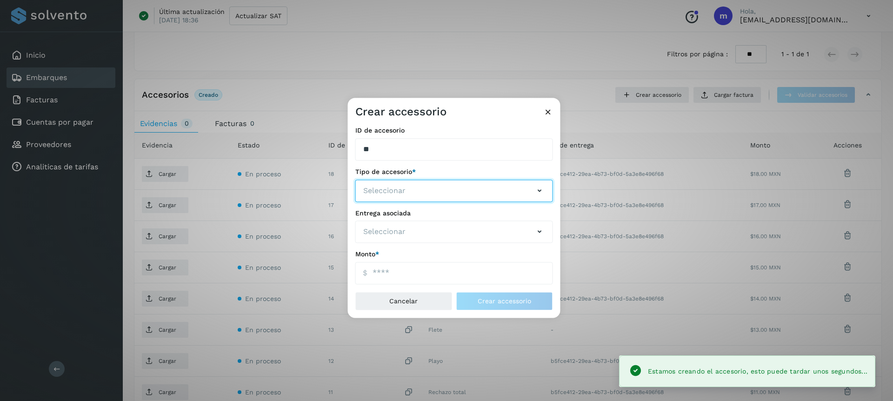
click at [468, 187] on button "Seleccionar" at bounding box center [454, 191] width 198 height 22
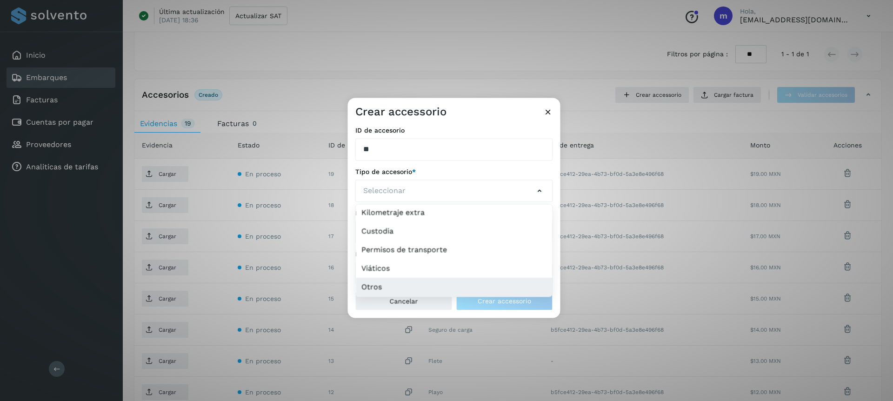
click at [382, 288] on li "Otros" at bounding box center [454, 287] width 197 height 19
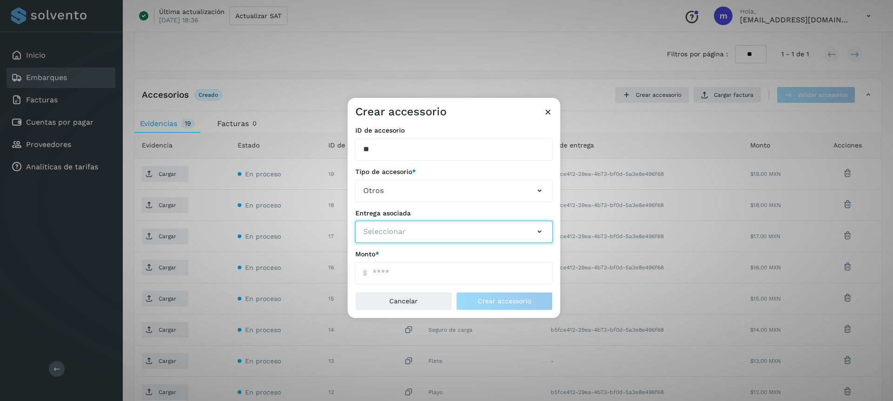
click at [401, 236] on span "Seleccionar" at bounding box center [384, 232] width 42 height 11
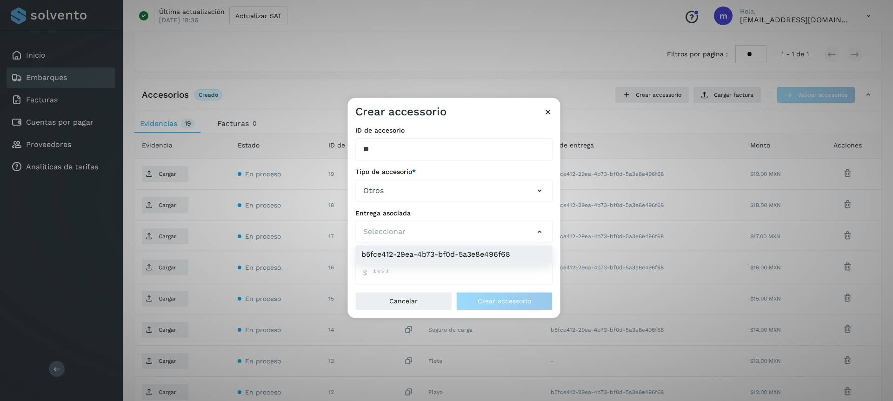
click at [421, 257] on li "b5fce412-29ea-4b73-bf0d-5a3e8e496f68" at bounding box center [454, 255] width 197 height 19
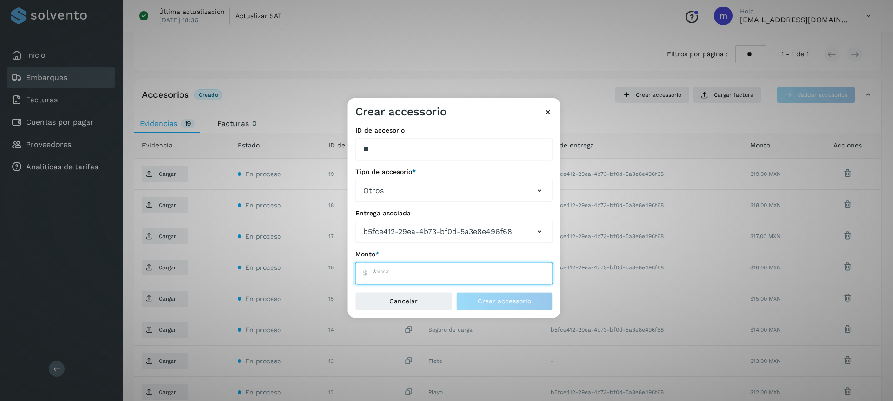
click at [395, 274] on input "ID de embarque" at bounding box center [454, 273] width 198 height 22
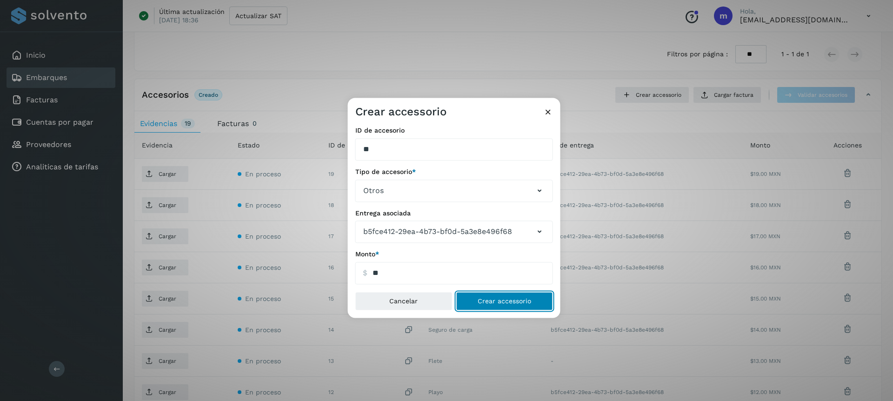
type input "*****"
click at [530, 305] on button "Crear accessorio" at bounding box center [504, 301] width 97 height 19
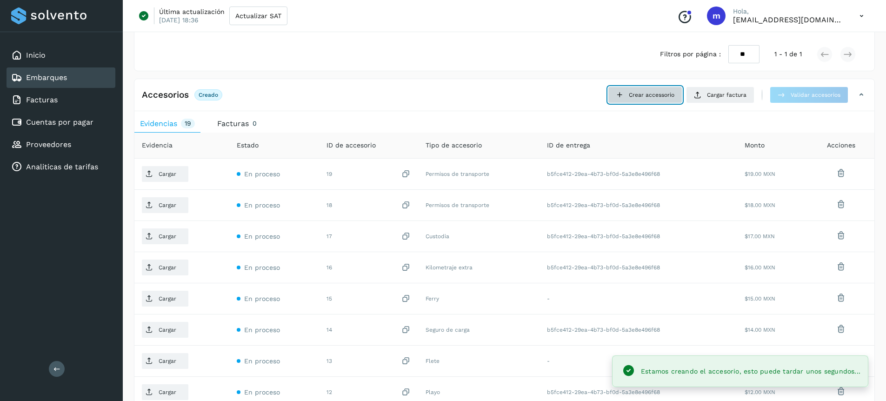
click at [655, 98] on span "Crear accessorio" at bounding box center [652, 95] width 46 height 8
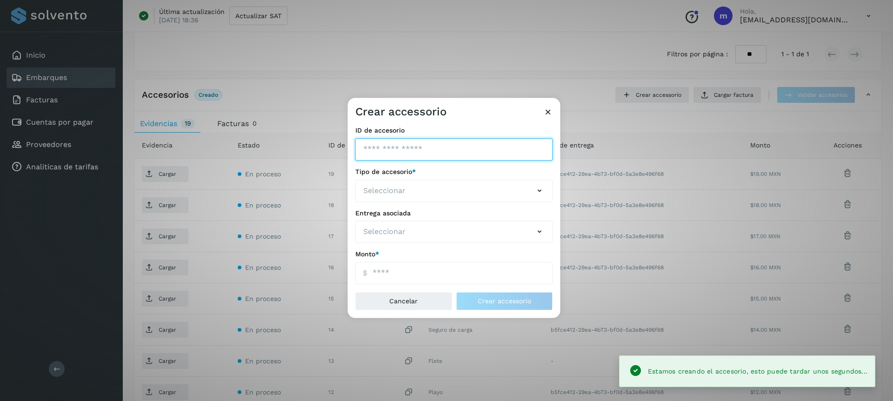
click at [406, 149] on input "ID de embarque" at bounding box center [454, 149] width 198 height 22
type input "**"
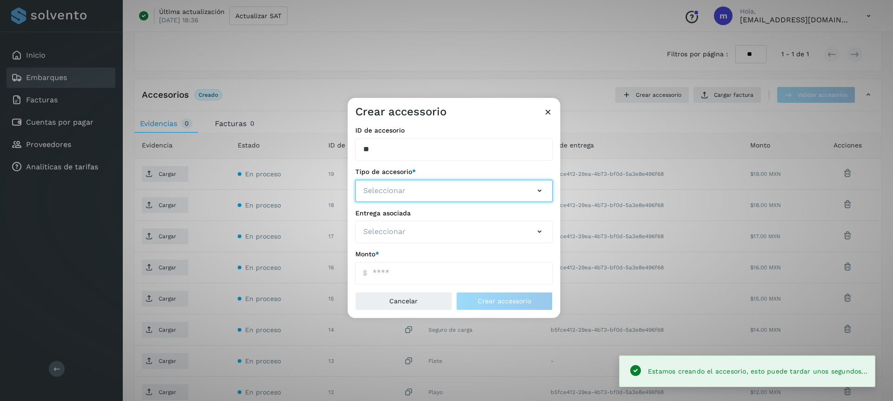
click at [408, 183] on button "Seleccionar" at bounding box center [454, 191] width 198 height 22
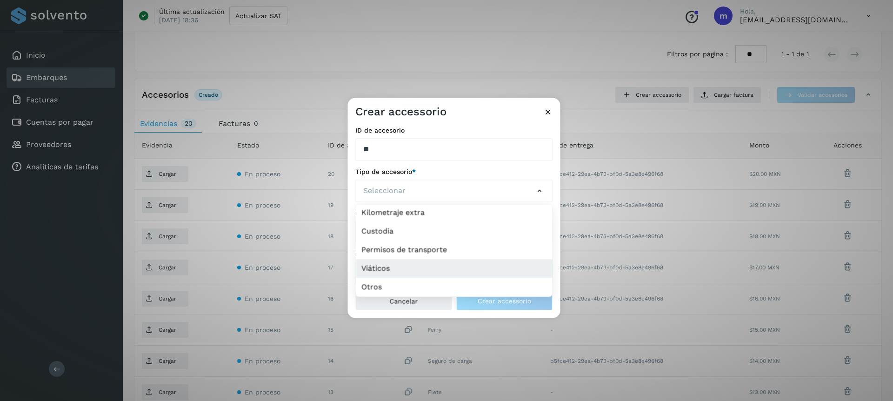
click at [401, 270] on li "Viáticos" at bounding box center [454, 268] width 197 height 19
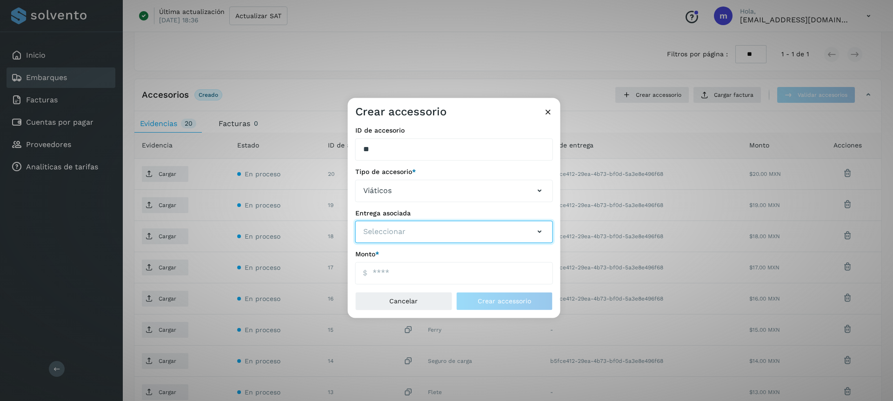
click at [414, 231] on button "Seleccionar" at bounding box center [454, 232] width 198 height 22
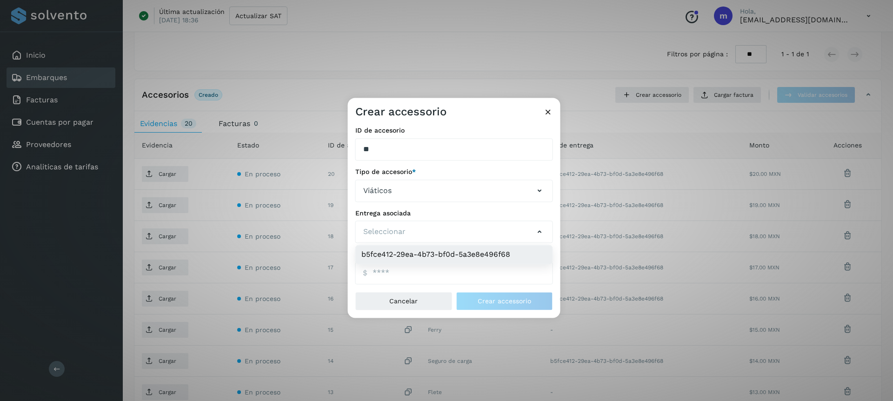
click at [422, 259] on li "b5fce412-29ea-4b73-bf0d-5a3e8e496f68" at bounding box center [454, 255] width 197 height 19
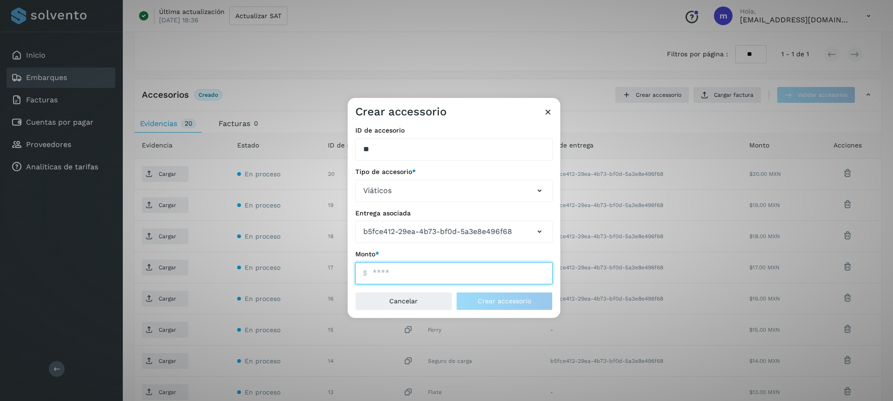
click at [404, 280] on input "ID de embarque" at bounding box center [454, 273] width 198 height 22
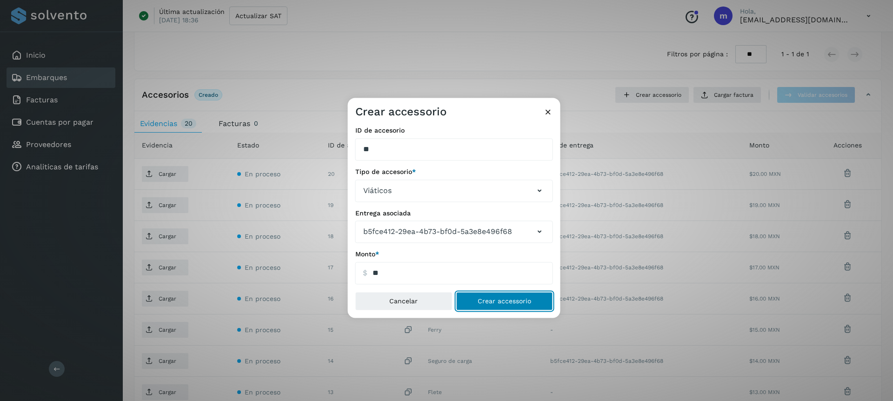
type input "*****"
click at [489, 304] on span "Crear accessorio" at bounding box center [504, 301] width 53 height 7
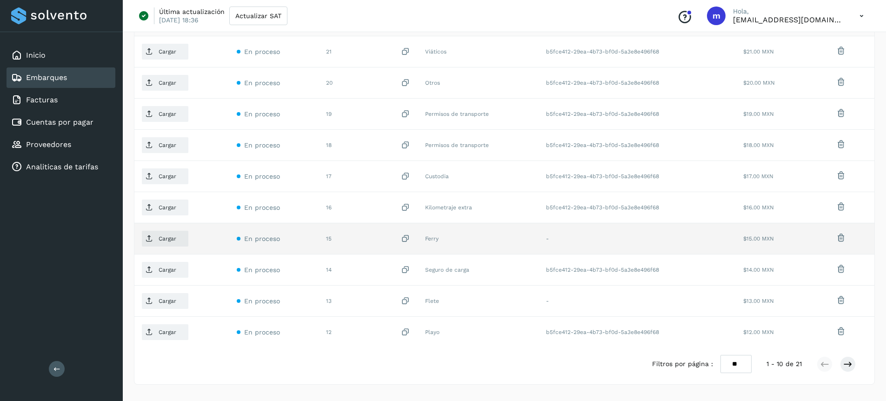
scroll to position [459, 0]
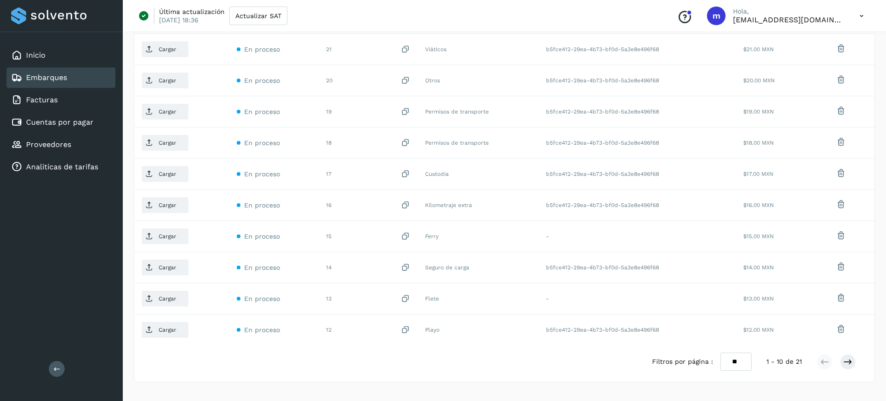
click at [37, 43] on div "Inicio Embarques Facturas Cuentas por pagar Proveedores Analiticas de tarifas" at bounding box center [61, 111] width 123 height 158
click at [33, 53] on link "Inicio" at bounding box center [36, 55] width 20 height 9
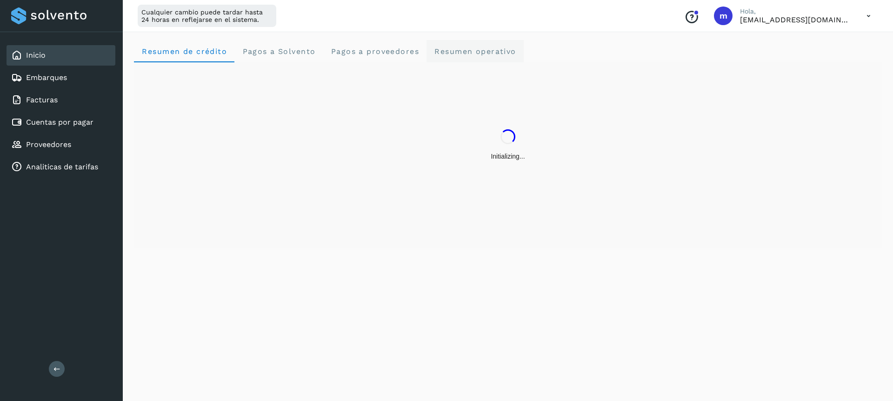
click at [458, 48] on span "Resumen operativo" at bounding box center [475, 51] width 82 height 9
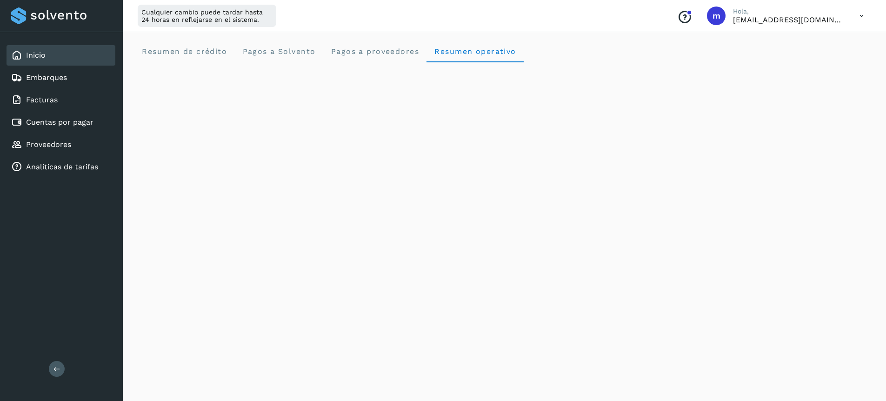
click at [703, 16] on icon at bounding box center [861, 16] width 19 height 19
click at [703, 59] on div "Cerrar sesión" at bounding box center [815, 60] width 111 height 18
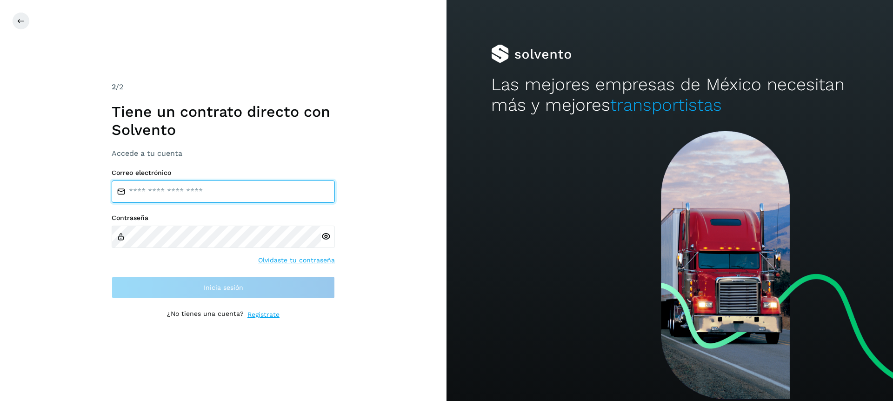
click at [193, 182] on input "email" at bounding box center [223, 191] width 223 height 22
type input "**********"
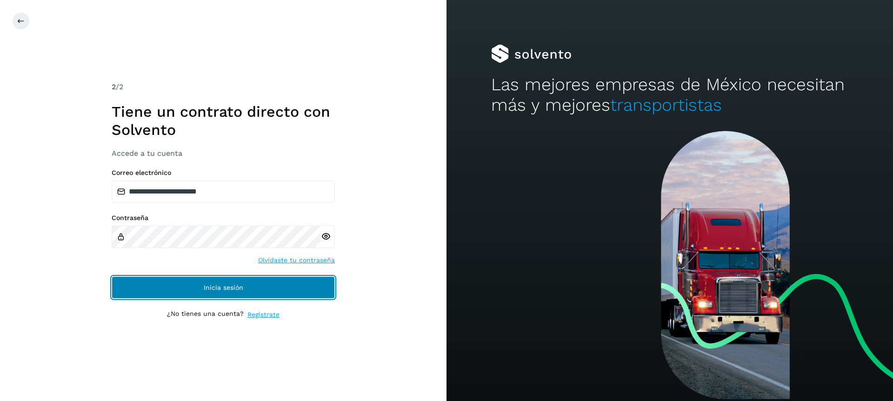
click at [178, 285] on button "Inicia sesión" at bounding box center [223, 287] width 223 height 22
